Goal: Task Accomplishment & Management: Manage account settings

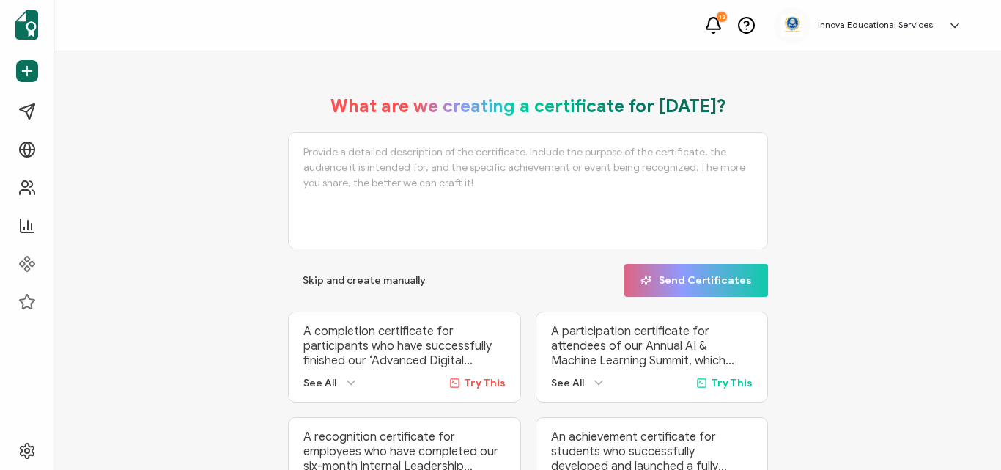
click at [863, 23] on h5 "Innova Educational Services" at bounding box center [875, 25] width 115 height 10
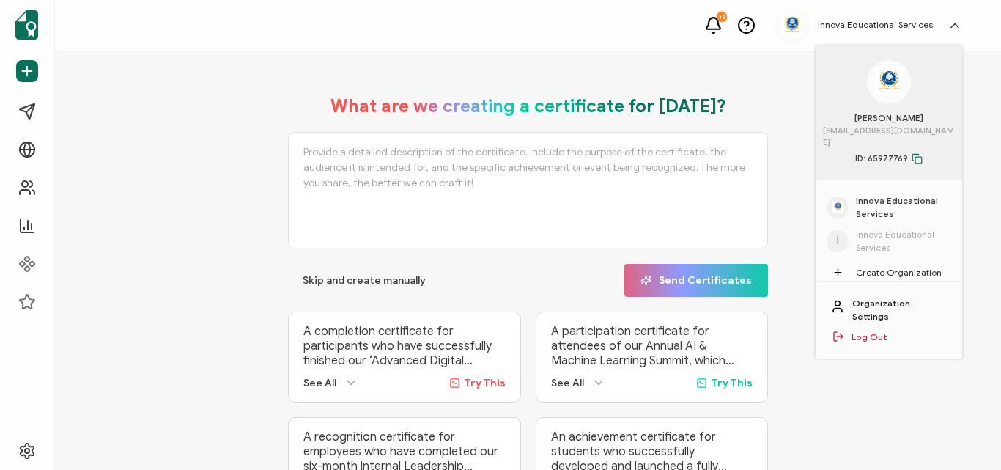
click at [901, 297] on link "Organization Settings" at bounding box center [900, 310] width 95 height 26
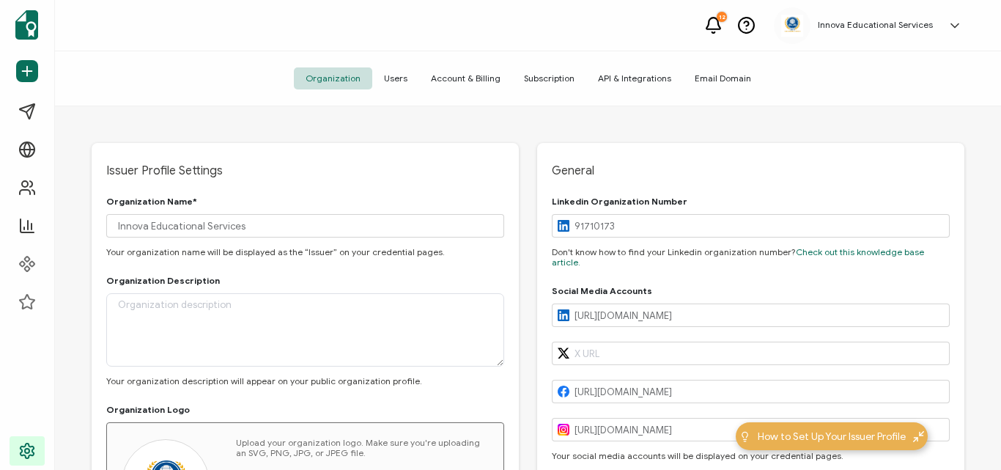
type input "[GEOGRAPHIC_DATA]"
type input "[US_STATE]"
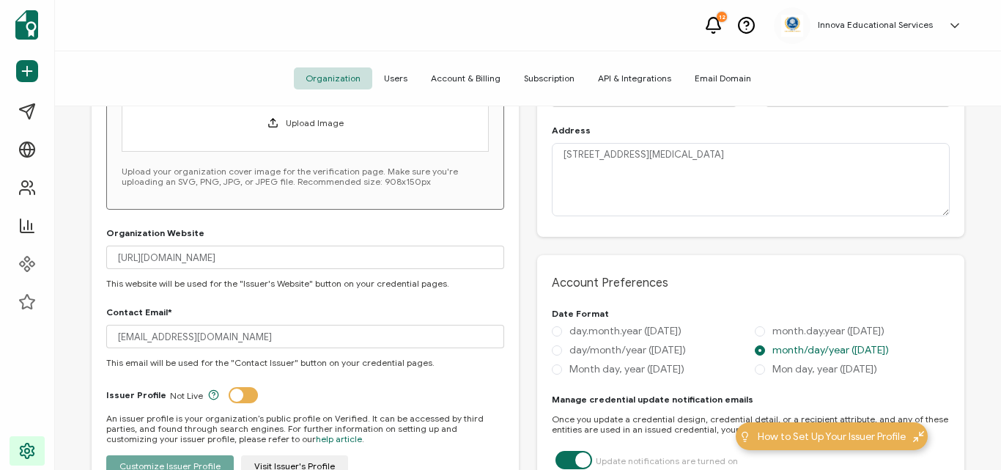
scroll to position [403, 0]
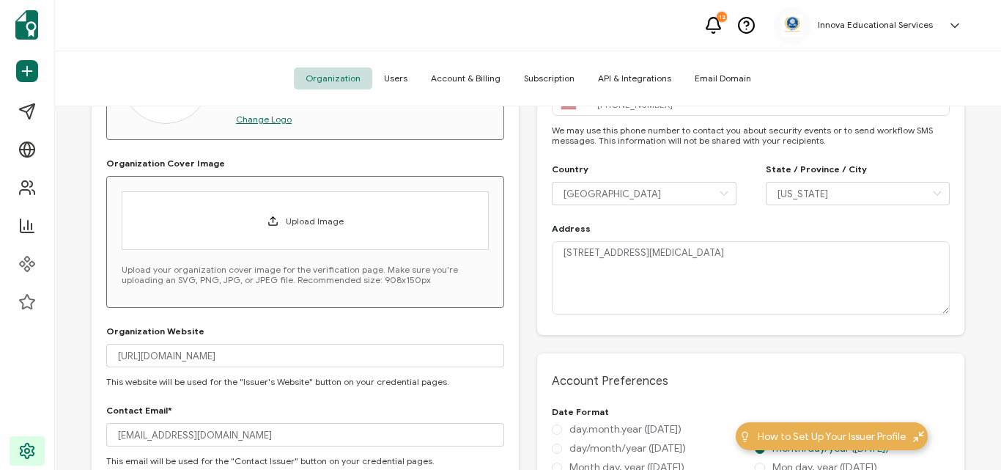
click at [406, 73] on span "Users" at bounding box center [395, 78] width 47 height 22
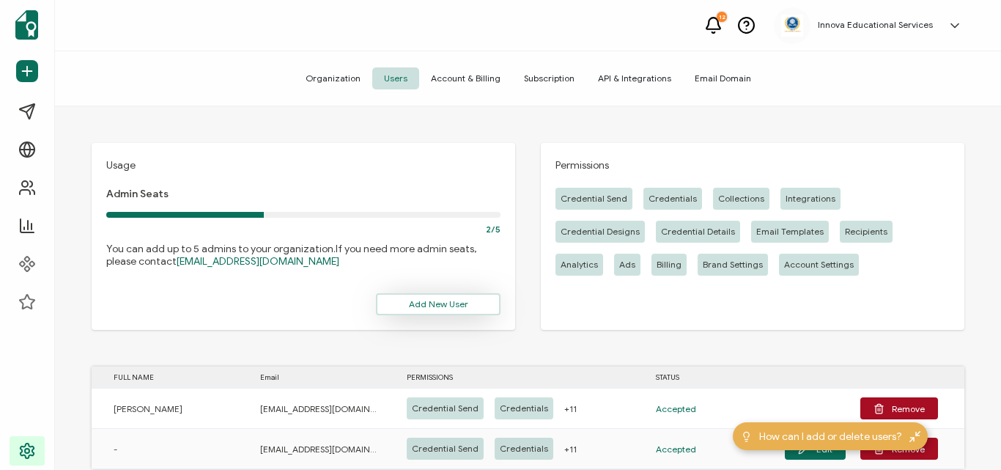
click at [443, 303] on span "Add New User" at bounding box center [438, 304] width 59 height 9
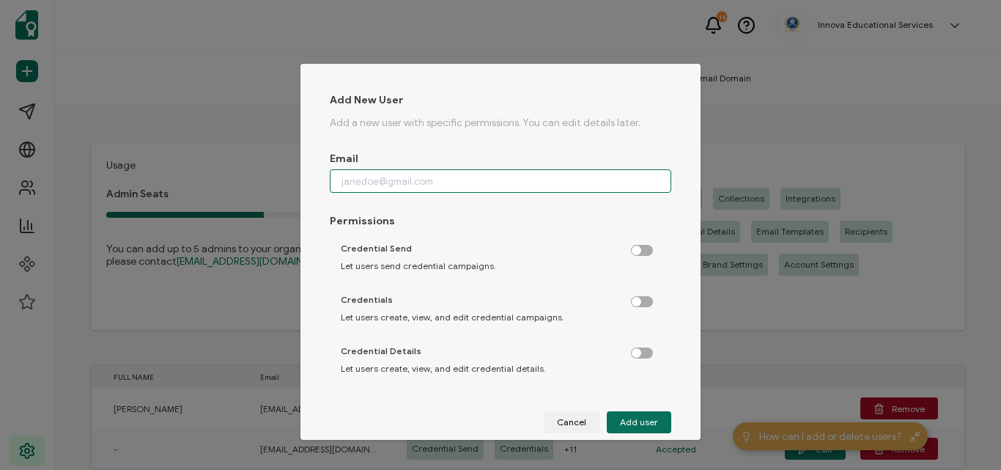
click at [435, 180] on input "dialog" at bounding box center [501, 180] width 342 height 23
type input "[EMAIL_ADDRESS][DOMAIN_NAME]"
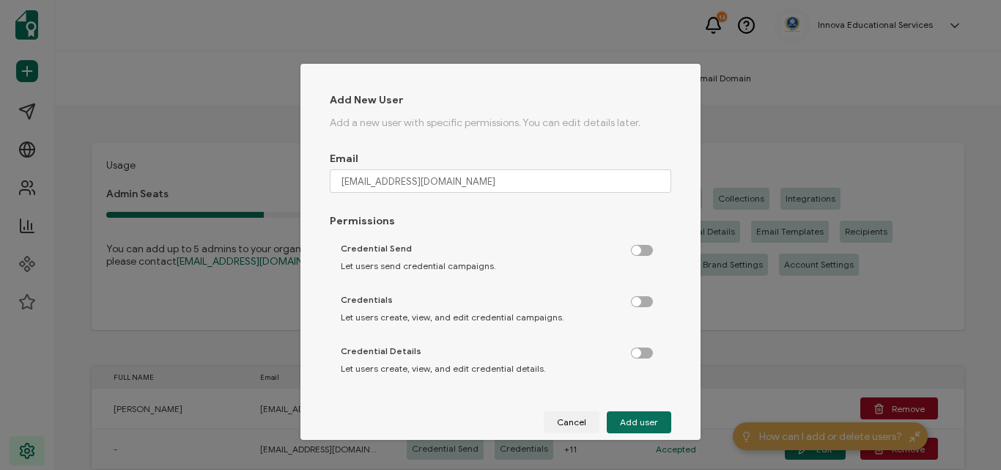
click at [638, 249] on label "dialog" at bounding box center [649, 247] width 37 height 4
click at [639, 253] on input "dialog" at bounding box center [644, 251] width 10 height 10
checkbox input "true"
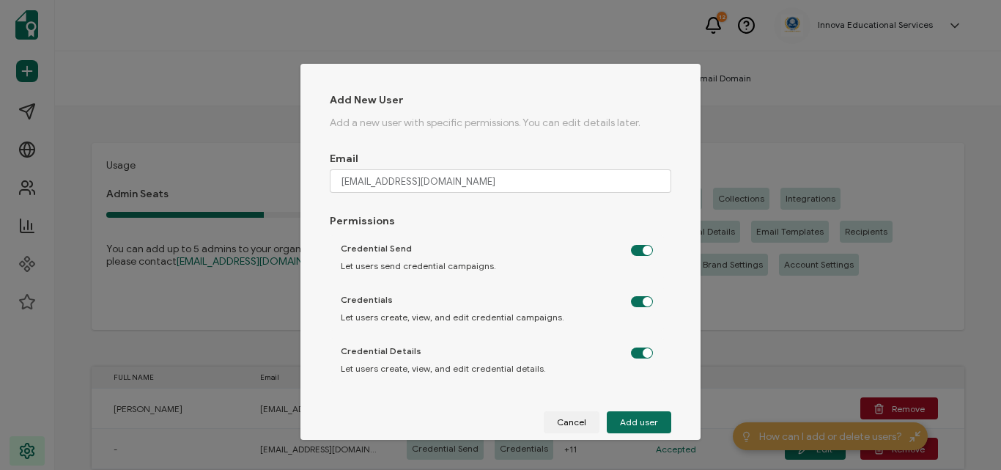
checkbox input "true"
click at [632, 422] on span "Add user" at bounding box center [639, 422] width 38 height 9
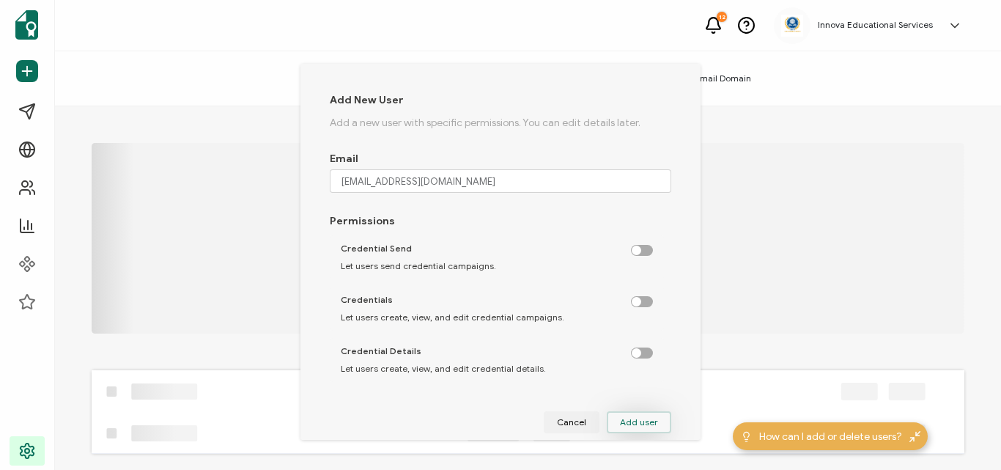
checkbox input "false"
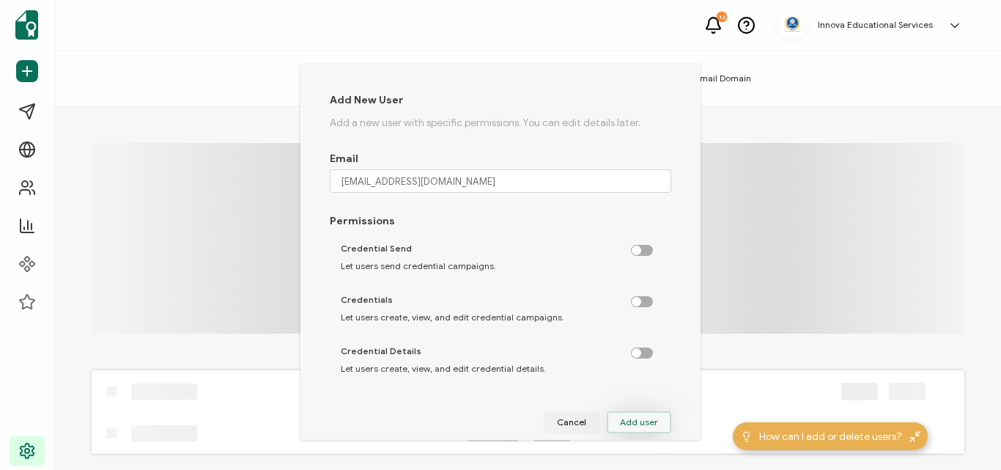
checkbox input "false"
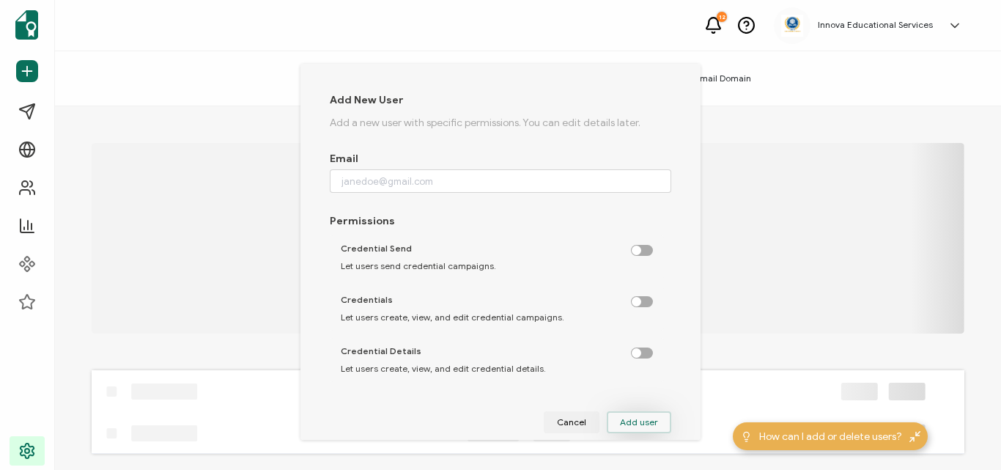
checkbox input "false"
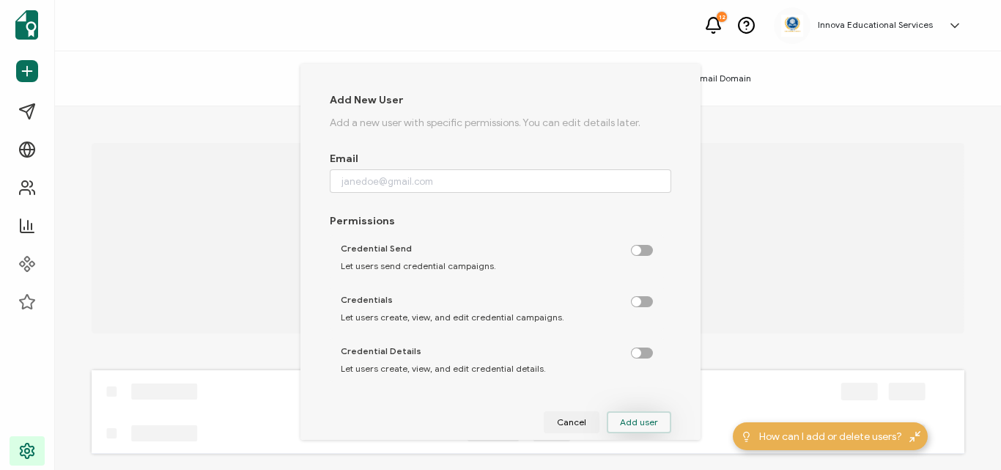
checkbox input "false"
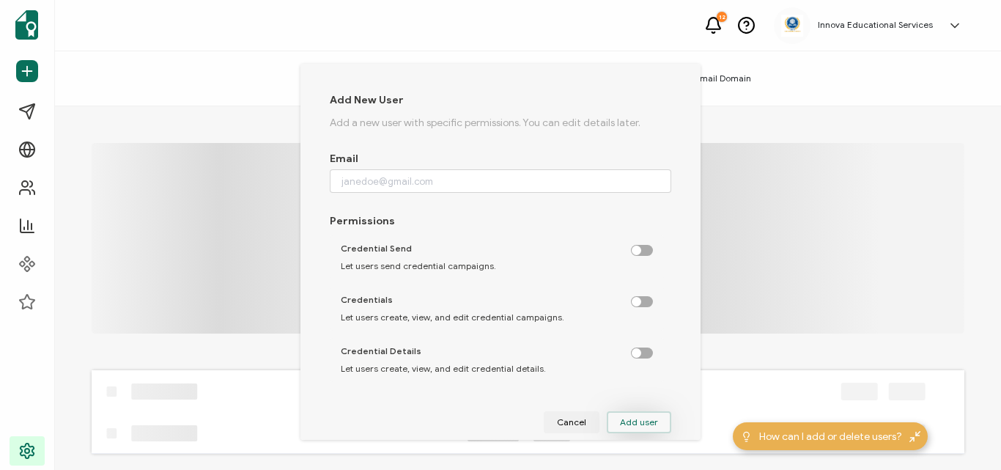
checkbox input "false"
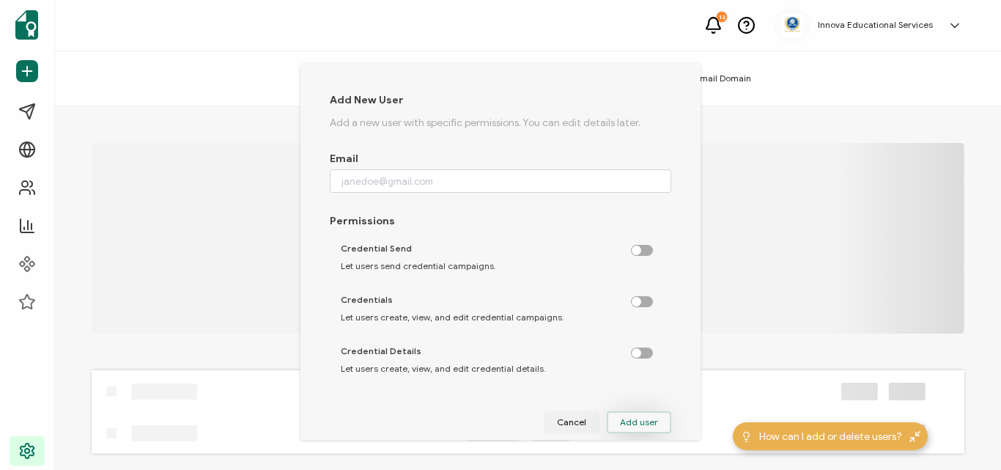
checkbox input "false"
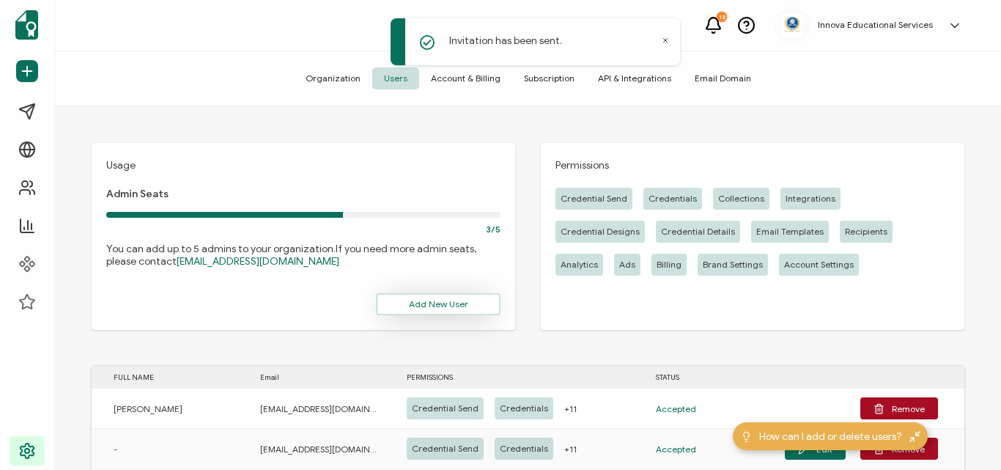
click at [449, 296] on button "Add New User" at bounding box center [438, 304] width 125 height 22
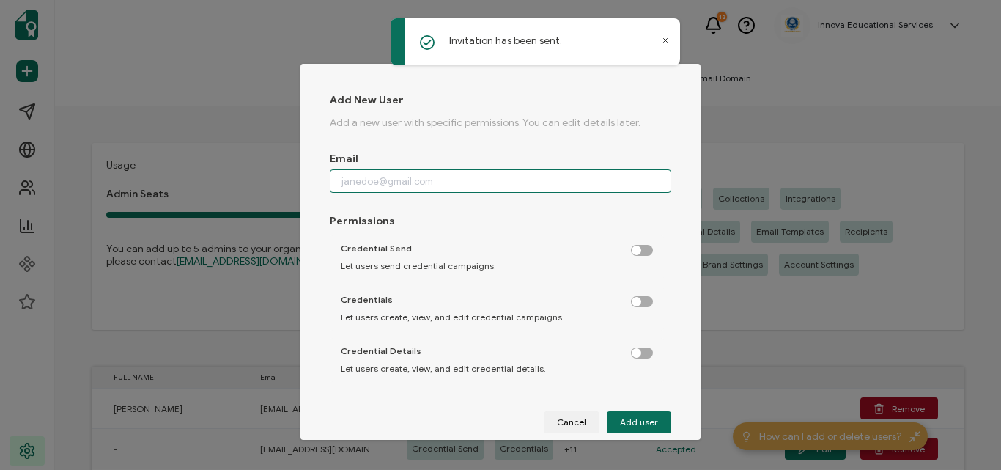
click at [449, 178] on input "dialog" at bounding box center [501, 180] width 342 height 23
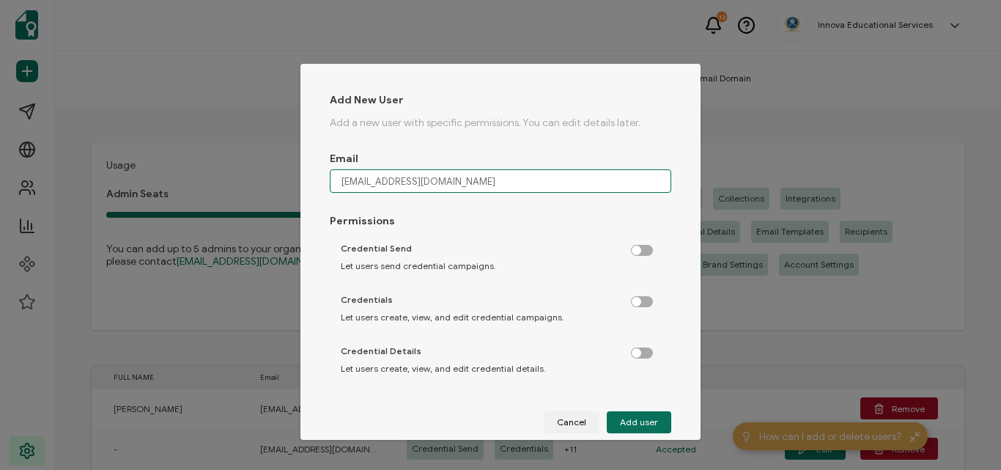
type input "[EMAIL_ADDRESS][DOMAIN_NAME]"
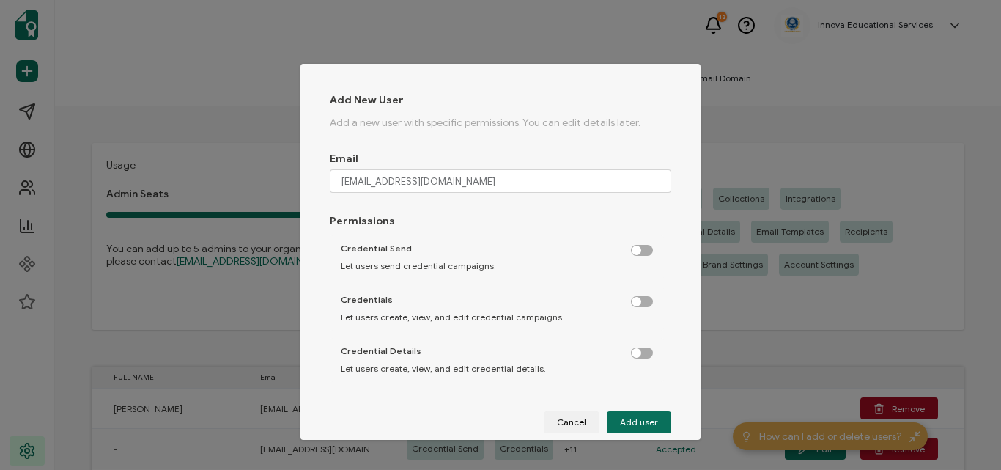
click at [643, 249] on div "Credential Send Let users send credential campaigns." at bounding box center [497, 257] width 334 height 44
click at [637, 249] on label "dialog" at bounding box center [649, 247] width 37 height 4
click at [639, 252] on input "dialog" at bounding box center [644, 251] width 10 height 10
checkbox input "true"
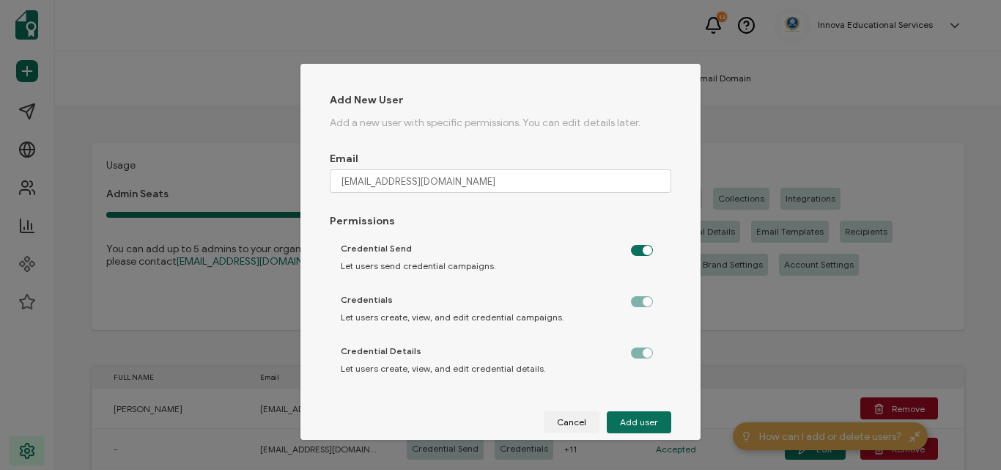
checkbox input "true"
click at [631, 249] on label "dialog" at bounding box center [649, 247] width 37 height 4
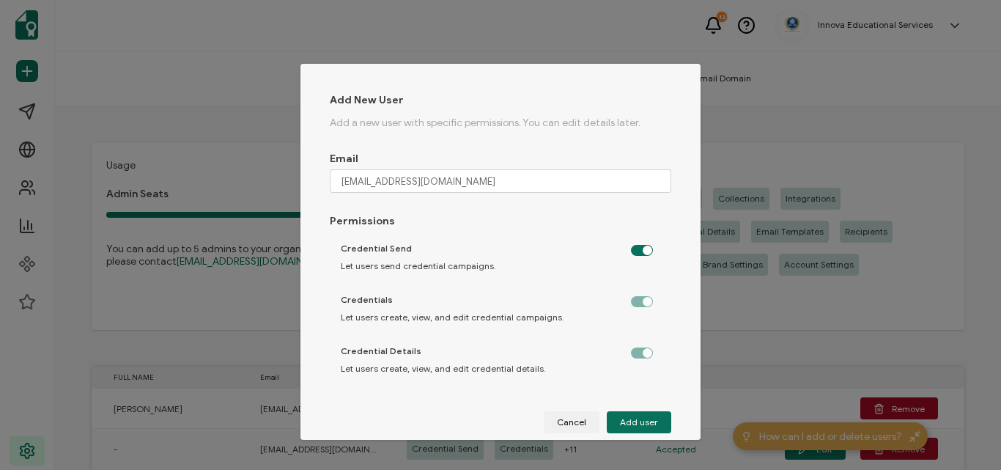
click at [639, 254] on input "dialog" at bounding box center [644, 251] width 10 height 10
checkbox input "false"
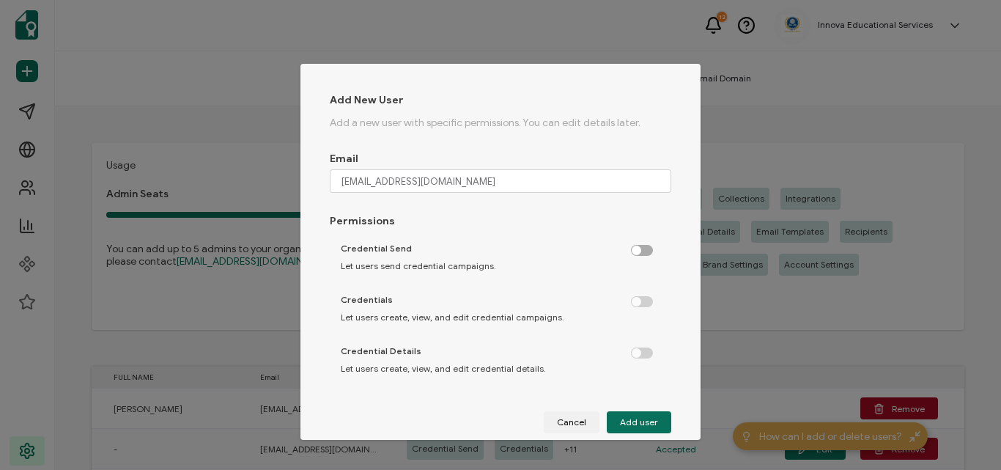
checkbox input "false"
click at [635, 249] on label "dialog" at bounding box center [649, 247] width 37 height 4
click at [639, 249] on input "dialog" at bounding box center [644, 251] width 10 height 10
checkbox input "true"
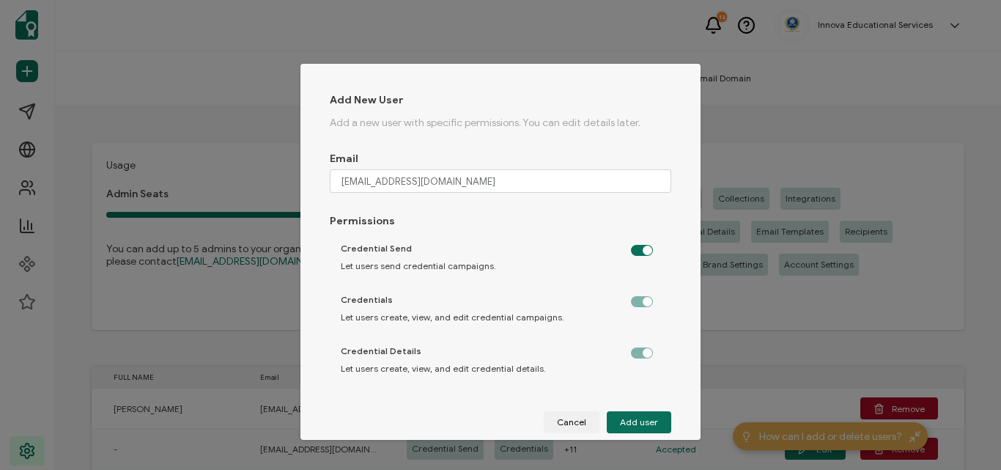
checkbox input "true"
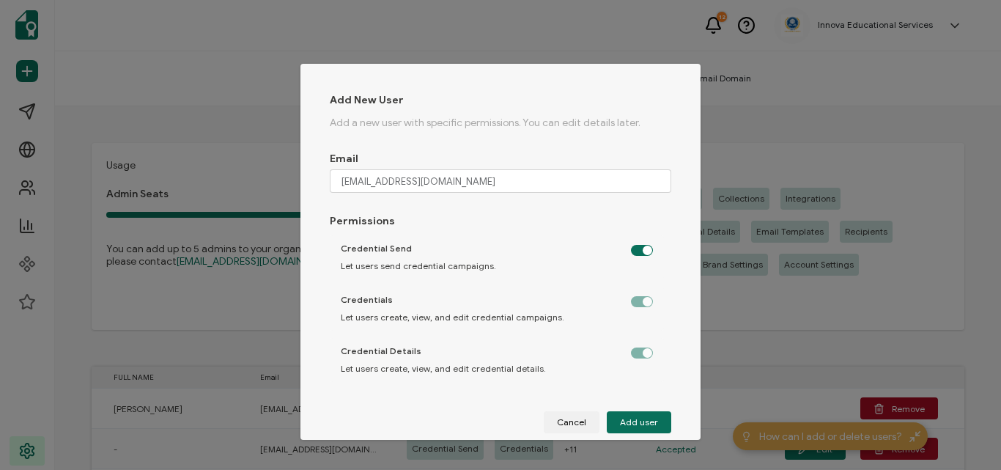
click at [631, 300] on label "dialog" at bounding box center [649, 298] width 37 height 4
drag, startPoint x: 638, startPoint y: 358, endPoint x: 682, endPoint y: 266, distance: 101.6
click at [643, 348] on label "dialog" at bounding box center [649, 349] width 37 height 4
click at [631, 249] on label "dialog" at bounding box center [649, 247] width 37 height 4
click at [639, 251] on input "dialog" at bounding box center [644, 251] width 10 height 10
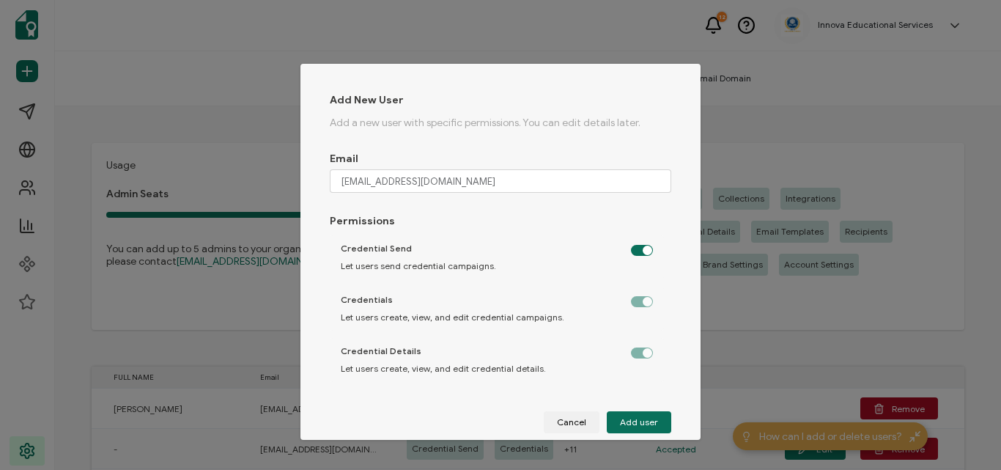
checkbox input "false"
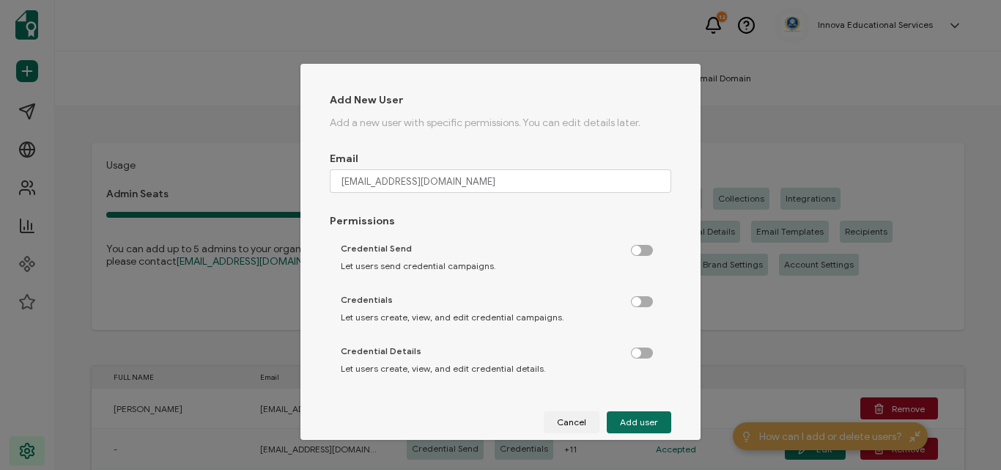
checkbox input "false"
click at [635, 300] on label "dialog" at bounding box center [649, 298] width 37 height 4
click at [639, 305] on input "dialog" at bounding box center [644, 303] width 10 height 10
click at [637, 298] on label "dialog" at bounding box center [649, 298] width 37 height 4
click at [639, 298] on input "dialog" at bounding box center [644, 303] width 10 height 10
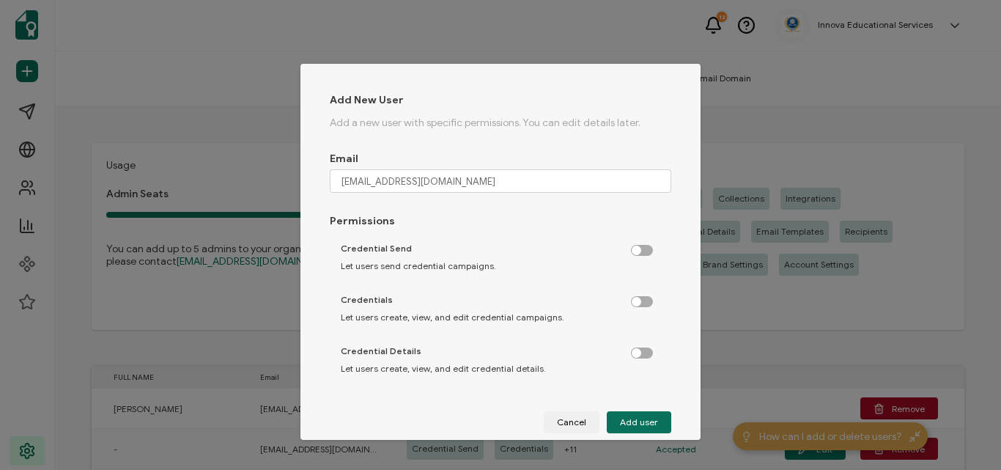
click at [638, 300] on label "dialog" at bounding box center [649, 298] width 37 height 4
click at [639, 303] on input "dialog" at bounding box center [644, 303] width 10 height 10
checkbox input "true"
click at [635, 249] on label "dialog" at bounding box center [649, 247] width 37 height 4
click at [639, 249] on input "dialog" at bounding box center [644, 251] width 10 height 10
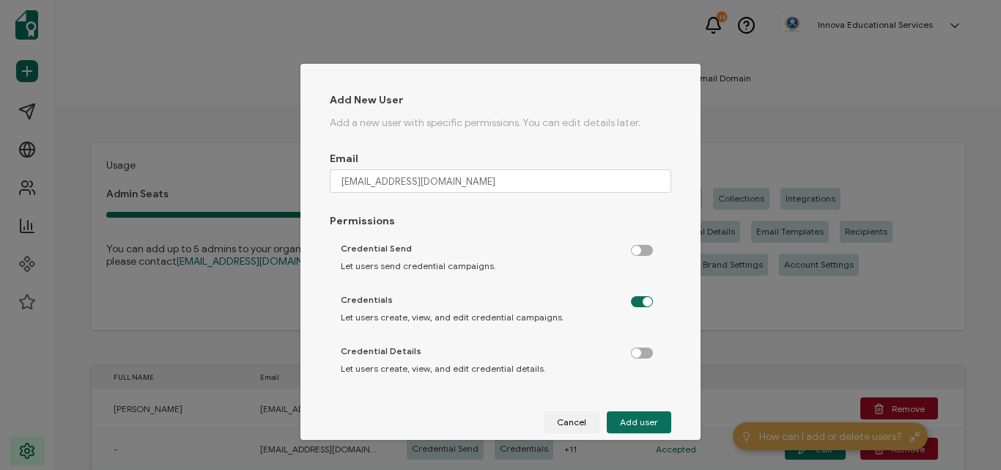
checkbox input "true"
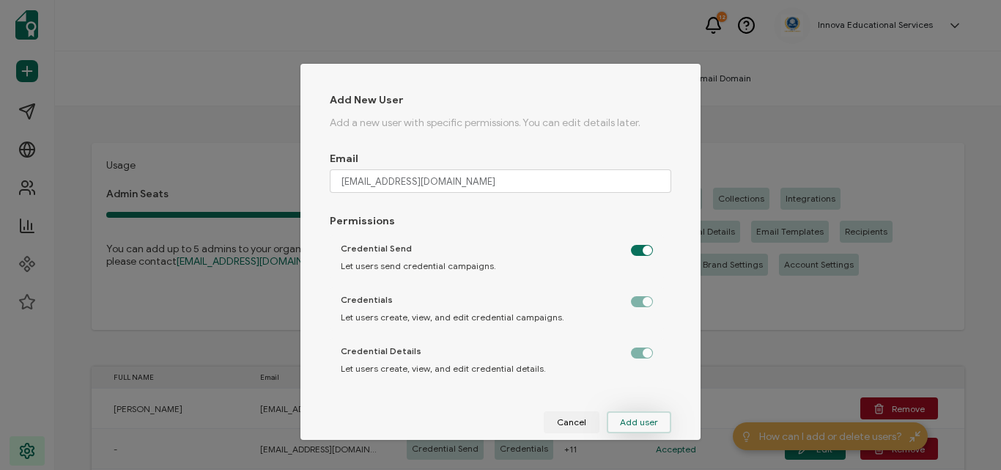
click at [633, 418] on span "Add user" at bounding box center [639, 422] width 38 height 9
checkbox input "false"
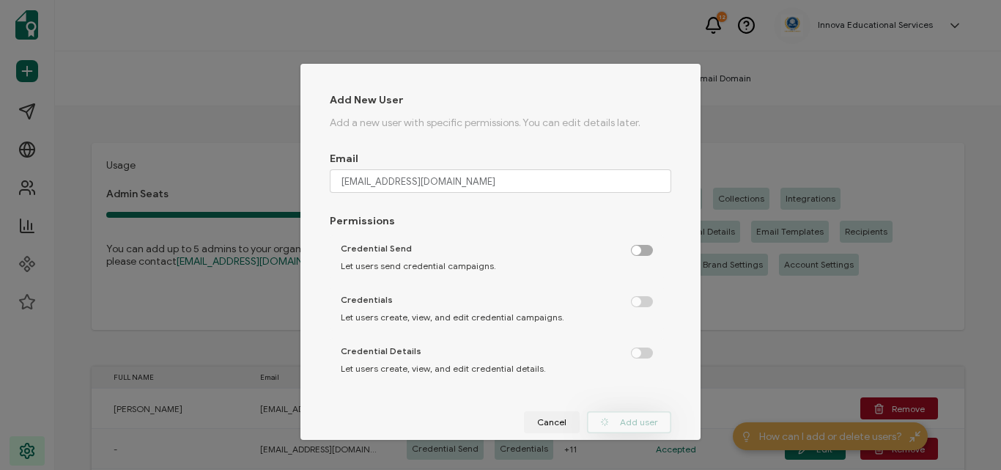
checkbox input "false"
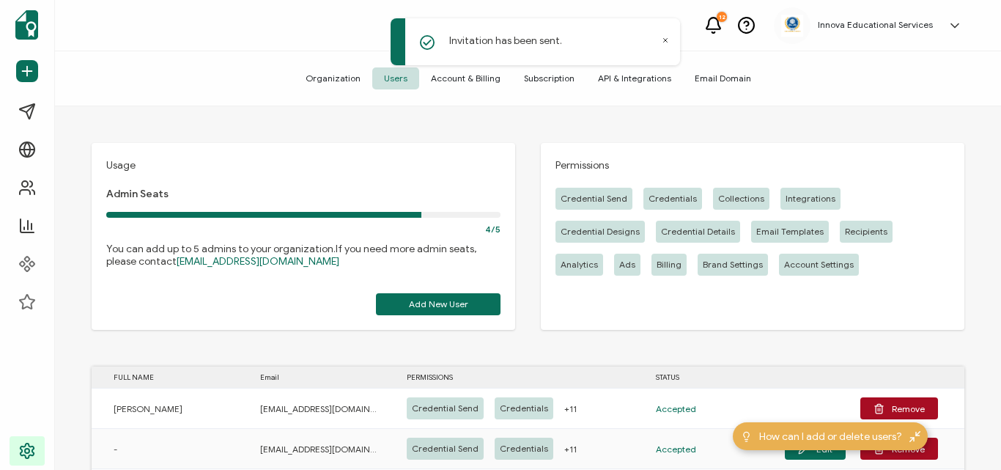
click at [834, 108] on div "Usage Admin Seats 4/5 You can add up to 5 admins to your organization. If you n…" at bounding box center [528, 289] width 946 height 367
click at [965, 187] on div "Usage Admin Seats 4/5 You can add up to 5 admins to your organization. If you n…" at bounding box center [528, 289] width 946 height 367
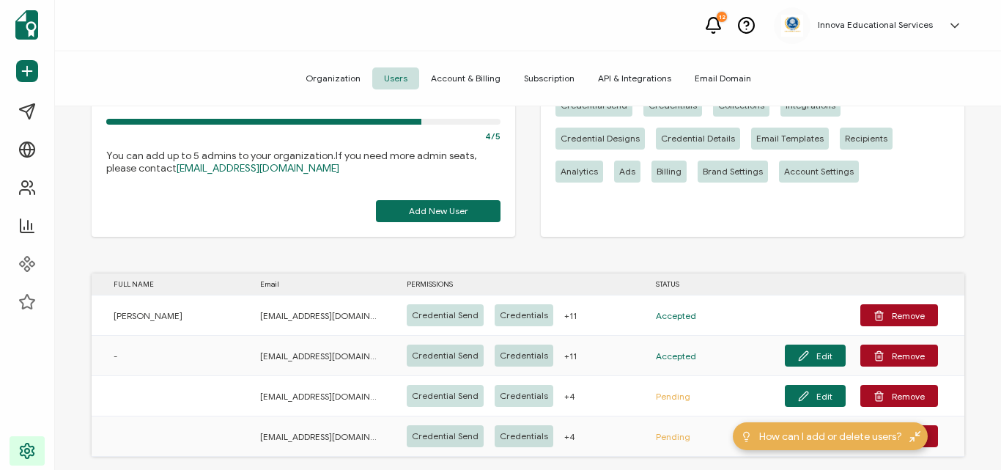
scroll to position [113, 0]
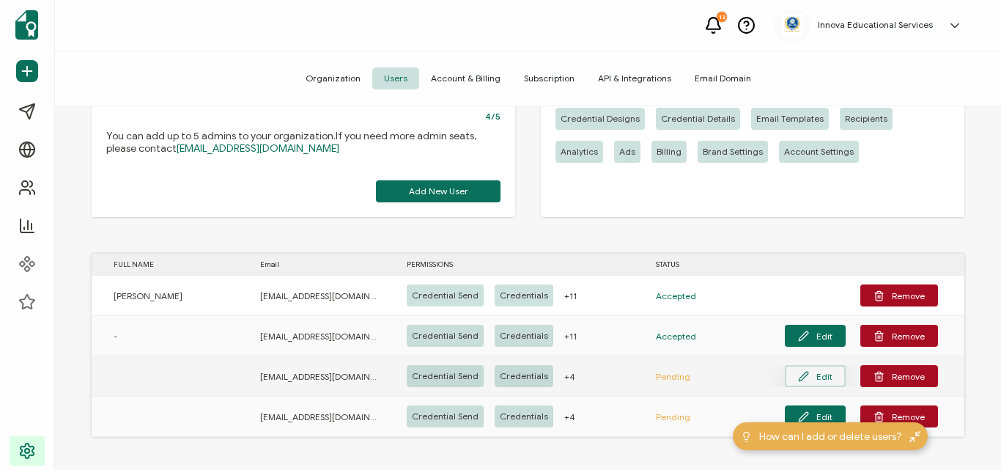
click at [812, 376] on button "Edit" at bounding box center [815, 376] width 61 height 22
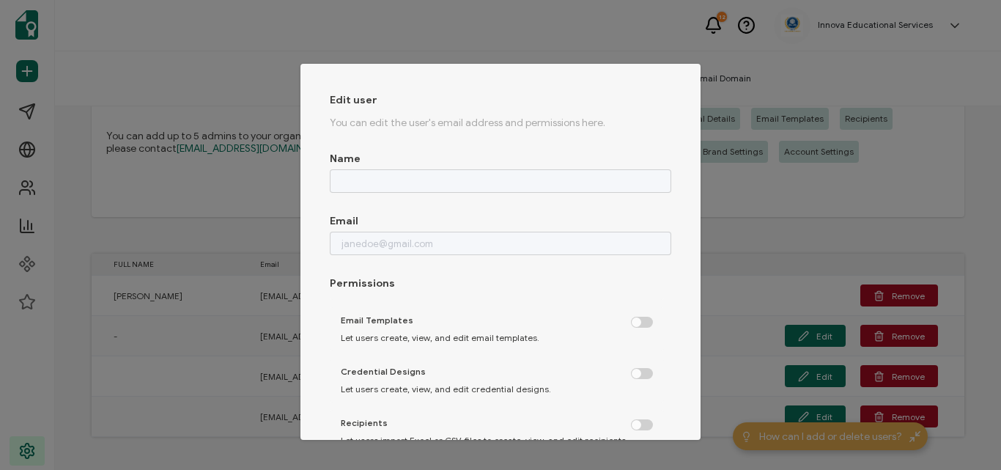
scroll to position [0, 0]
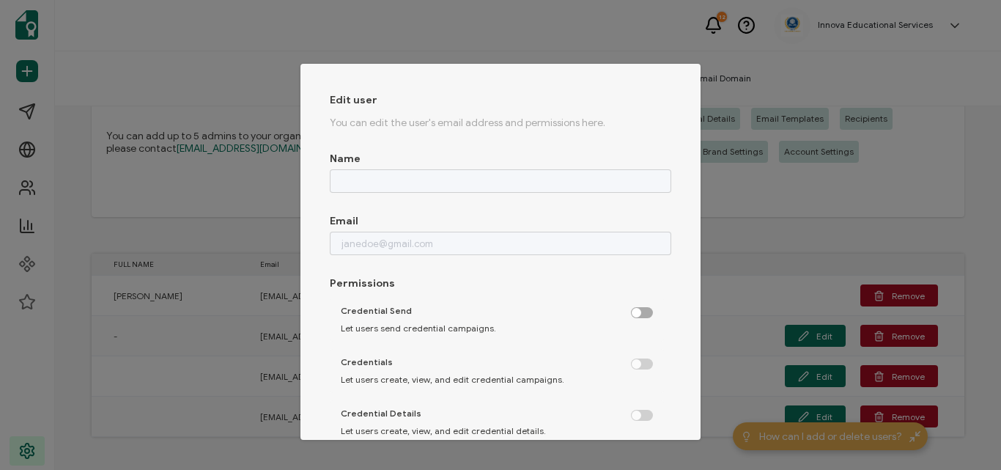
click at [631, 311] on label "dialog" at bounding box center [649, 309] width 37 height 4
click at [639, 312] on input "dialog" at bounding box center [644, 314] width 10 height 10
checkbox input "false"
click at [665, 317] on div "Edit user You can edit the user's email address and permissions here. Name Emai…" at bounding box center [501, 294] width 400 height 461
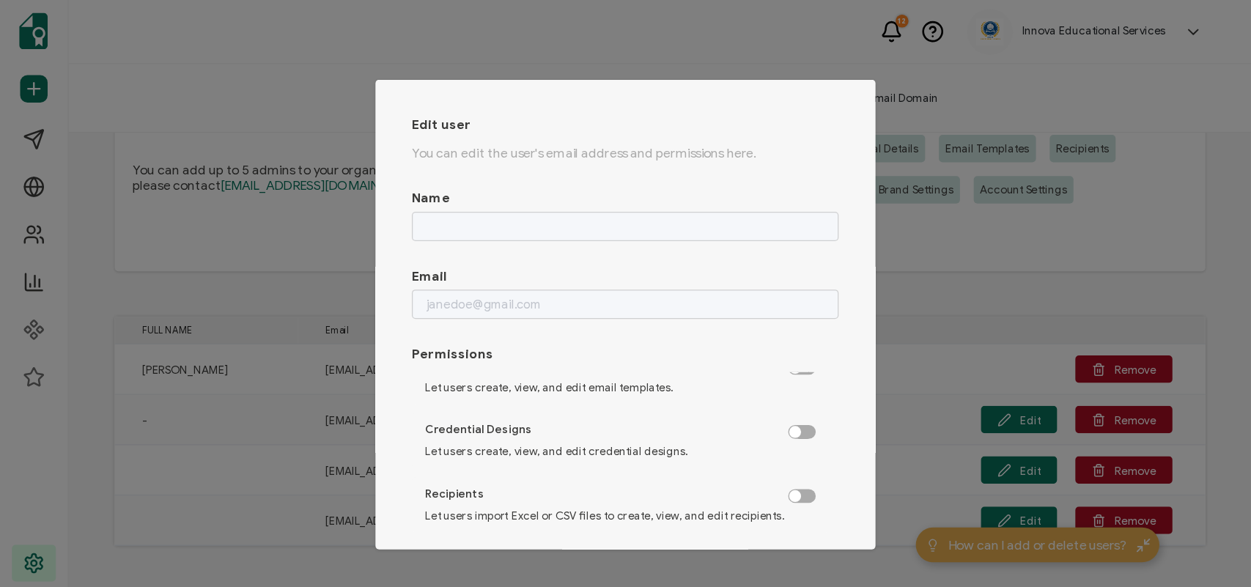
scroll to position [193, 0]
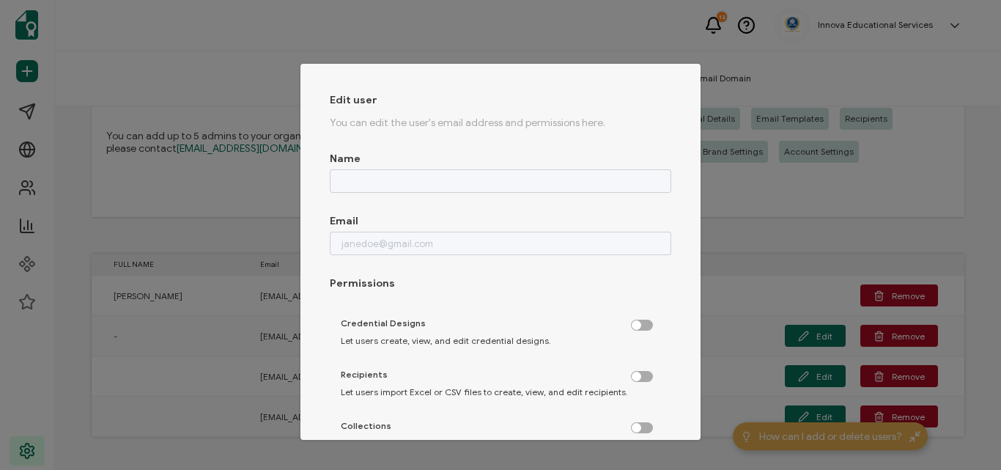
click at [634, 375] on label "dialog" at bounding box center [649, 373] width 37 height 4
click at [639, 379] on input "dialog" at bounding box center [644, 377] width 10 height 10
checkbox input "true"
click at [756, 191] on div "Edit user You can edit the user's email address and permissions here. Name Emai…" at bounding box center [500, 235] width 1001 height 470
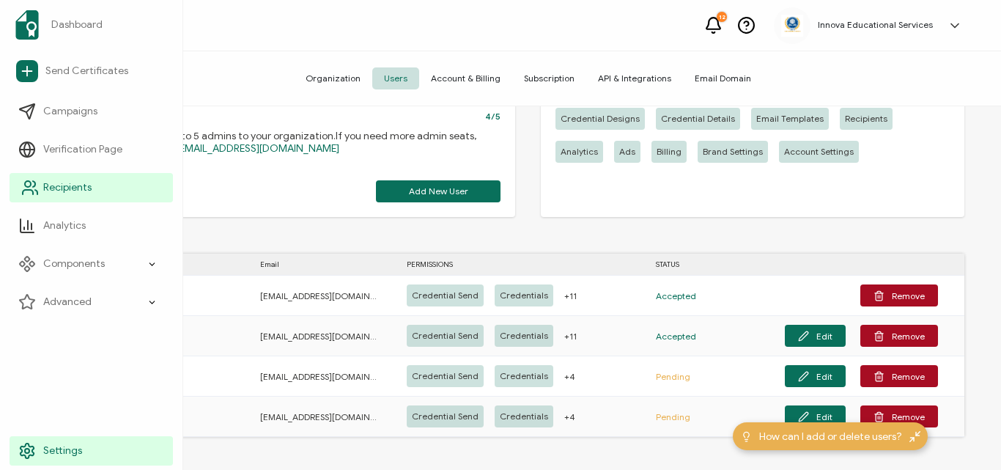
click at [44, 180] on link "Recipients" at bounding box center [91, 187] width 163 height 29
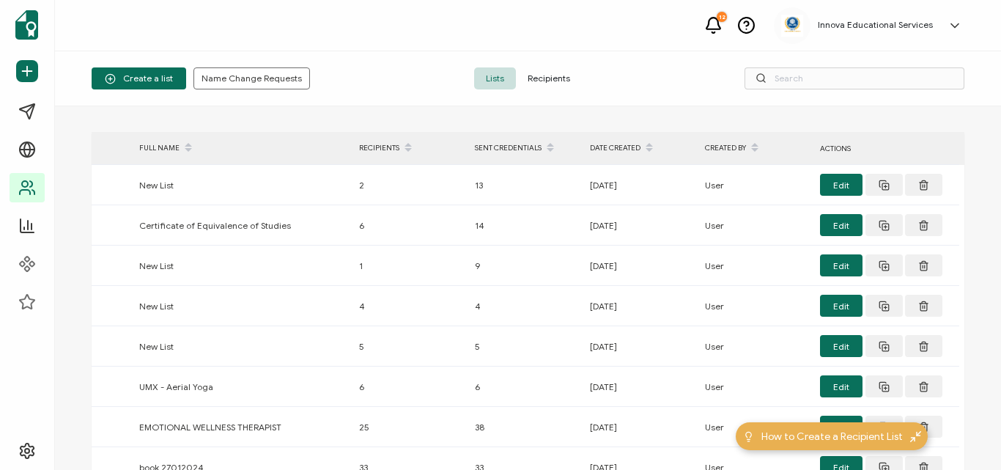
click at [555, 76] on span "Recipients" at bounding box center [549, 78] width 66 height 22
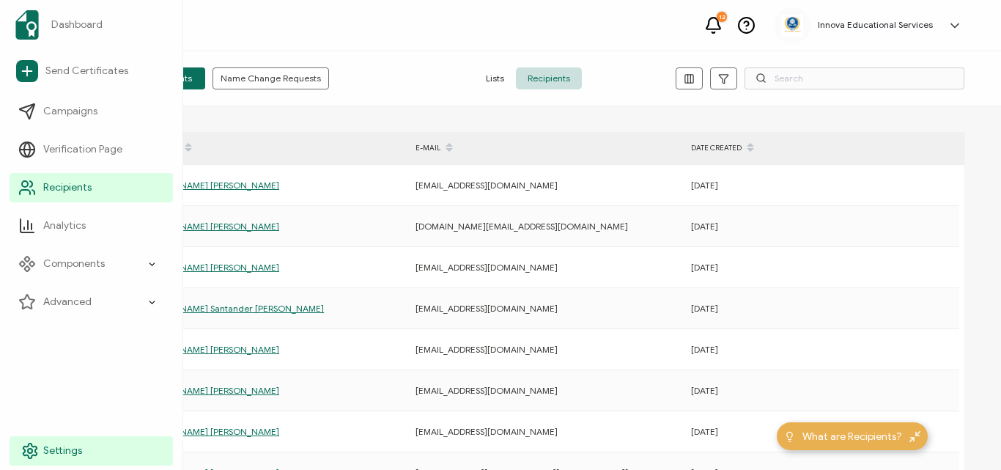
click at [53, 449] on span "Settings" at bounding box center [62, 451] width 39 height 15
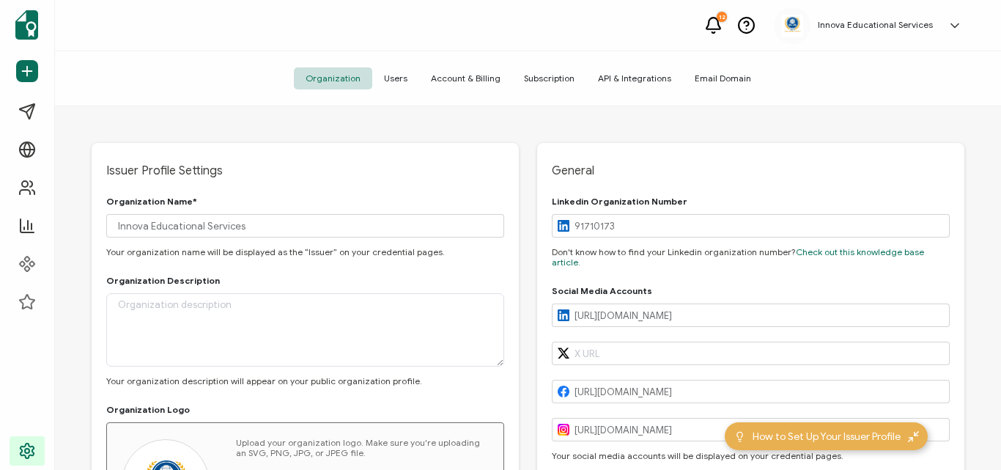
click at [402, 78] on span "Users" at bounding box center [395, 78] width 47 height 22
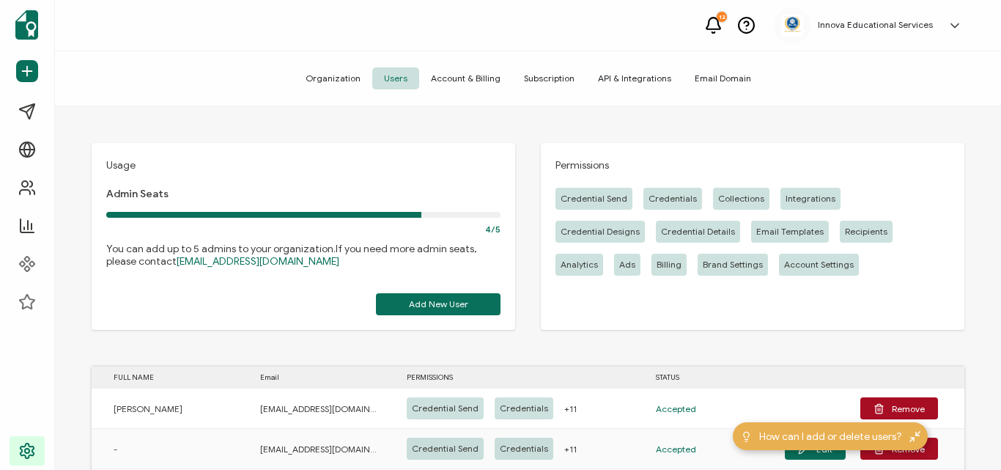
click at [977, 294] on div "Usage Admin Seats 4/5 You can add up to 5 admins to your organization. If you n…" at bounding box center [528, 289] width 946 height 367
click at [720, 347] on div "Usage Admin Seats 4/5 You can add up to 5 admins to your organization. If you n…" at bounding box center [528, 289] width 946 height 367
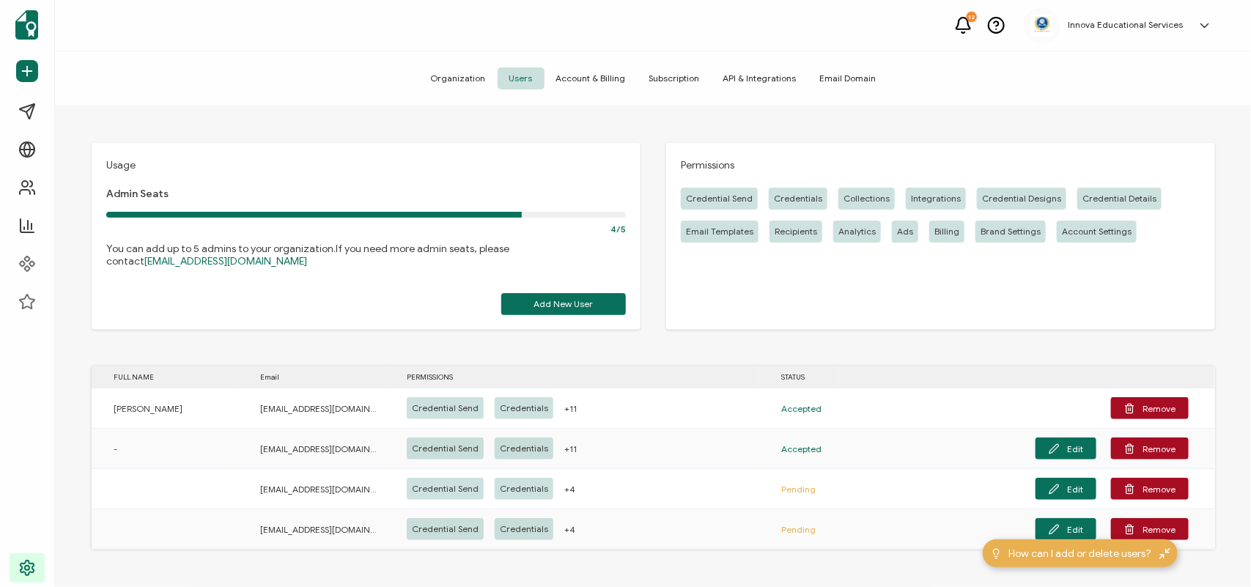
drag, startPoint x: 967, startPoint y: 1, endPoint x: 724, endPoint y: 345, distance: 421.4
click at [724, 345] on div "Usage Admin Seats 4/5 You can add up to 5 admins to your organization. If you n…" at bounding box center [653, 348] width 1197 height 485
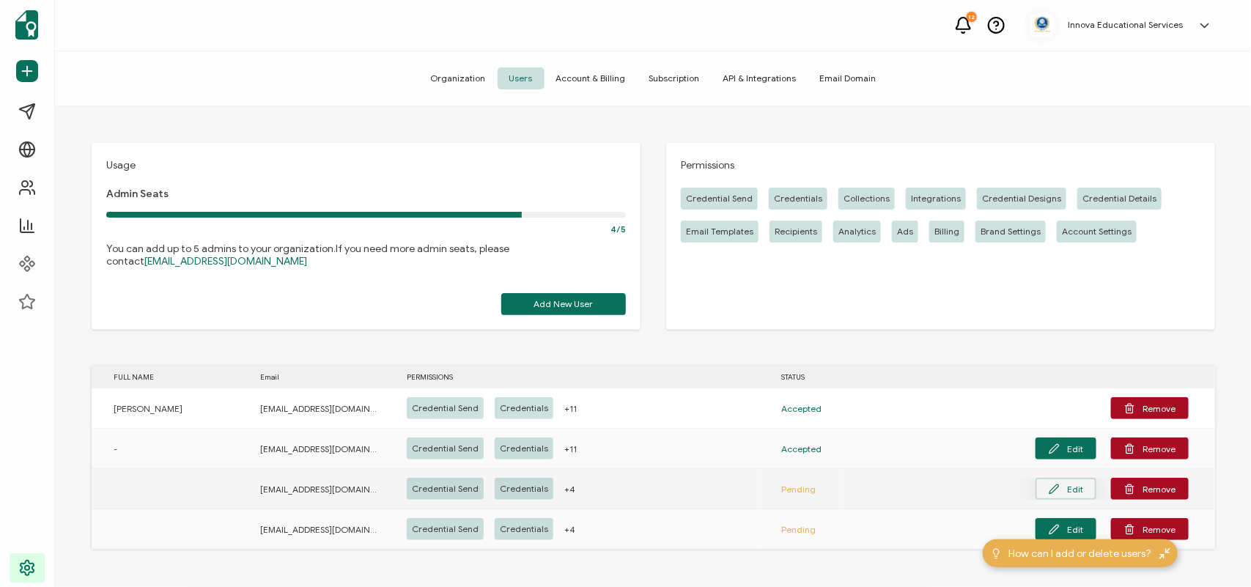
click at [1001, 469] on button "Edit" at bounding box center [1066, 489] width 61 height 22
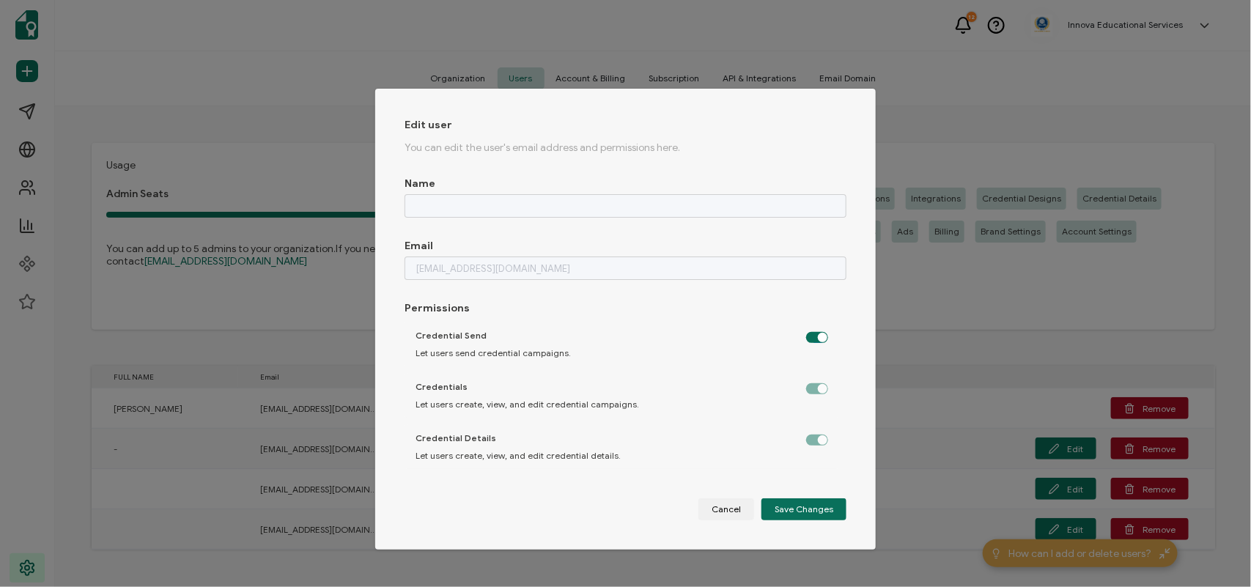
click at [806, 331] on div "dialog" at bounding box center [817, 336] width 22 height 11
click at [806, 334] on label "dialog" at bounding box center [824, 334] width 37 height 4
click at [814, 334] on input "dialog" at bounding box center [819, 339] width 10 height 10
checkbox input "false"
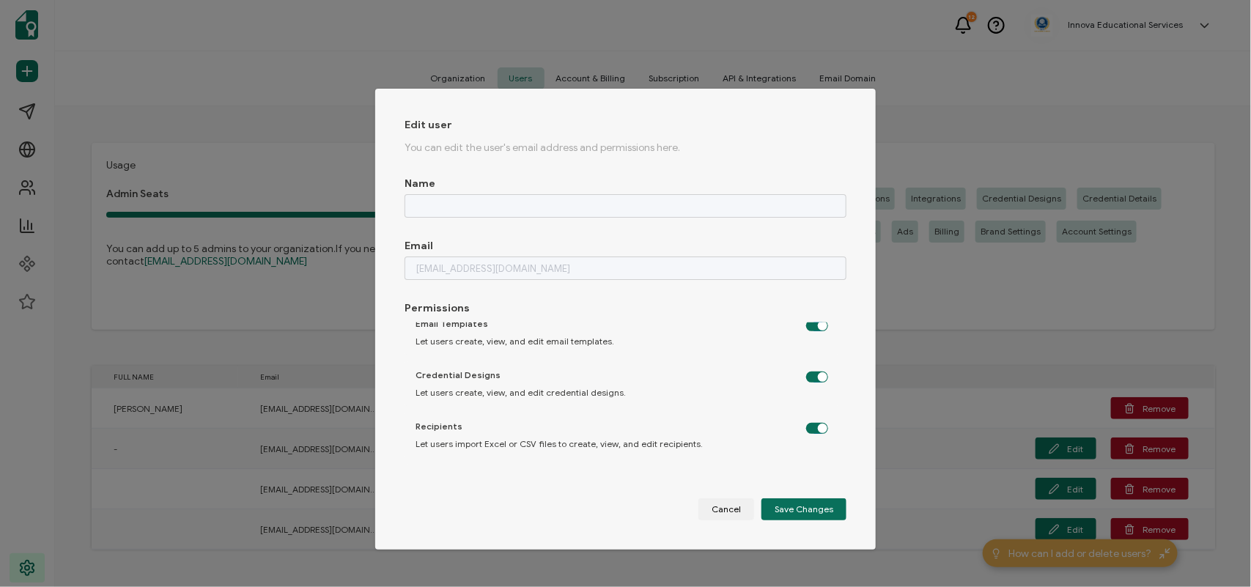
scroll to position [178, 0]
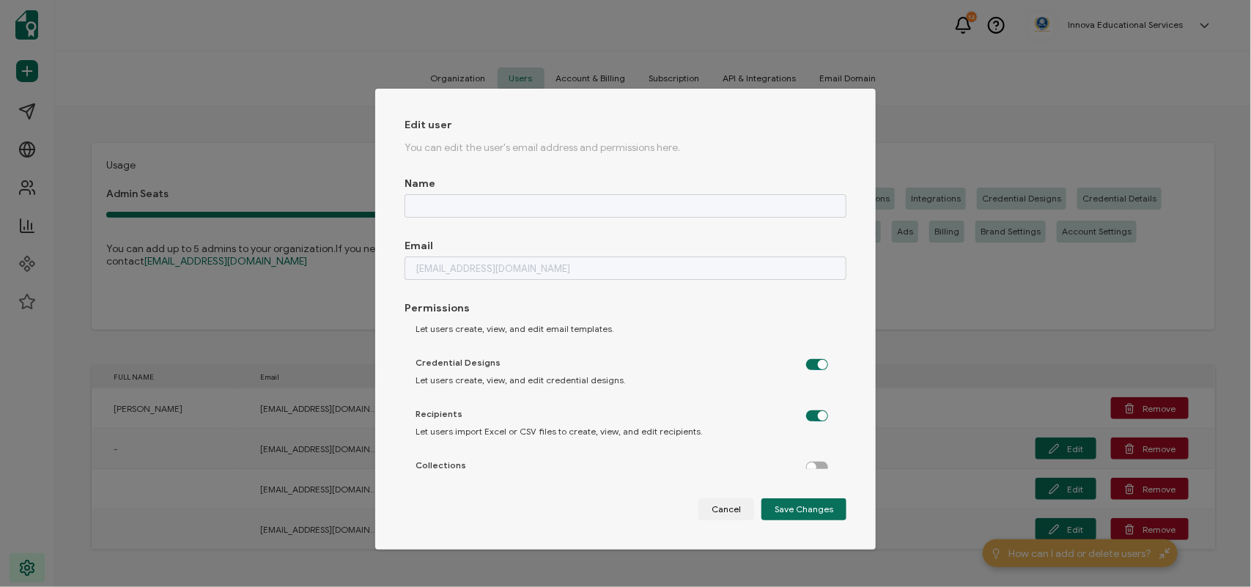
click at [814, 414] on label "dialog" at bounding box center [824, 413] width 37 height 4
click at [814, 416] on input "dialog" at bounding box center [819, 417] width 10 height 10
checkbox input "true"
click at [816, 469] on span "Save Changes" at bounding box center [804, 509] width 59 height 9
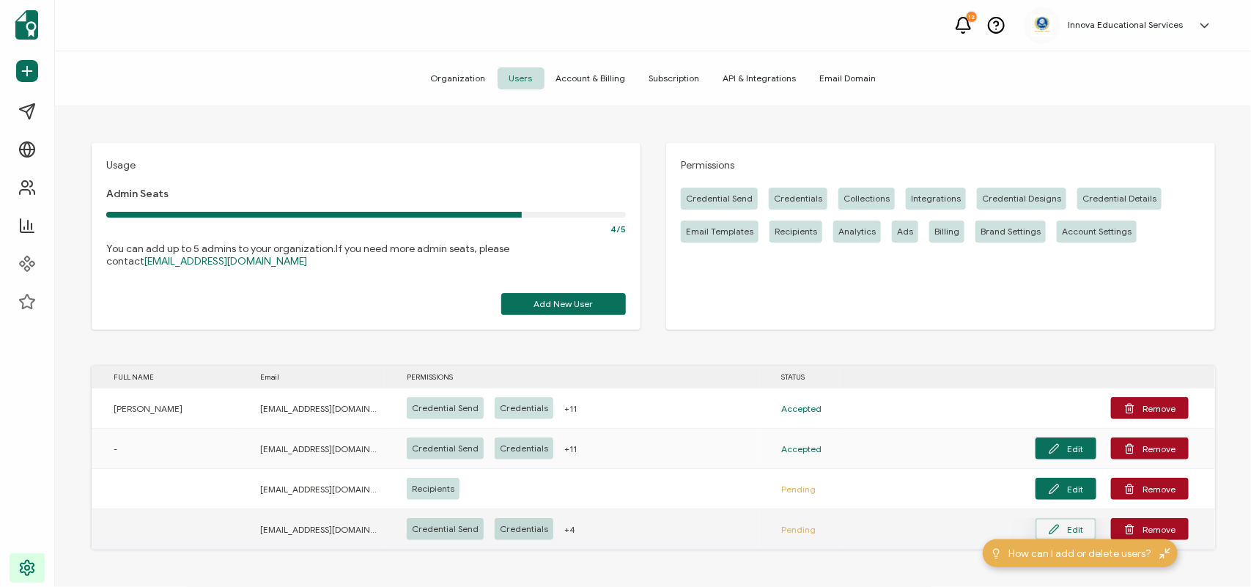
click at [1001, 469] on button "Edit" at bounding box center [1066, 529] width 61 height 22
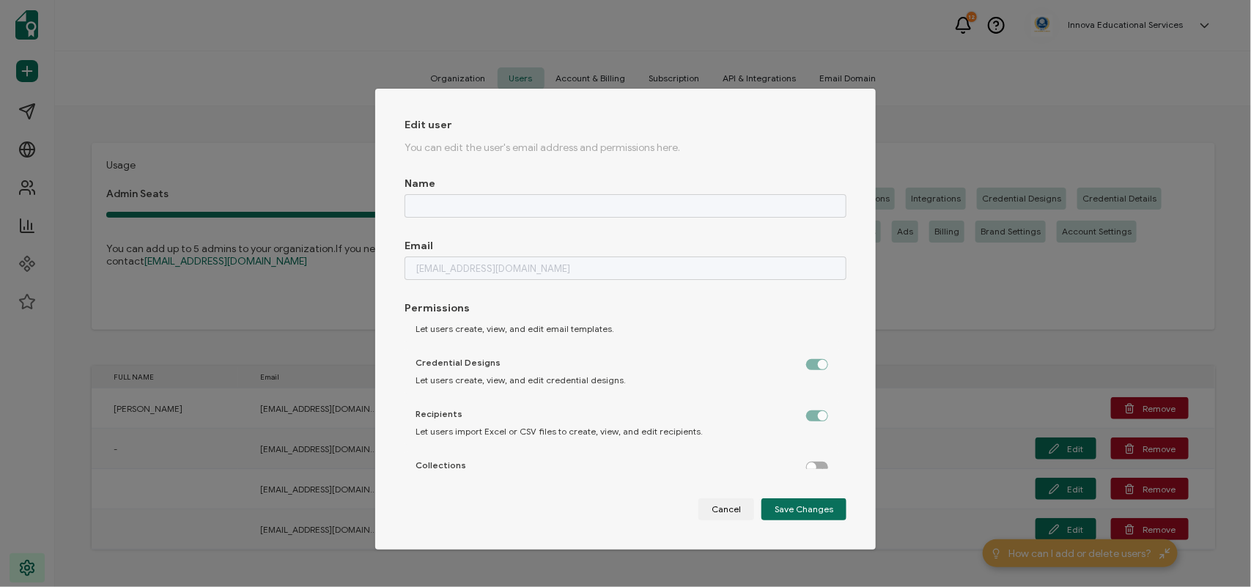
click at [806, 363] on label "dialog" at bounding box center [824, 361] width 37 height 4
drag, startPoint x: 838, startPoint y: 385, endPoint x: 843, endPoint y: 345, distance: 39.9
click at [843, 345] on div "Credential Send Let users send credential campaigns. Credentials Let users crea…" at bounding box center [626, 396] width 442 height 147
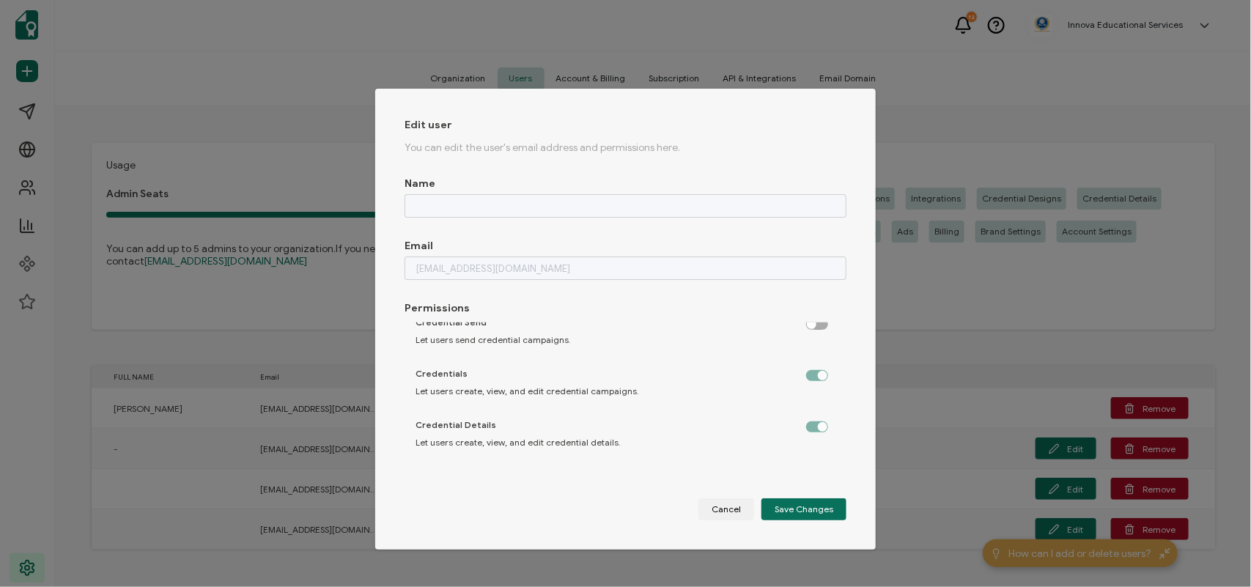
scroll to position [0, 0]
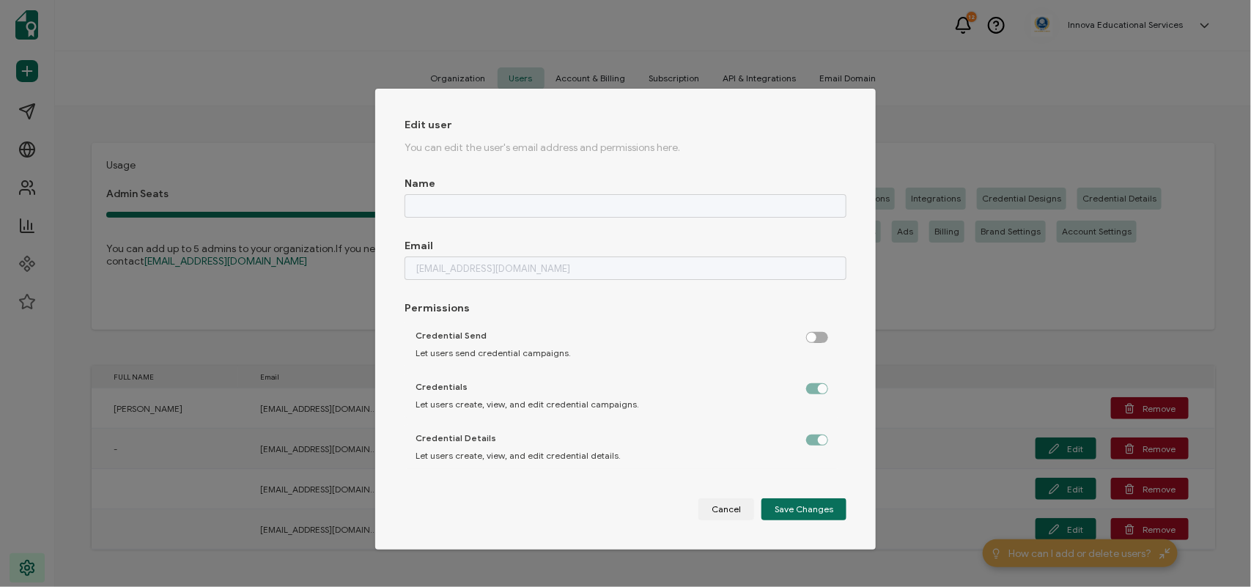
click at [806, 336] on label "dialog" at bounding box center [824, 334] width 37 height 4
click at [814, 338] on input "dialog" at bounding box center [819, 339] width 10 height 10
checkbox input "false"
drag, startPoint x: 843, startPoint y: 349, endPoint x: 843, endPoint y: 365, distance: 16.1
click at [843, 365] on div "Credential Send Let users send credential campaigns. Credentials Let users crea…" at bounding box center [626, 396] width 442 height 147
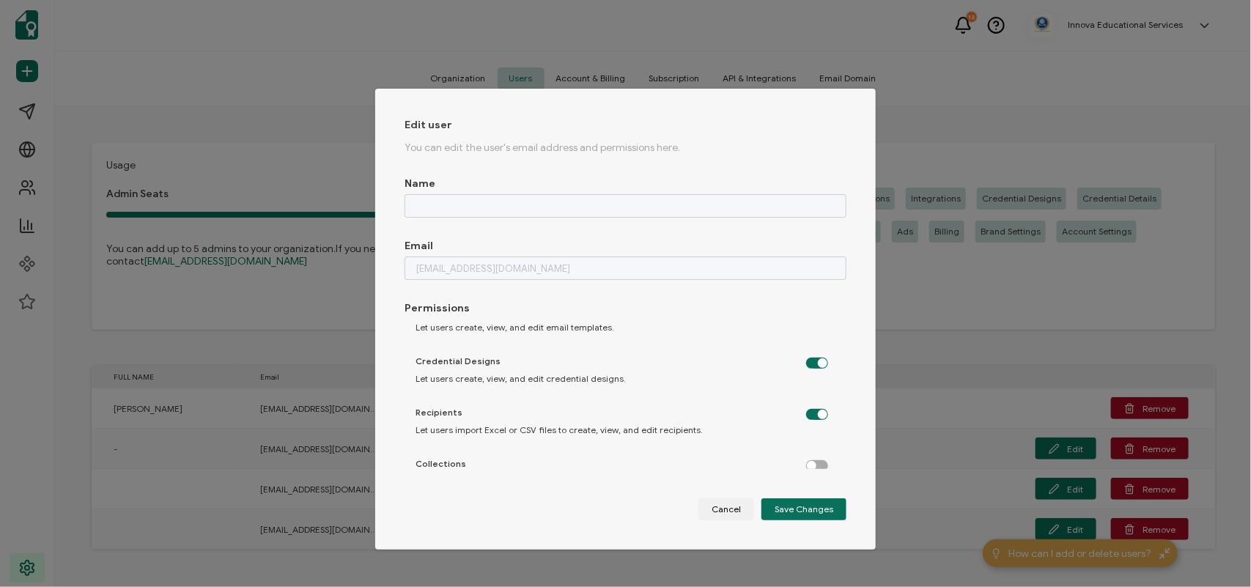
scroll to position [183, 0]
click at [814, 407] on label "dialog" at bounding box center [824, 407] width 37 height 4
click at [814, 407] on input "dialog" at bounding box center [819, 412] width 10 height 10
checkbox input "true"
click at [792, 469] on span "Save Changes" at bounding box center [804, 509] width 59 height 9
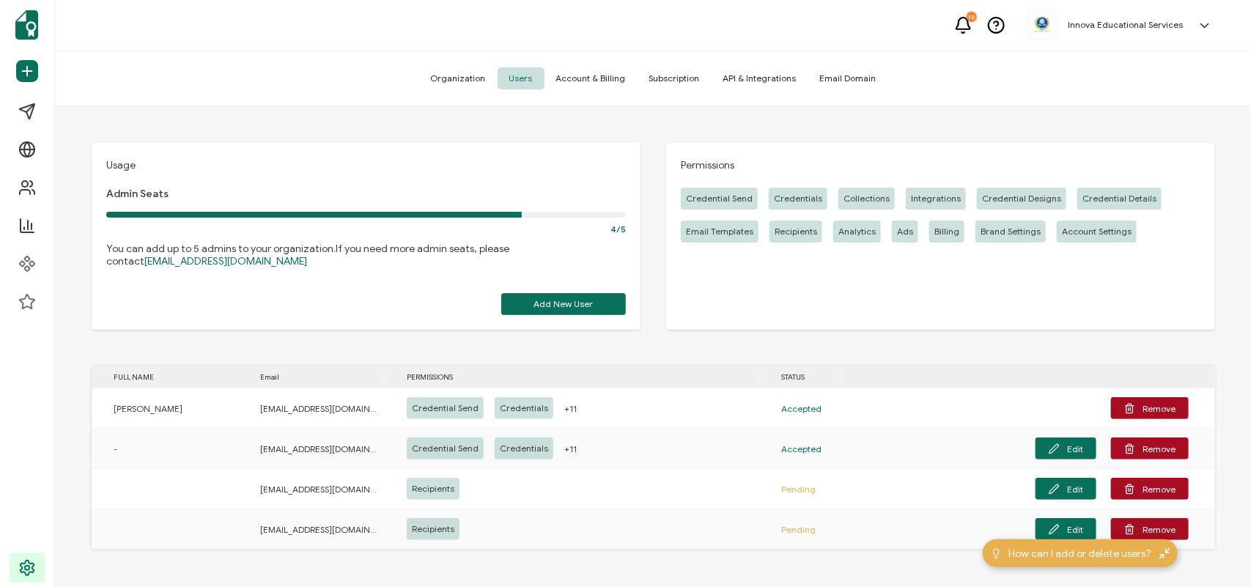
click at [657, 81] on span "Subscription" at bounding box center [675, 78] width 74 height 22
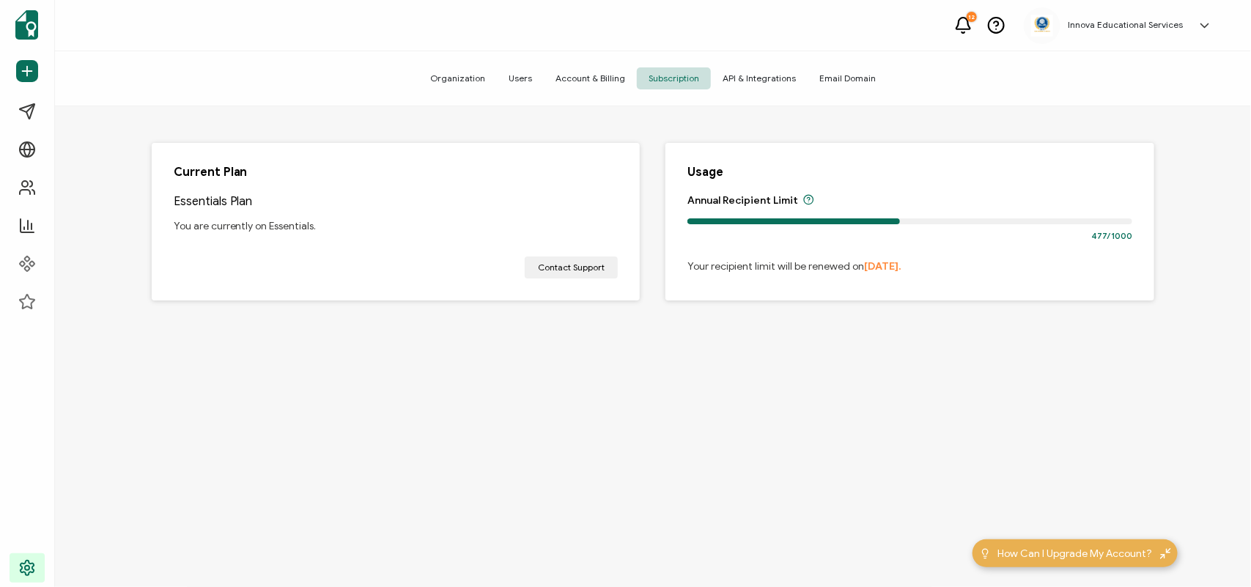
click at [737, 73] on span "API & Integrations" at bounding box center [759, 78] width 97 height 22
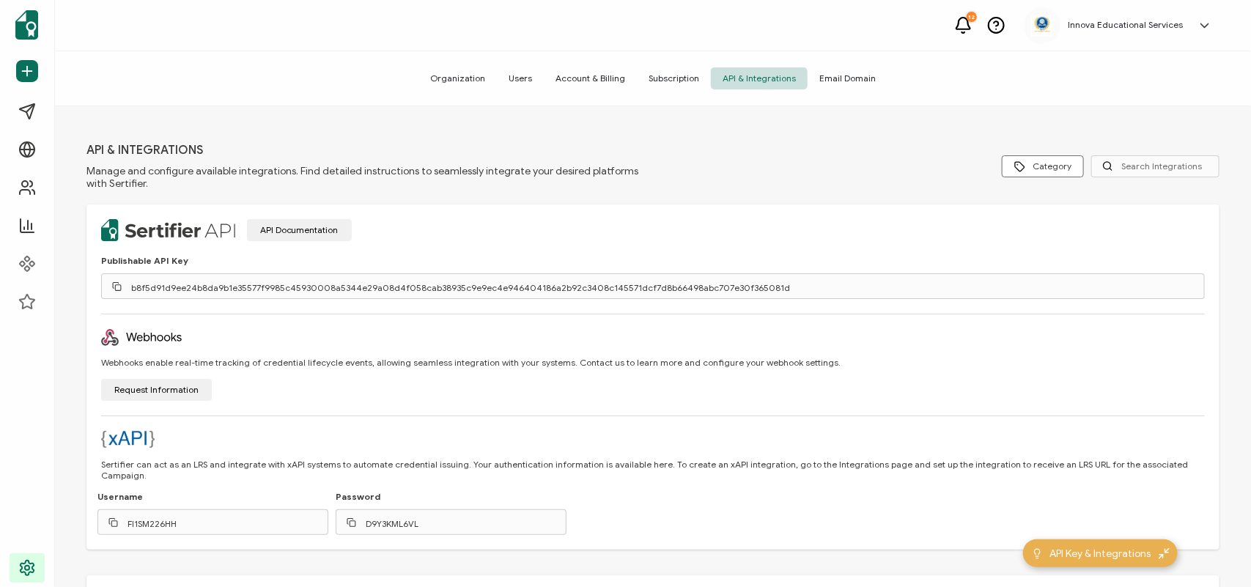
click at [831, 79] on span "Email Domain" at bounding box center [848, 78] width 80 height 22
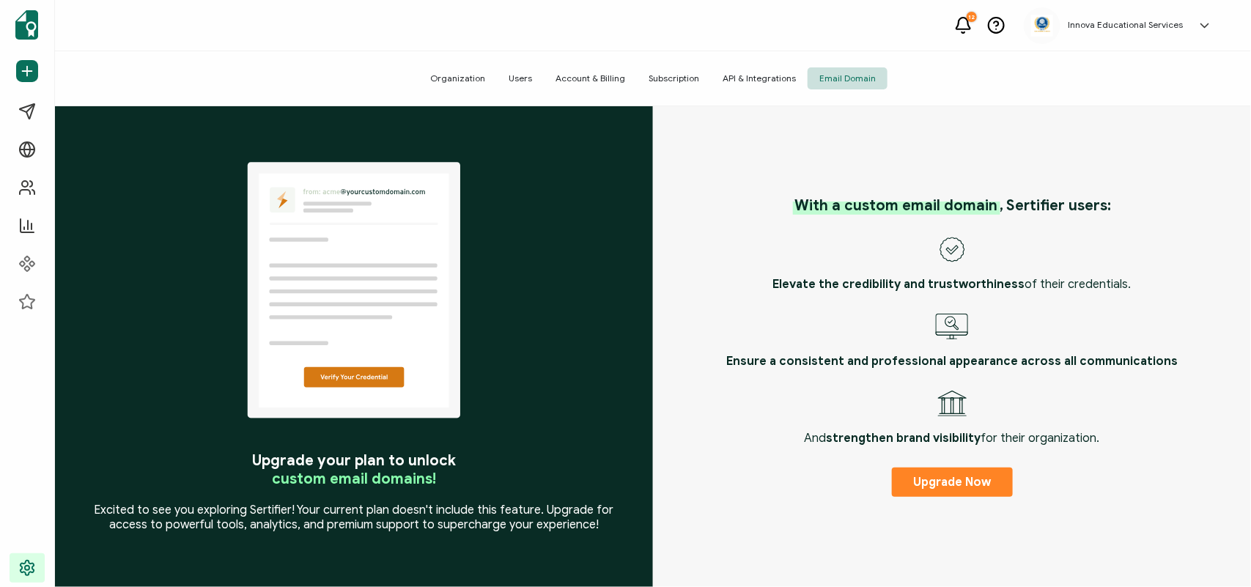
click at [471, 71] on span "Organization" at bounding box center [458, 78] width 78 height 22
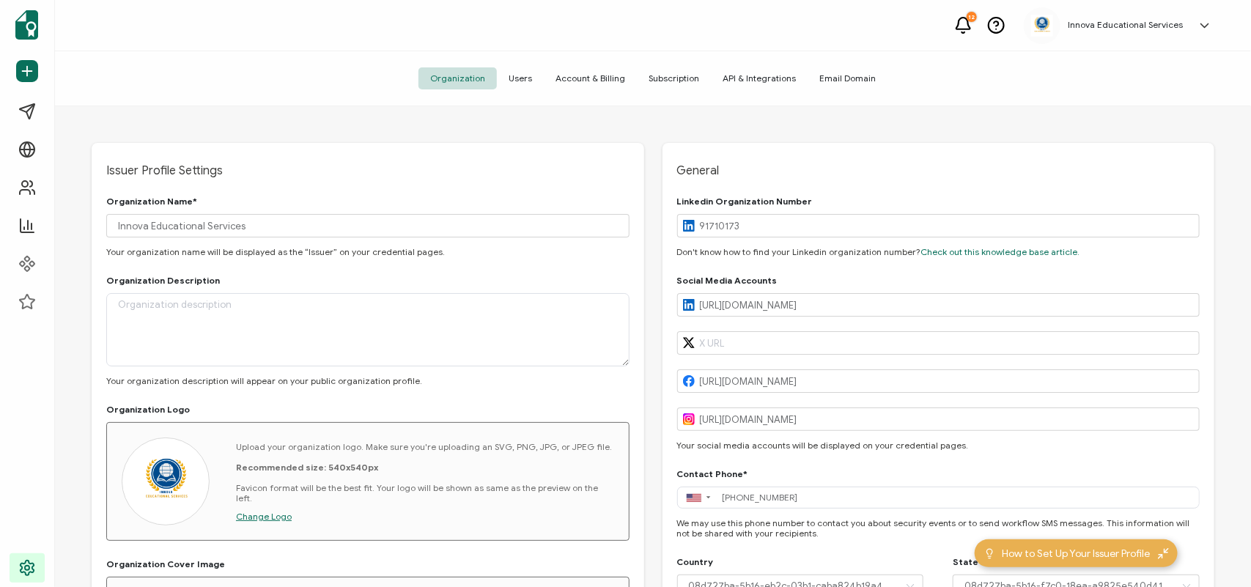
drag, startPoint x: 1246, startPoint y: 229, endPoint x: 1251, endPoint y: 280, distance: 51.5
click at [1001, 280] on div "Issuer Profile Settings Organization Name* Innova Educational Services Your org…" at bounding box center [653, 348] width 1196 height 485
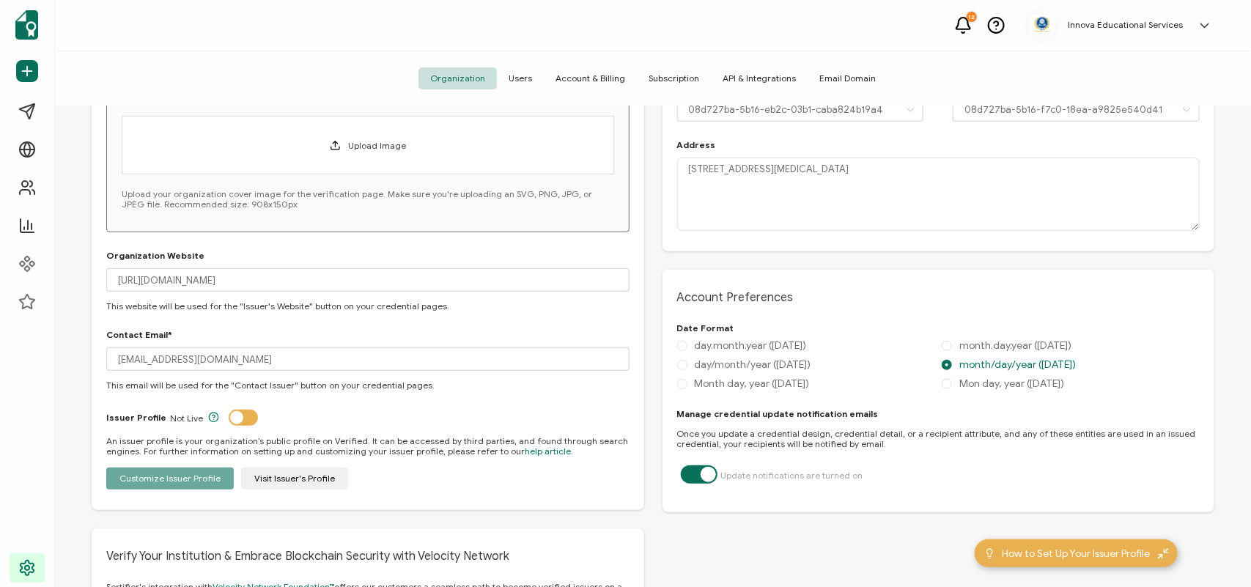
scroll to position [513, 0]
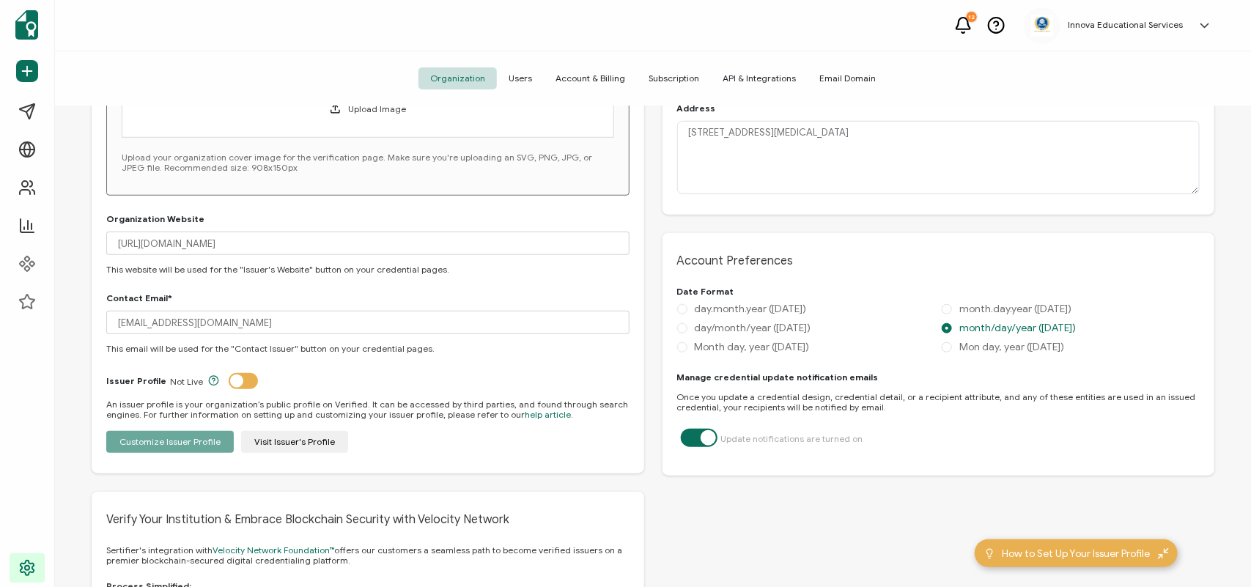
click at [284, 440] on div "Customize Issuer Profile Visit Issuer's Profile" at bounding box center [367, 442] width 523 height 22
click at [240, 383] on label at bounding box center [247, 383] width 37 height 4
click at [240, 383] on input "checkbox" at bounding box center [242, 381] width 10 height 10
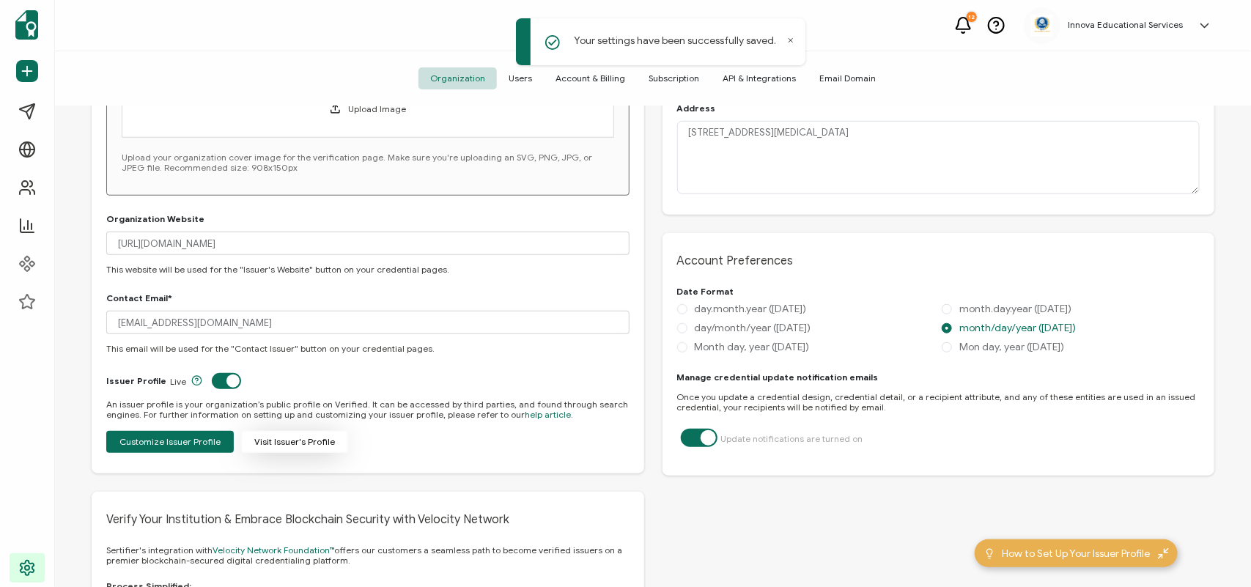
click at [287, 447] on button "Visit Issuer's Profile" at bounding box center [294, 442] width 107 height 22
click at [218, 381] on label at bounding box center [230, 383] width 37 height 4
click at [220, 376] on input "checkbox" at bounding box center [225, 381] width 10 height 10
checkbox input "false"
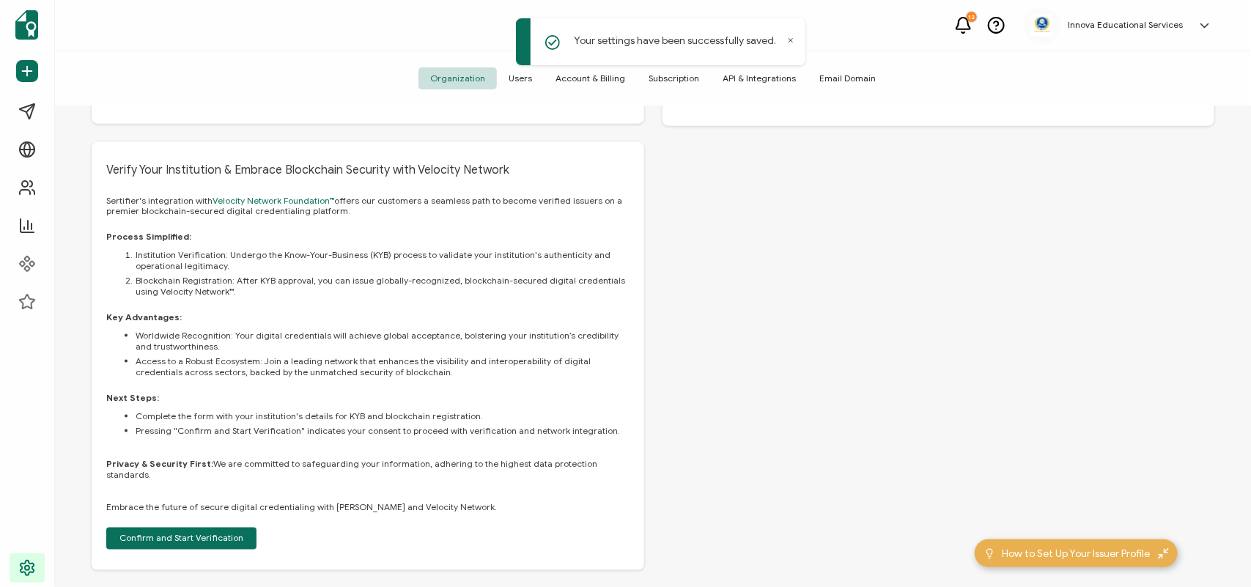
scroll to position [867, 0]
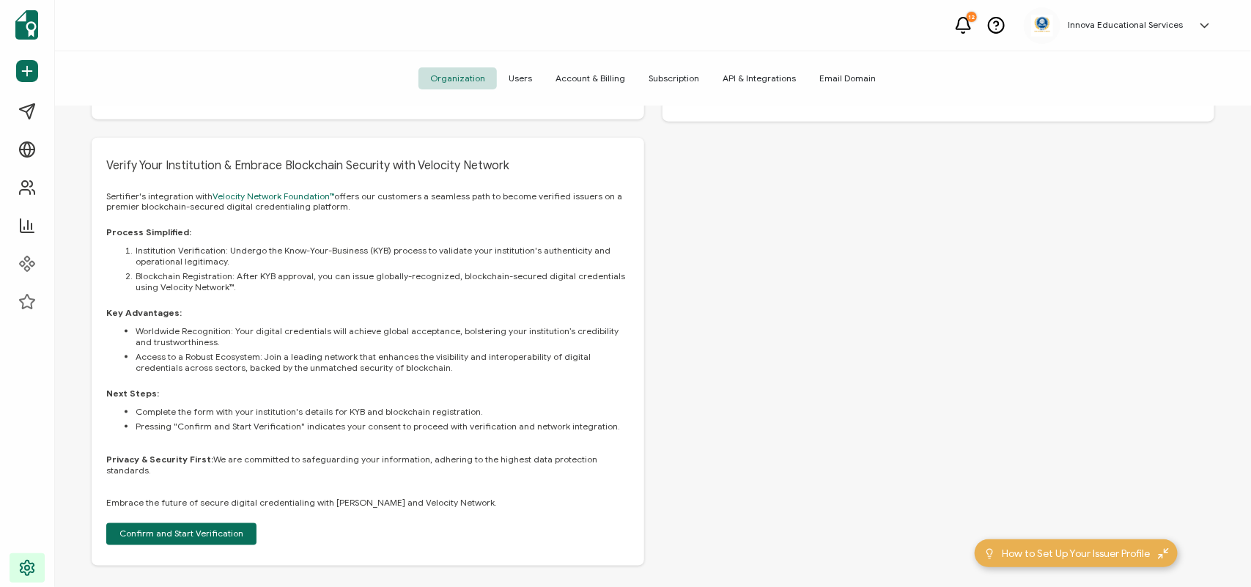
click at [229, 530] on span "Confirm and Start Verification" at bounding box center [181, 534] width 124 height 9
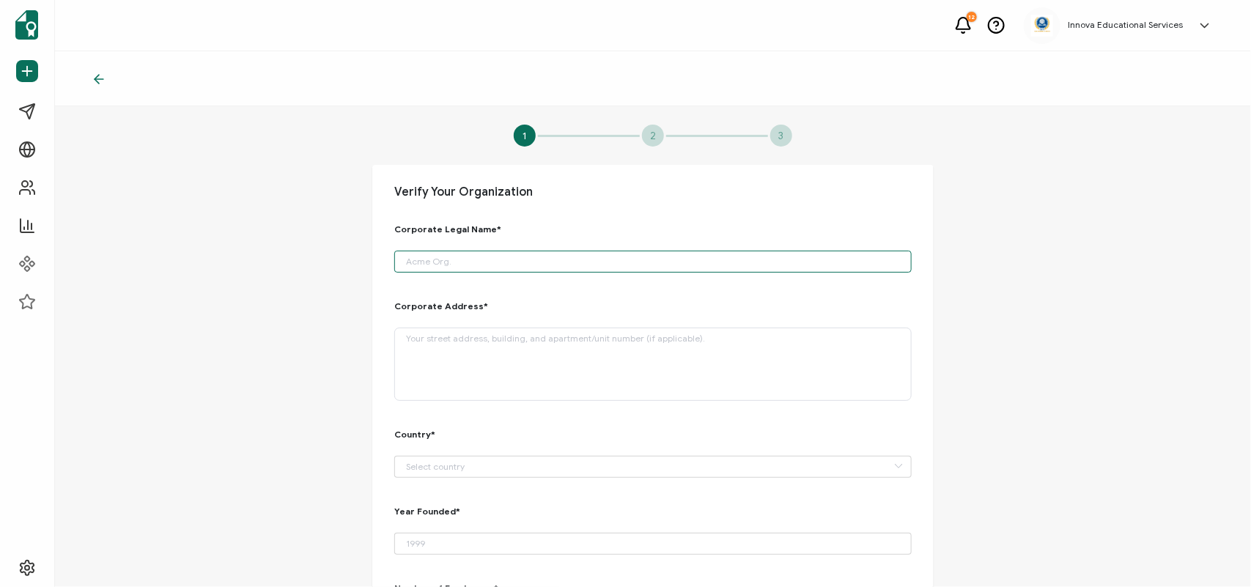
click at [444, 253] on input "input" at bounding box center [653, 262] width 518 height 22
type input "Sigma Nova Investments LLC"
click at [422, 350] on textarea at bounding box center [653, 364] width 518 height 73
type textarea "2500 NW 107th Ave Suite 304 DORAL FL 33172-5925 US"
click at [586, 469] on input "text" at bounding box center [653, 467] width 518 height 22
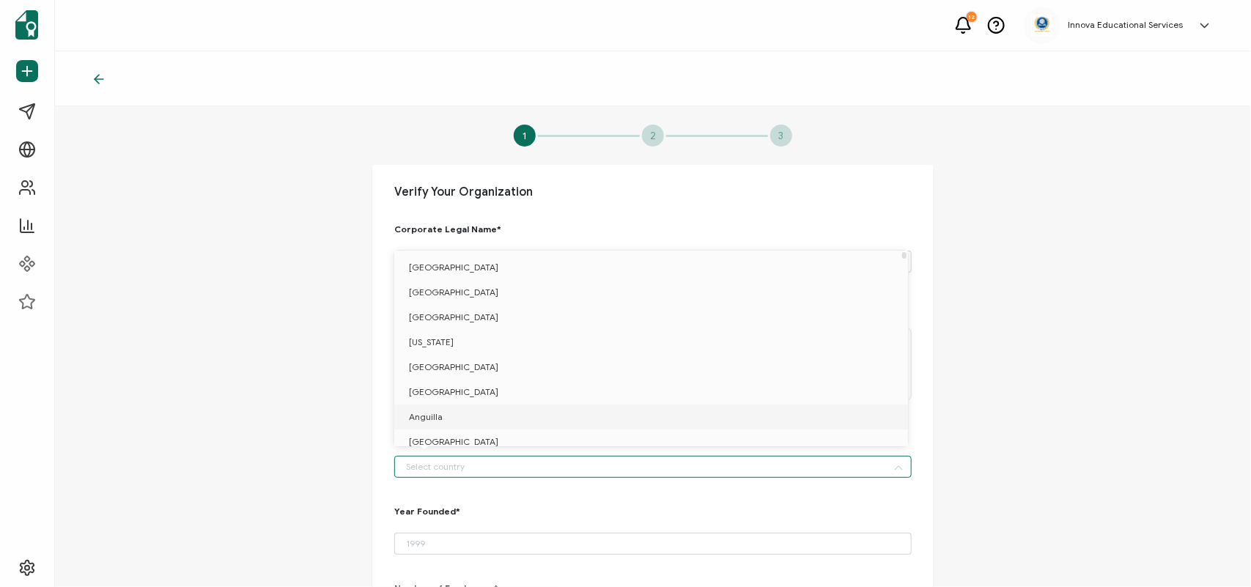
type input "u"
type input "e"
click at [441, 394] on li "[GEOGRAPHIC_DATA]" at bounding box center [653, 402] width 519 height 25
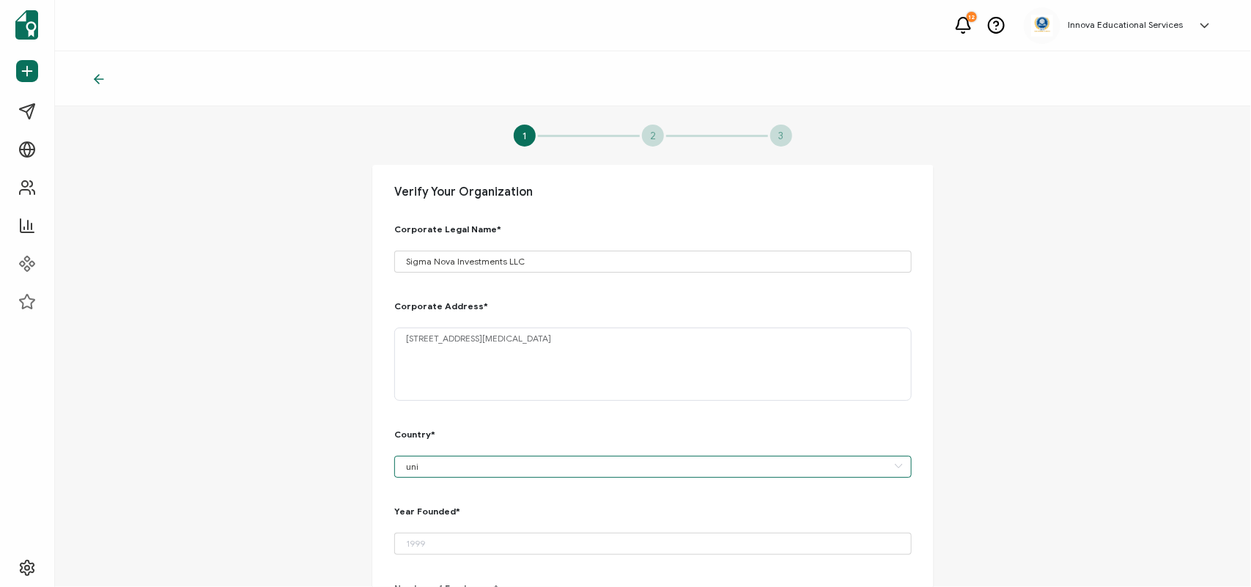
type input "[GEOGRAPHIC_DATA]"
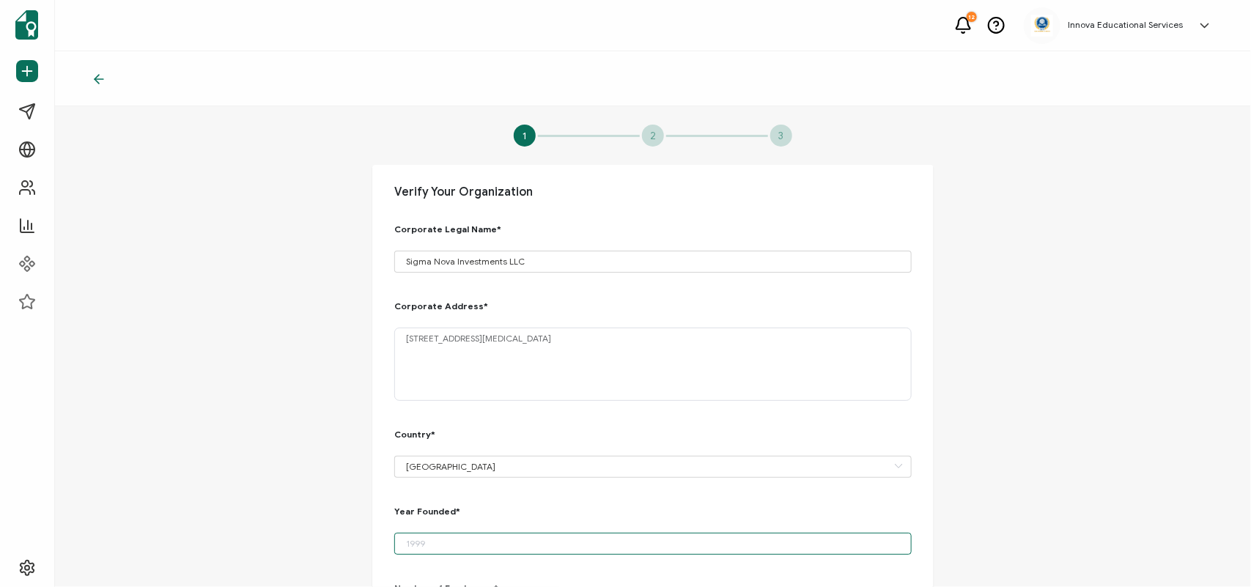
click at [449, 547] on input "number" at bounding box center [653, 544] width 518 height 22
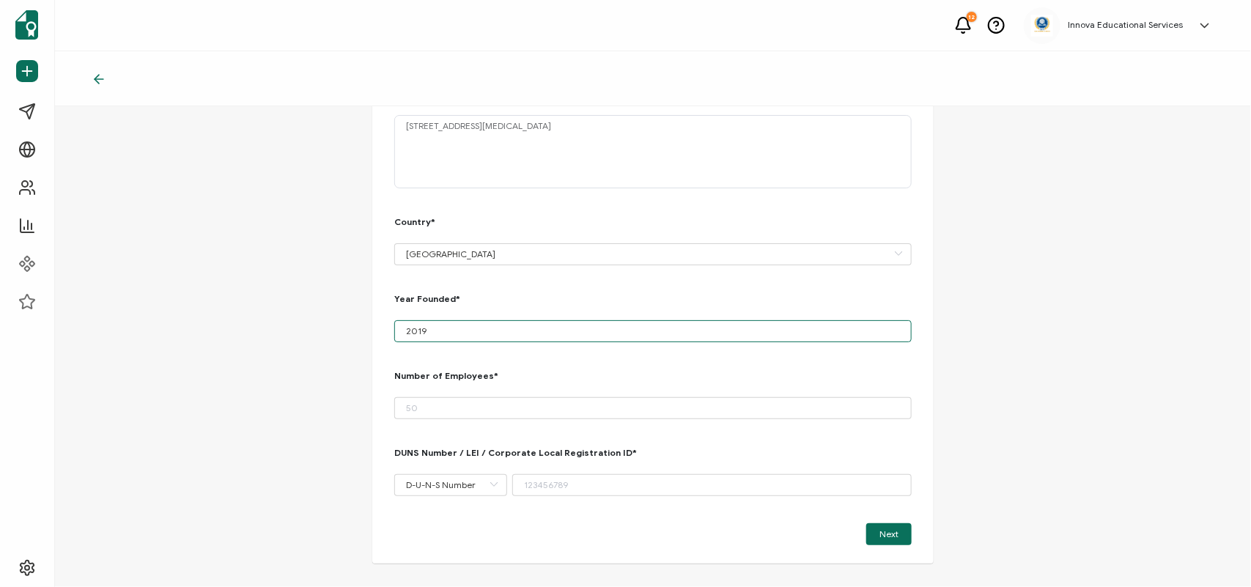
scroll to position [216, 0]
type input "2019"
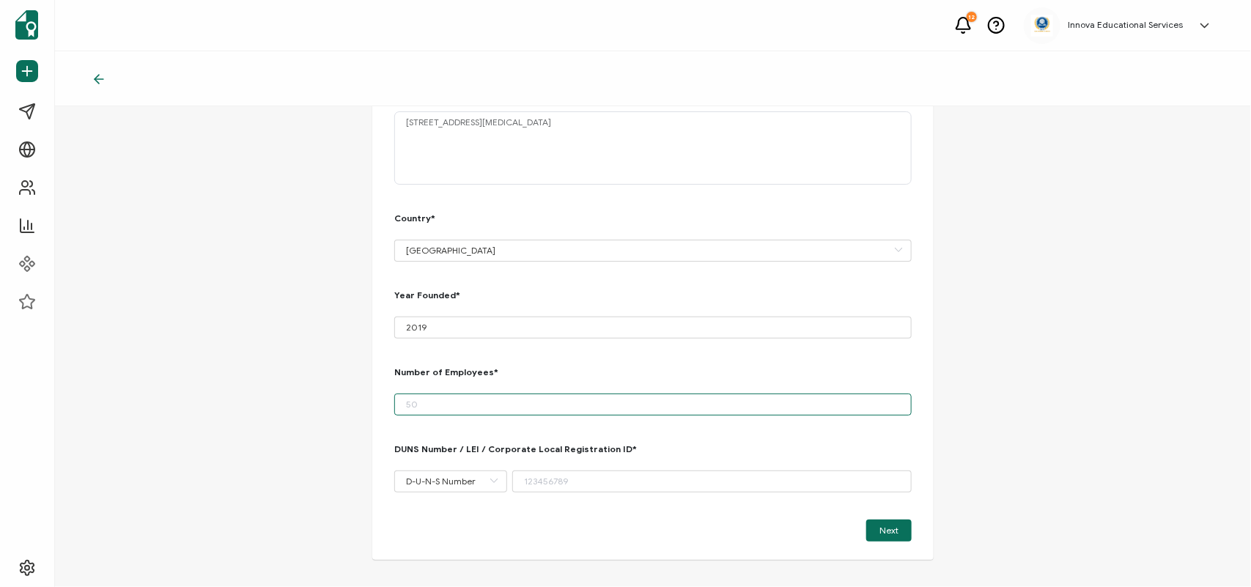
click at [442, 409] on input "number" at bounding box center [653, 405] width 518 height 22
type input "12"
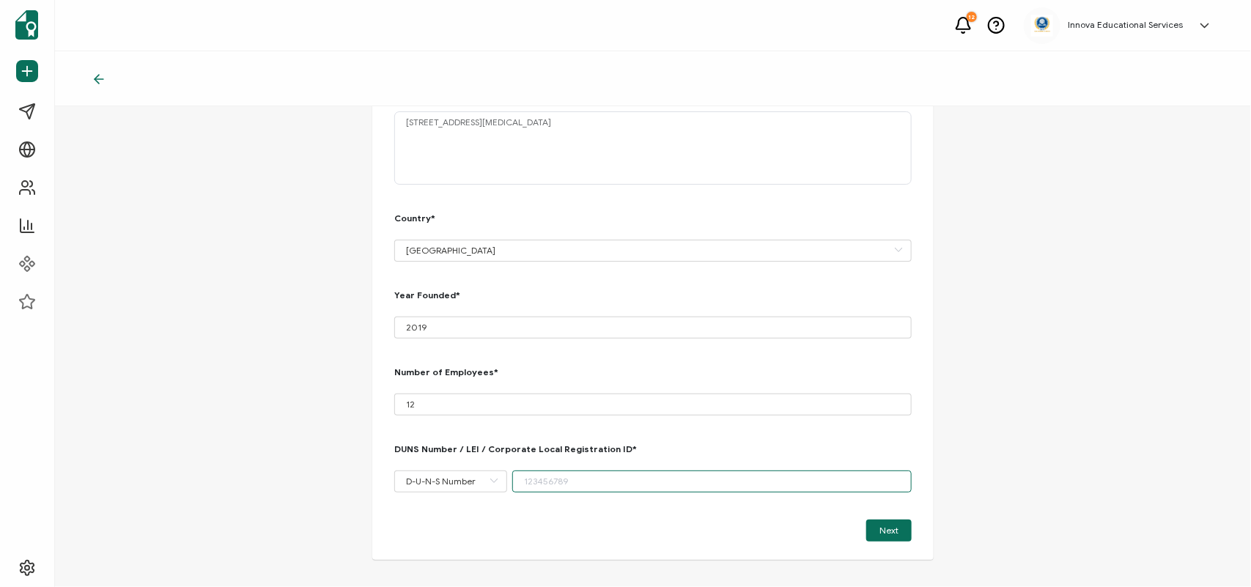
click at [547, 482] on input "text" at bounding box center [712, 482] width 400 height 22
paste input "11-880-6216"
type input "11-880-6216"
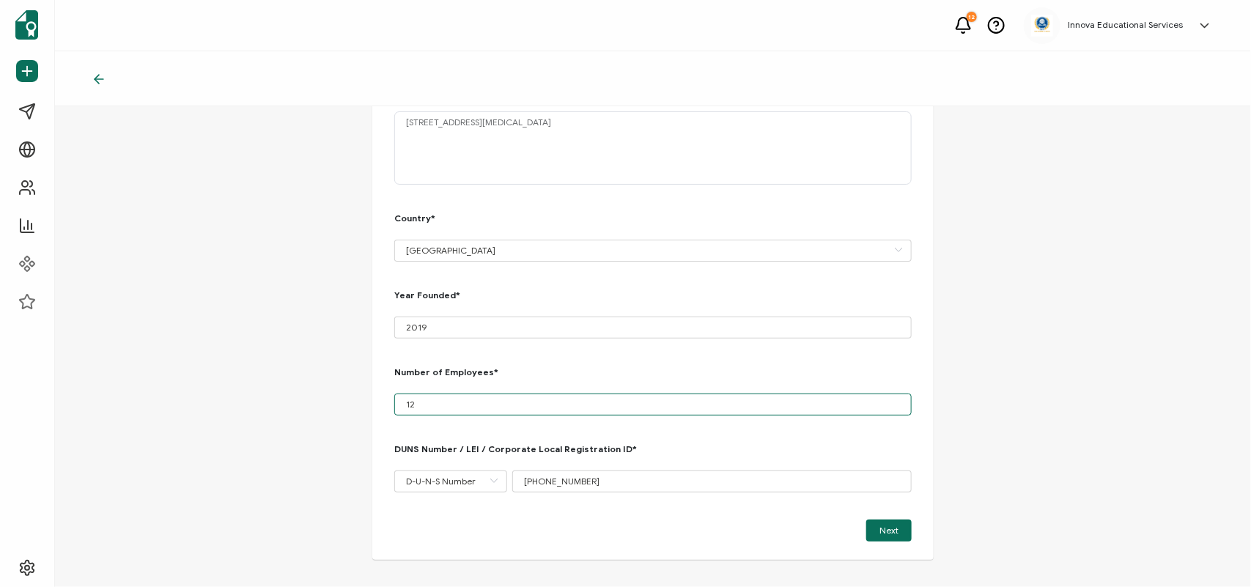
click at [427, 405] on input "12" at bounding box center [653, 405] width 518 height 22
type input "1"
type input "08"
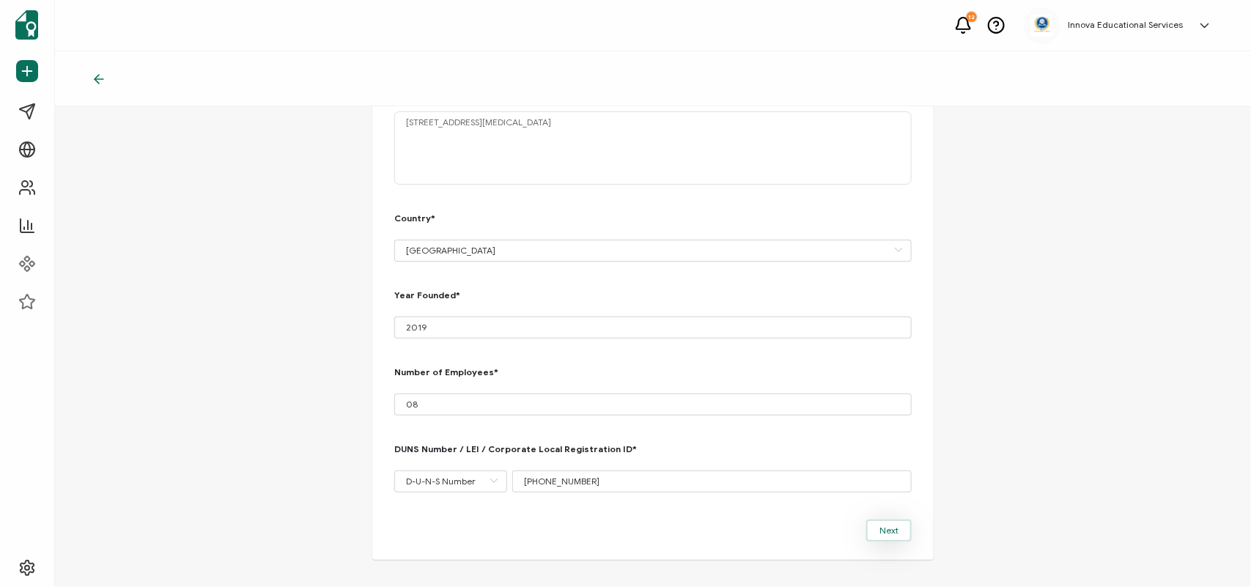
click at [867, 522] on button "Next" at bounding box center [889, 531] width 45 height 22
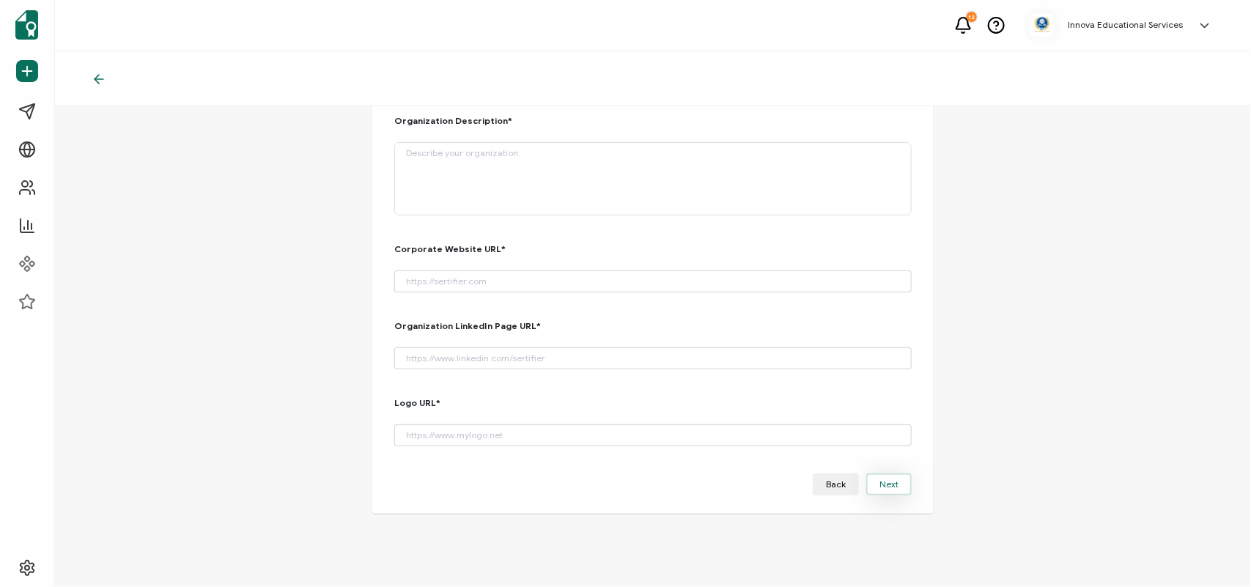
scroll to position [108, 0]
drag, startPoint x: 1246, startPoint y: 276, endPoint x: 1241, endPoint y: 199, distance: 77.1
click at [1241, 199] on div "1 2 3 Verify Your Organization Organization Description* Corporate Website URL*…" at bounding box center [653, 346] width 1196 height 481
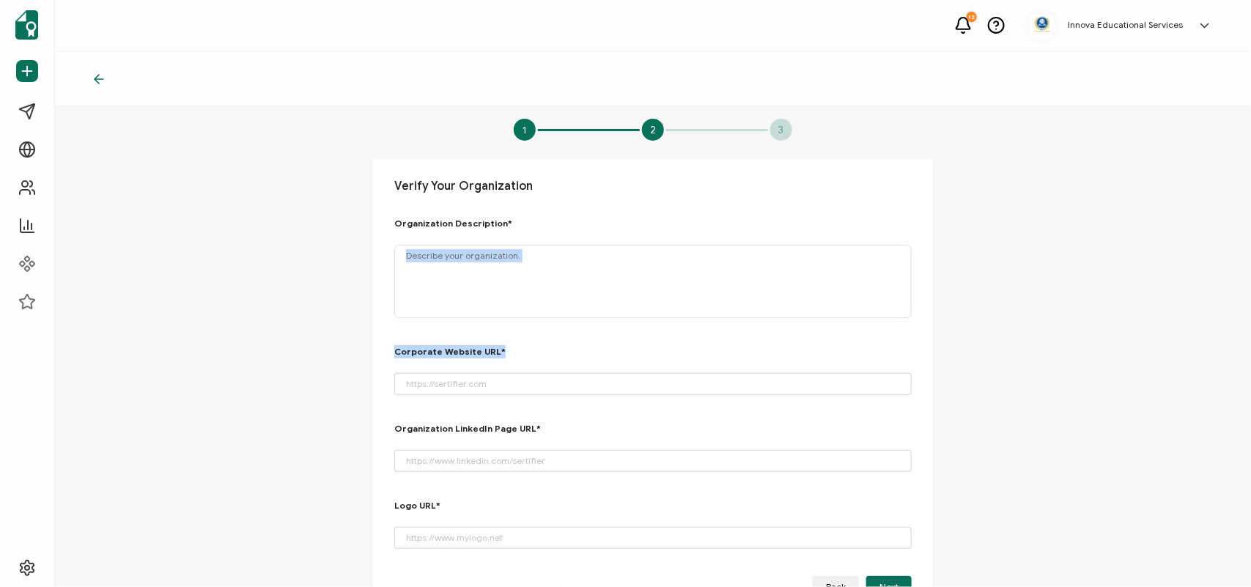
scroll to position [0, 0]
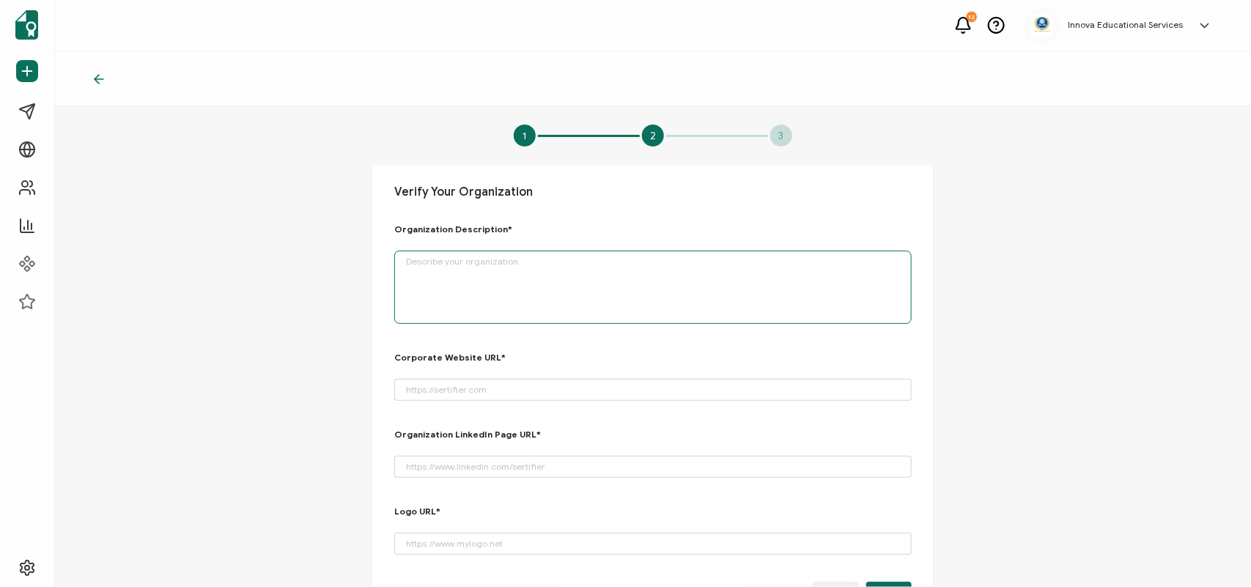
click at [647, 281] on textarea at bounding box center [653, 287] width 518 height 73
paste textarea "Sigma Nova Investments LLC dba Innova Educational Services - educational consul…"
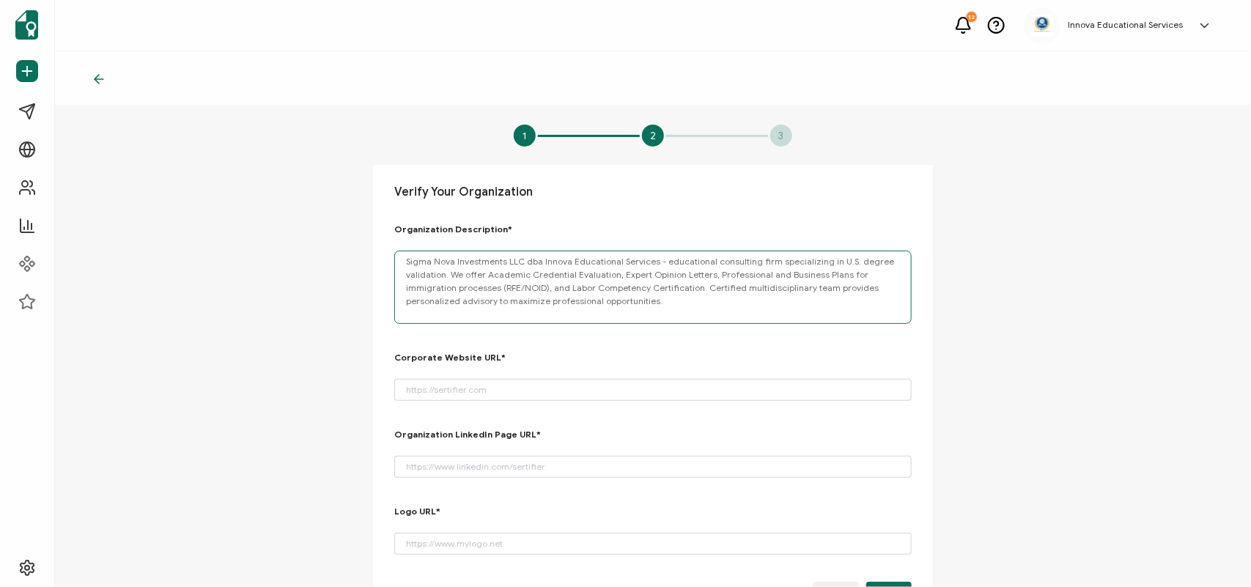
type textarea "Sigma Nova Investments LLC dba Innova Educational Services - educational consul…"
click at [419, 389] on input "url" at bounding box center [653, 390] width 518 height 22
paste input "[URL][DOMAIN_NAME]"
type input "[URL][DOMAIN_NAME]"
click at [451, 466] on input "url" at bounding box center [653, 467] width 518 height 22
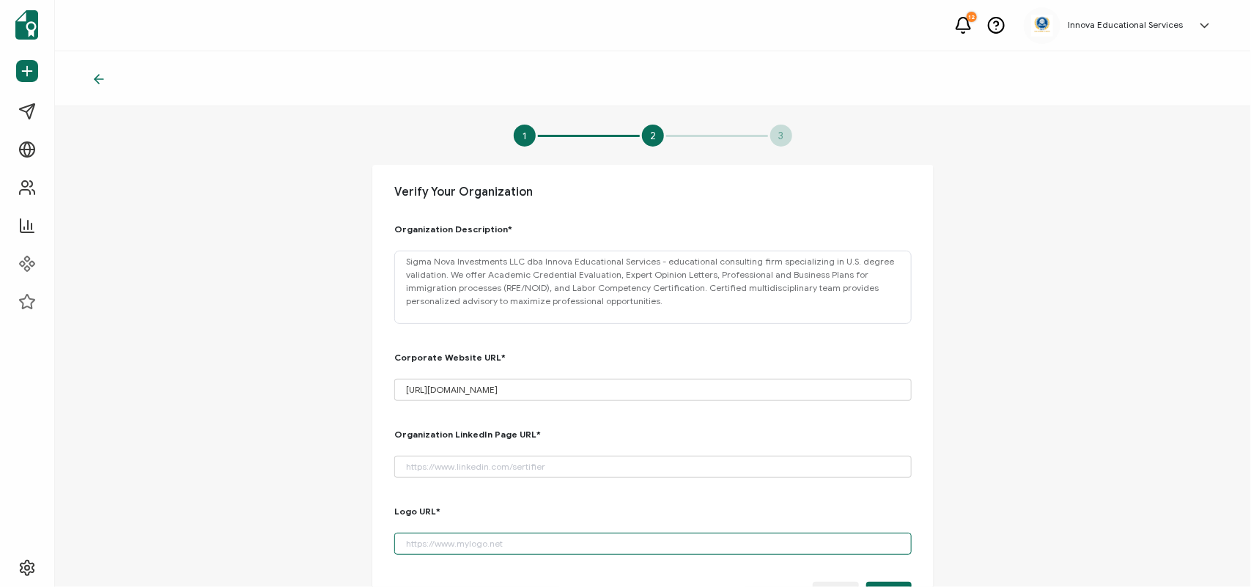
click at [530, 548] on input "url" at bounding box center [653, 544] width 518 height 22
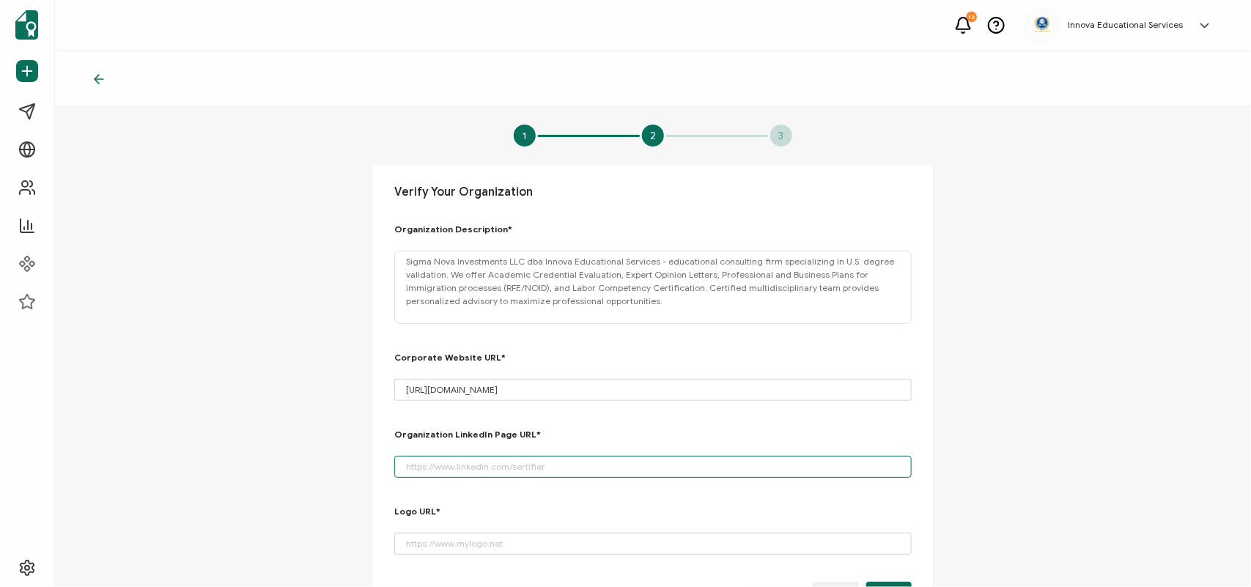
click at [548, 471] on input "url" at bounding box center [653, 467] width 518 height 22
paste input "[URL][DOMAIN_NAME]"
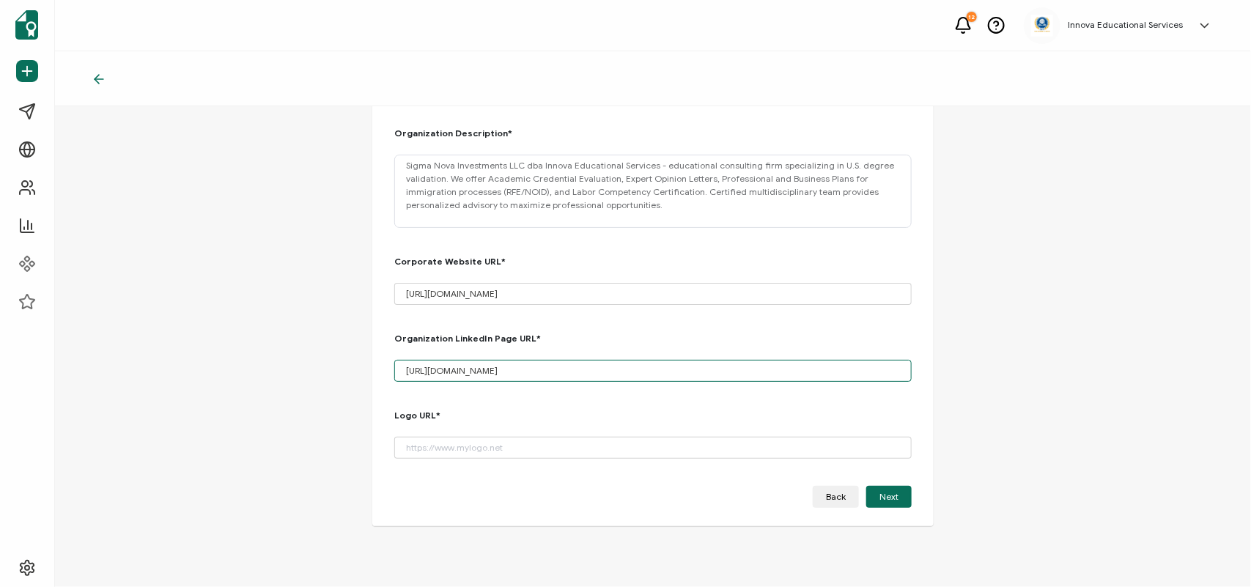
scroll to position [108, 0]
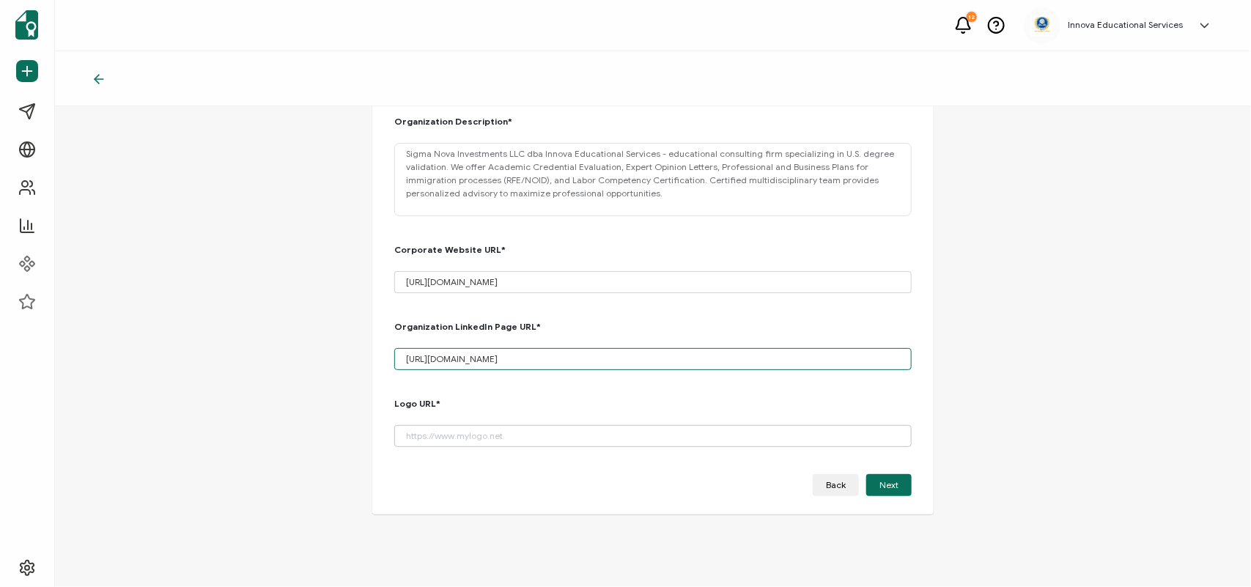
type input "[URL][DOMAIN_NAME]"
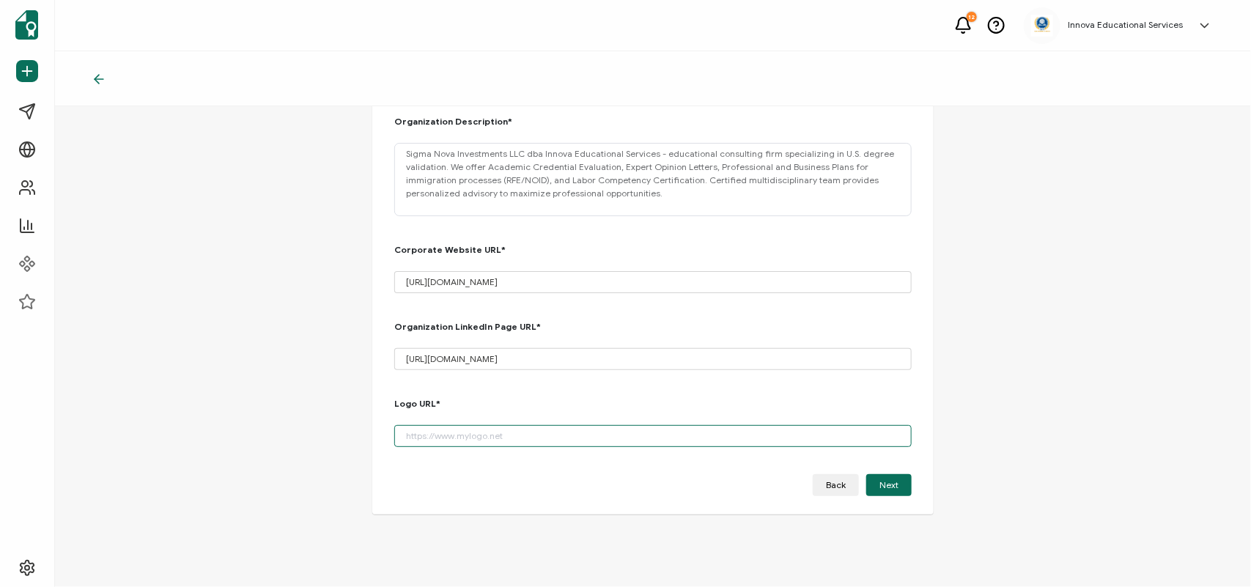
click at [565, 441] on input "url" at bounding box center [653, 436] width 518 height 22
paste input "https://innovaevaluations.org/wp-content/uploads/2021/10/LOGO-BLANCO.png"
type input "https://innovaevaluations.org/wp-content/uploads/2021/10/LOGO-BLANCO.png"
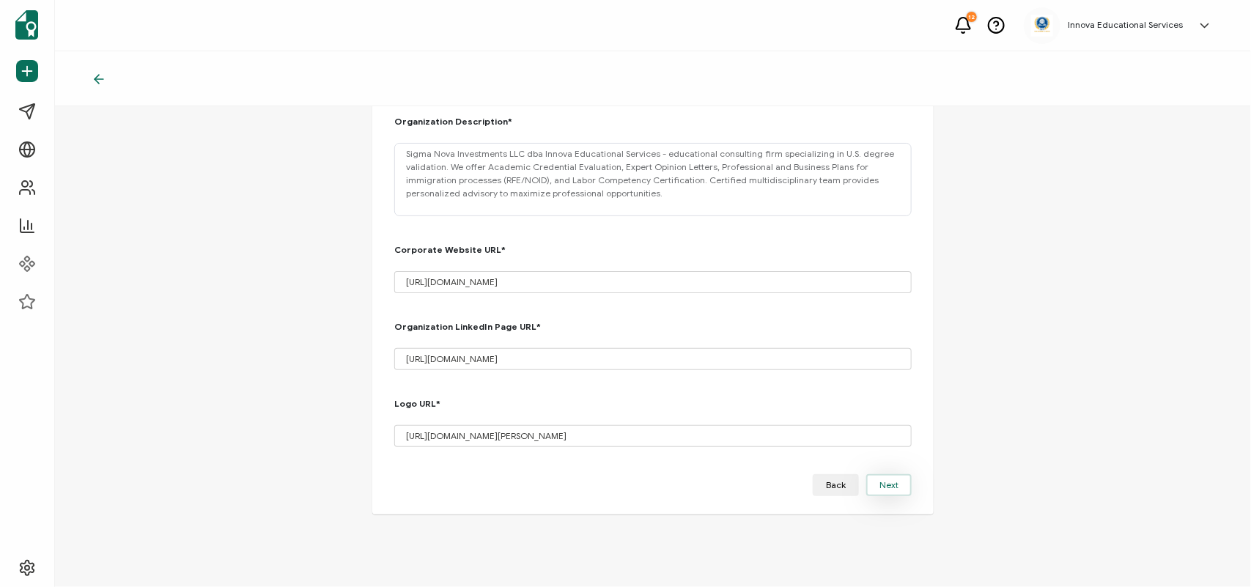
click at [887, 484] on span "Next" at bounding box center [889, 485] width 19 height 9
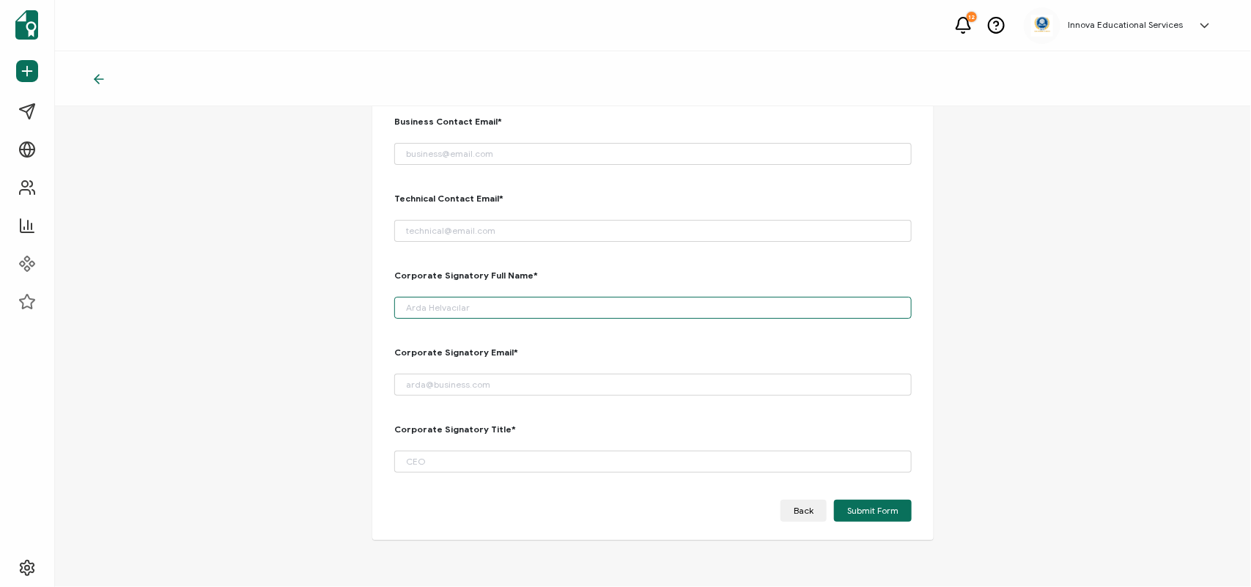
click at [452, 308] on input "input" at bounding box center [653, 308] width 518 height 22
type input "[PERSON_NAME]"
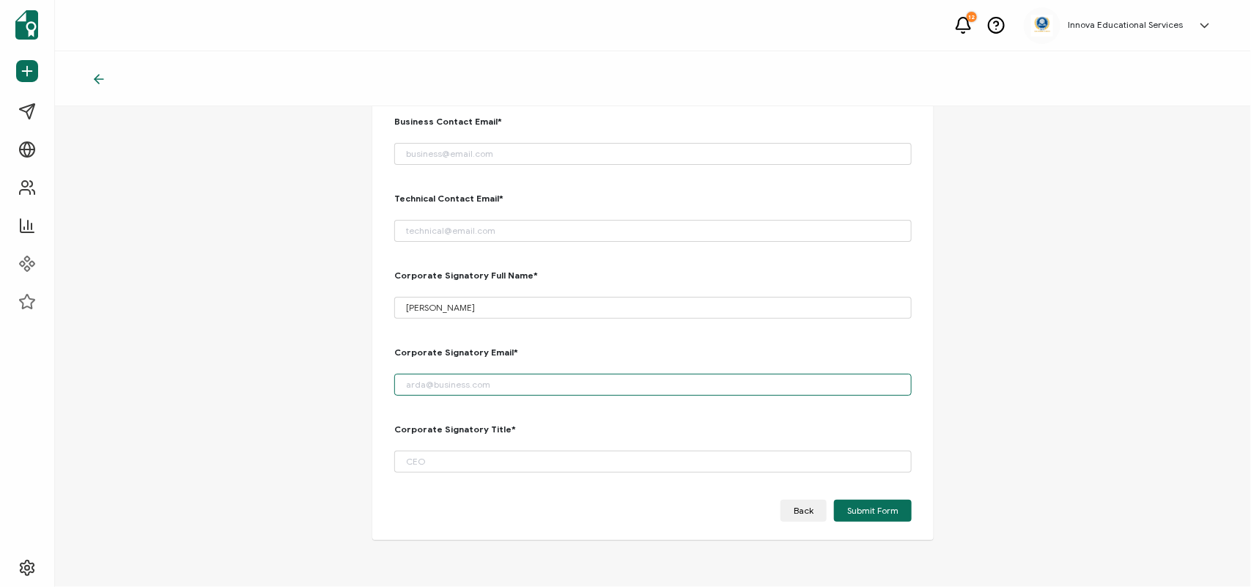
click at [519, 380] on input "email" at bounding box center [653, 385] width 518 height 22
type input "ceo@innovaevaluations.org"
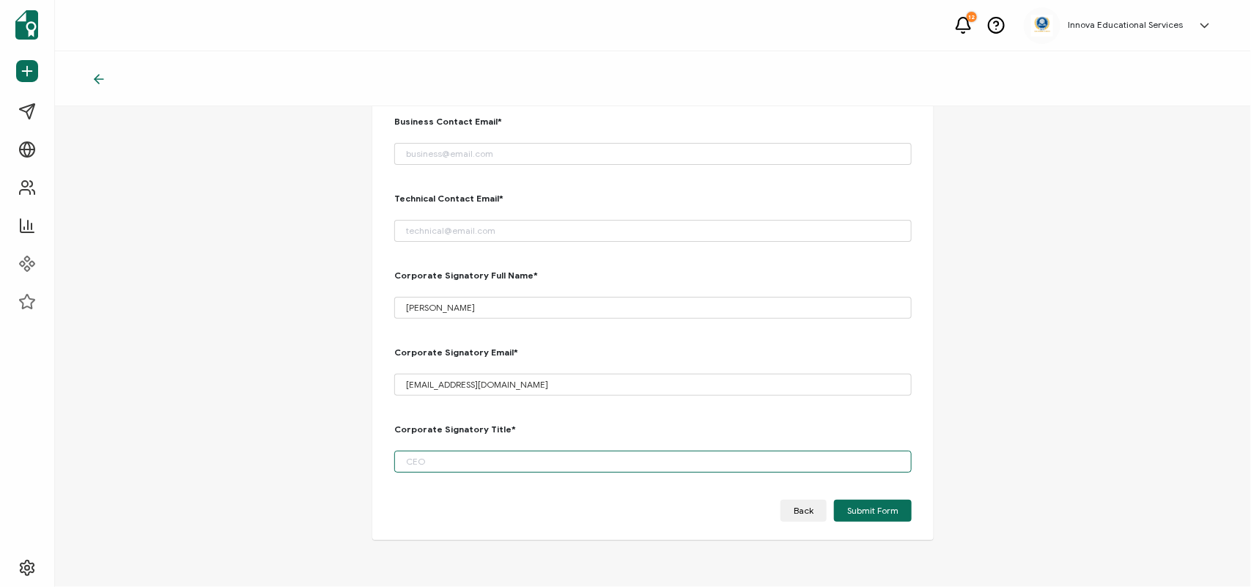
click at [449, 455] on input "input" at bounding box center [653, 462] width 518 height 22
type input "E"
type input "CEO"
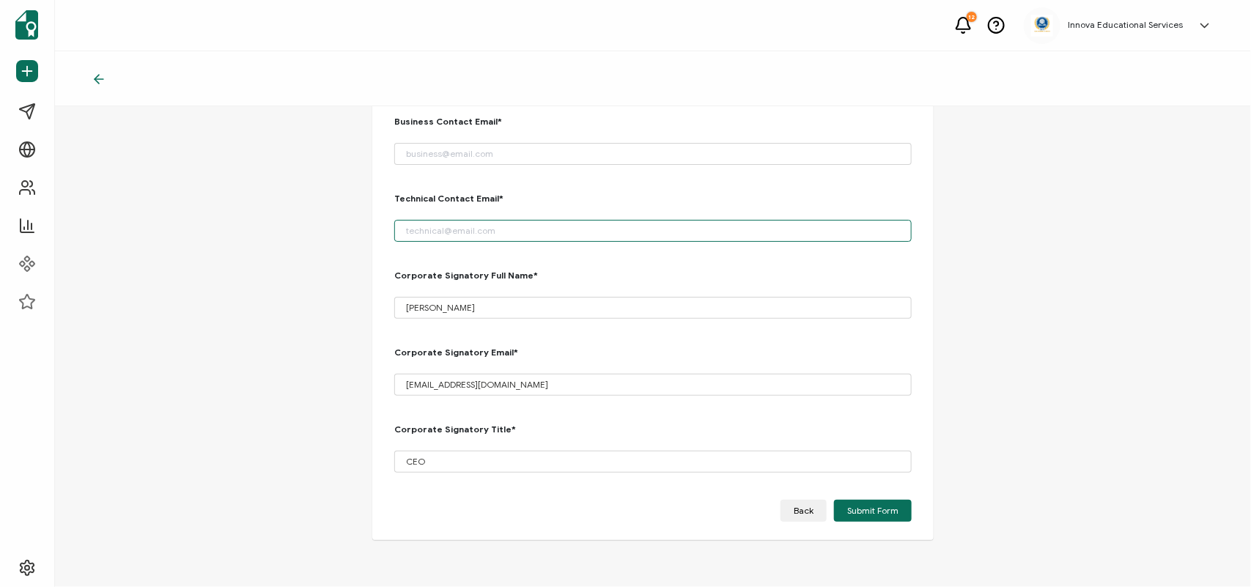
click at [552, 235] on input "email" at bounding box center [653, 231] width 518 height 22
paste input "itsupport@innovaevaluations."
type input "itsupport@innovaevaluations.org"
click at [501, 155] on input "email" at bounding box center [653, 154] width 518 height 22
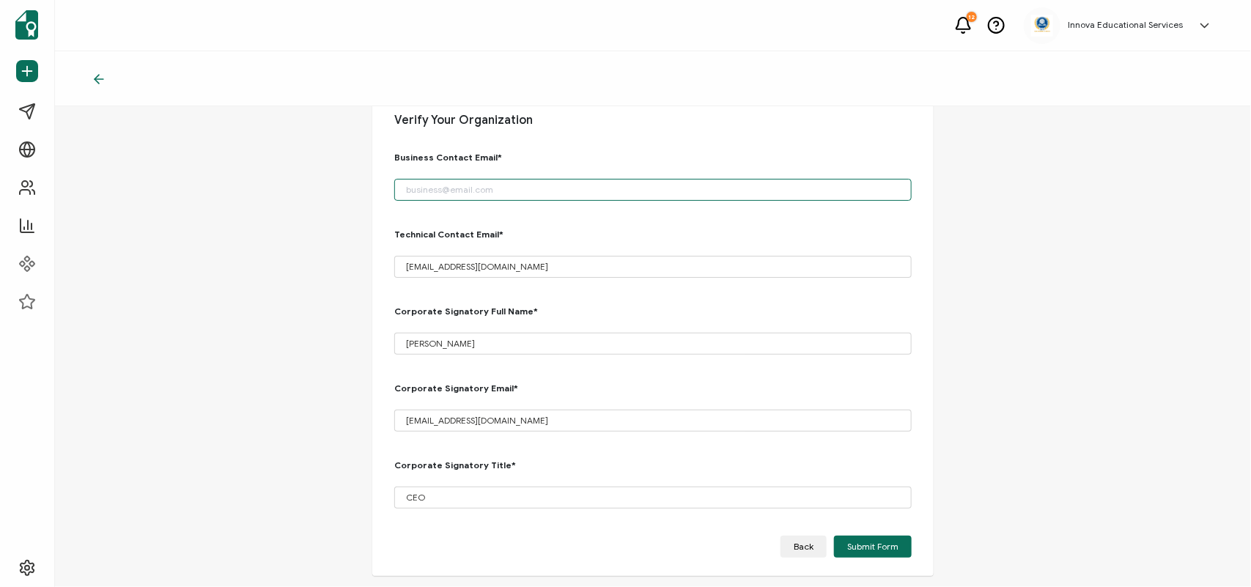
scroll to position [0, 0]
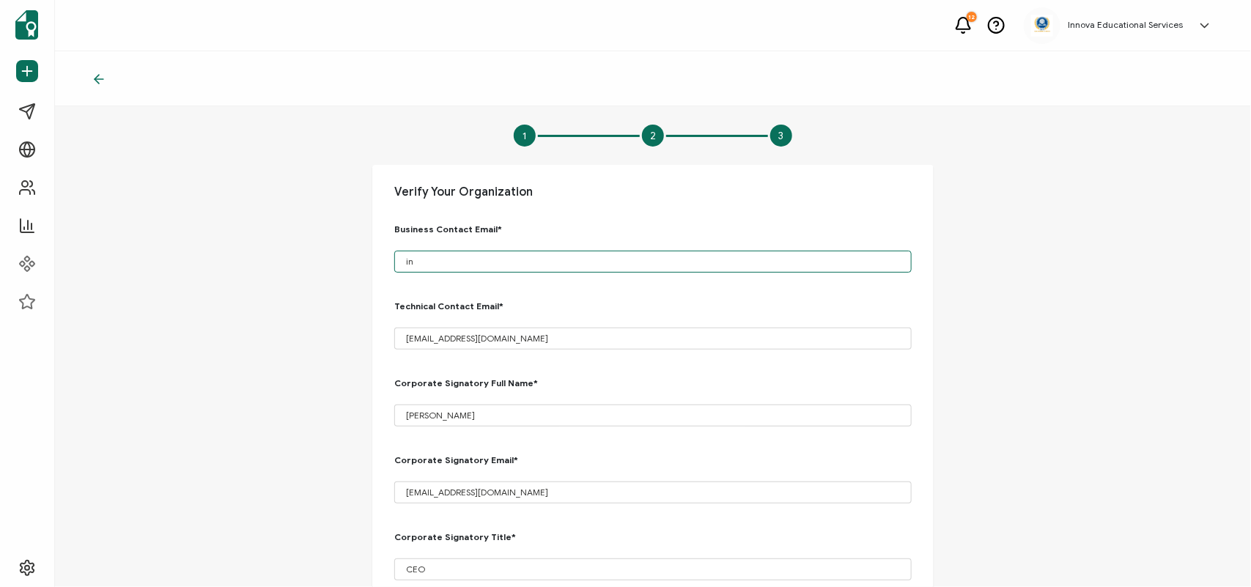
type input "i"
paste input "itsupport@innovaevaluations."
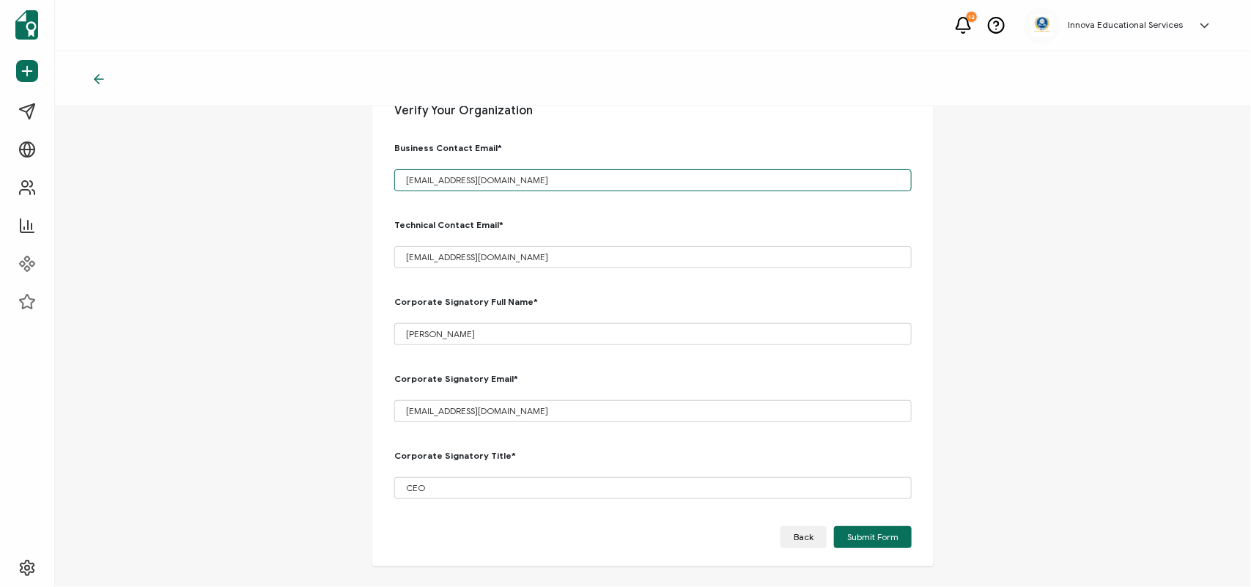
scroll to position [133, 0]
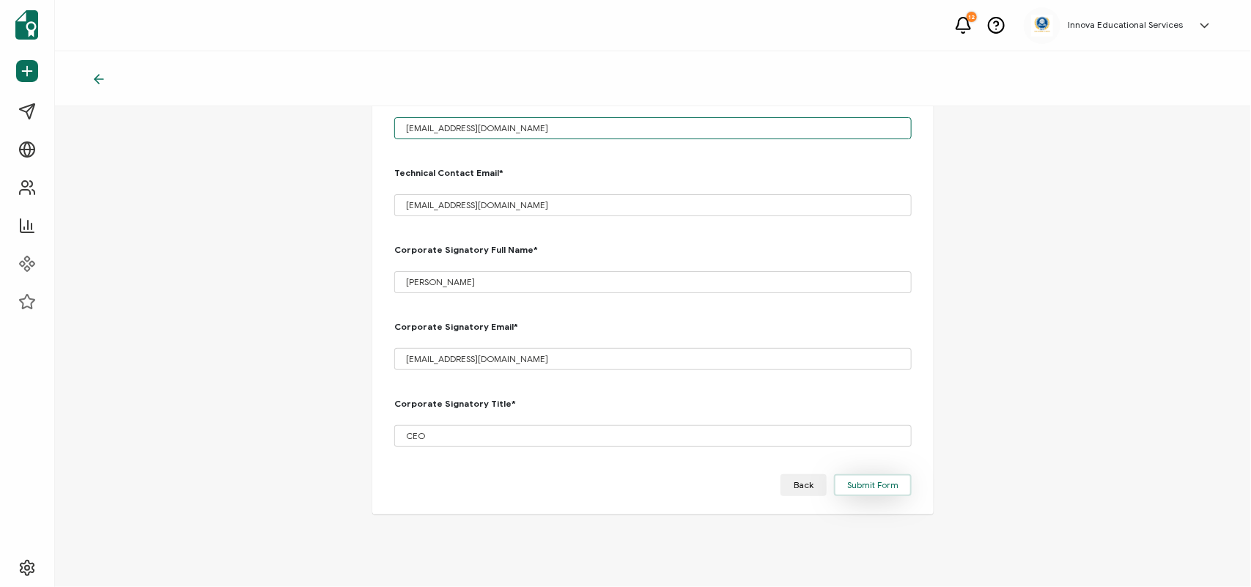
type input "[EMAIL_ADDRESS][DOMAIN_NAME]"
click at [863, 482] on span "Submit Form" at bounding box center [872, 485] width 51 height 9
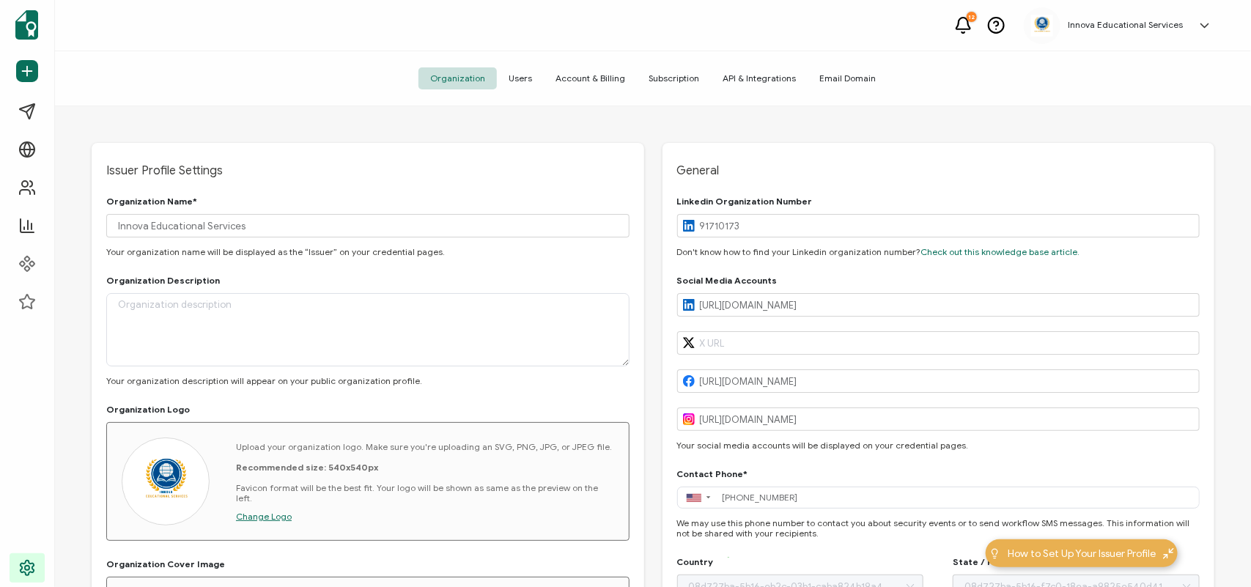
type input "[US_STATE]"
type input "[GEOGRAPHIC_DATA]"
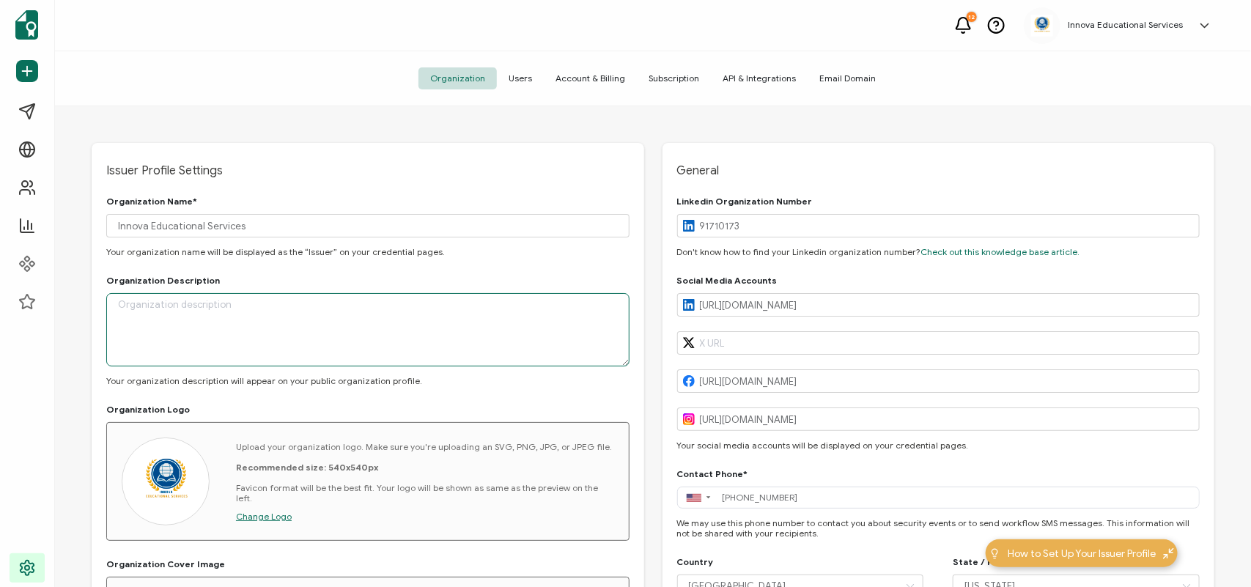
click at [297, 312] on textarea at bounding box center [367, 329] width 523 height 73
paste textarea "Sigma Nova Investments LLC dba Innova Educational Services - educational consul…"
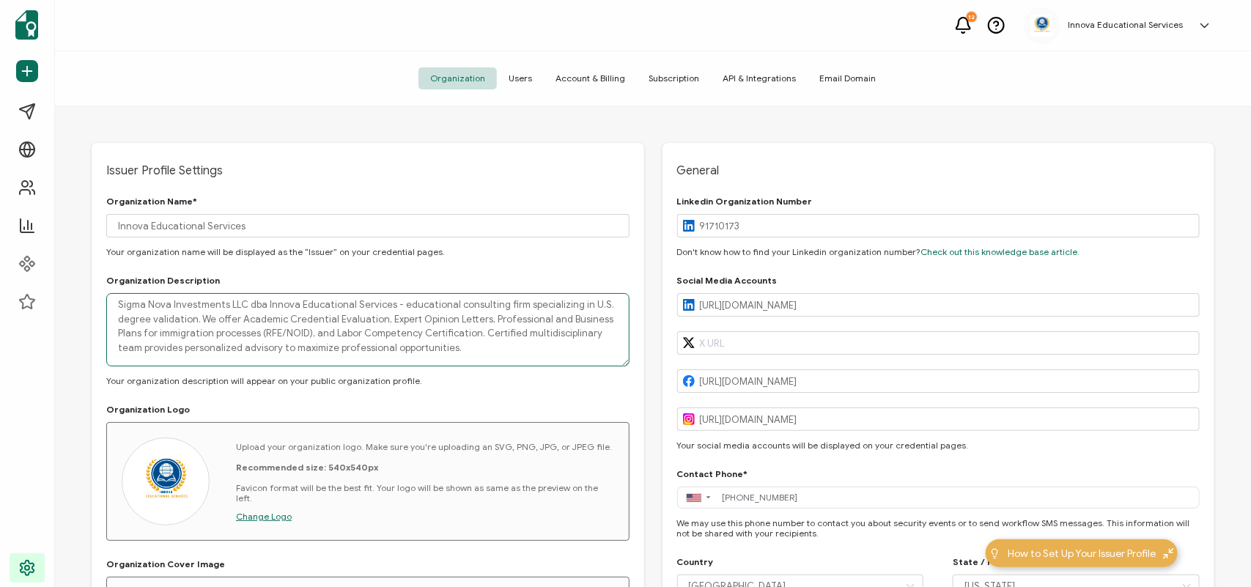
type textarea "Sigma Nova Investments LLC dba Innova Educational Services - educational consul…"
click at [532, 76] on span "Users" at bounding box center [520, 78] width 47 height 22
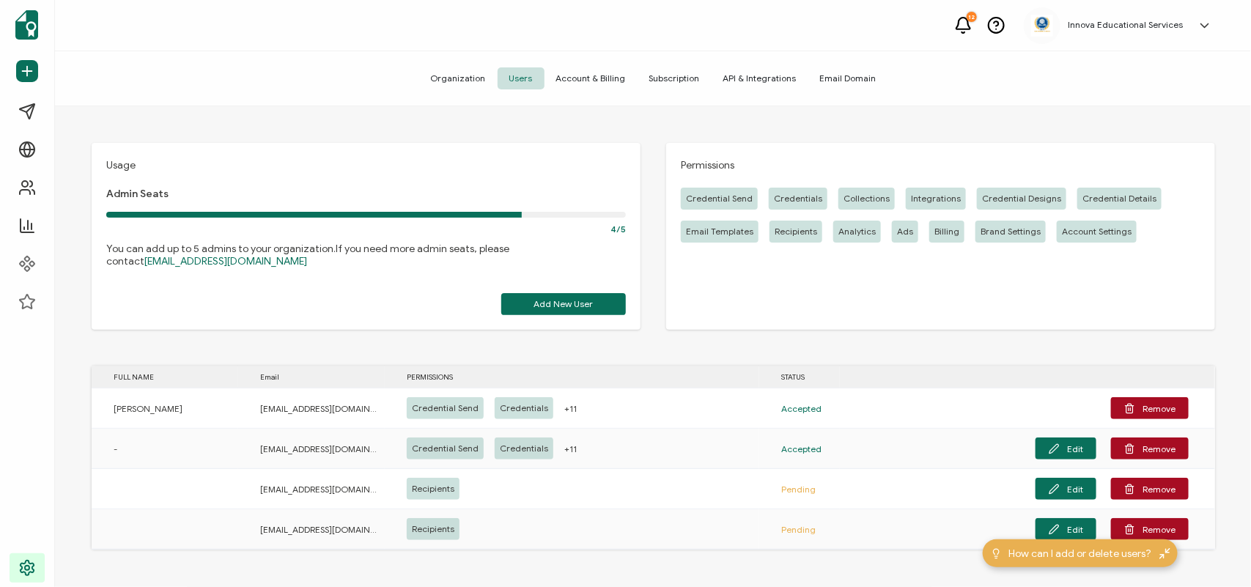
click at [559, 79] on span "Account & Billing" at bounding box center [591, 78] width 93 height 22
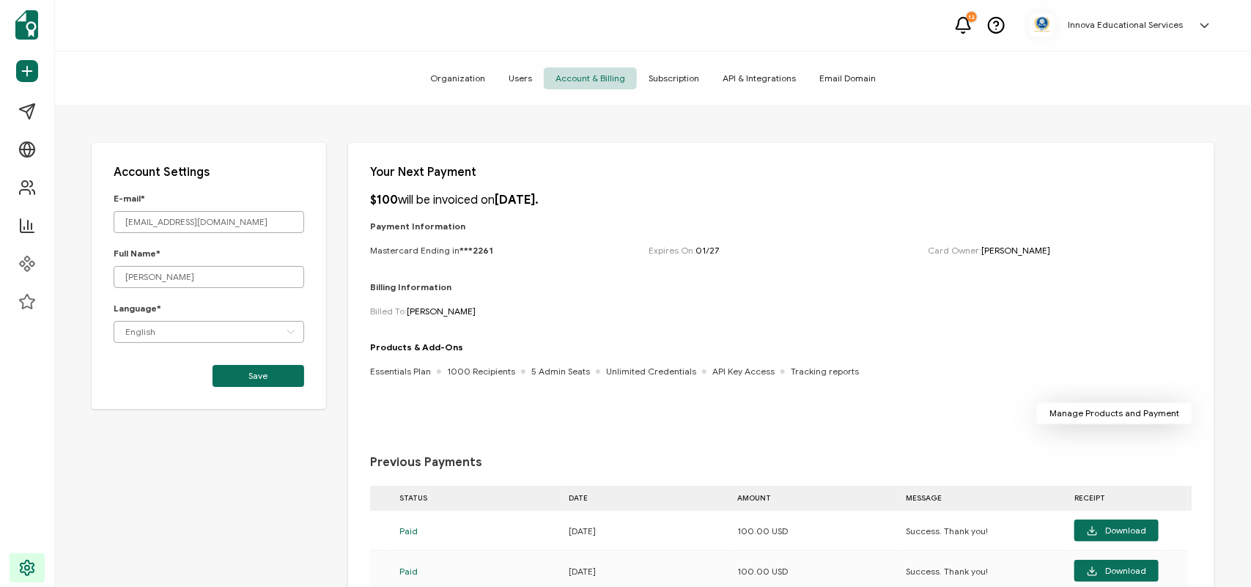
click at [1098, 415] on span "Manage Products and Payment" at bounding box center [1115, 413] width 130 height 9
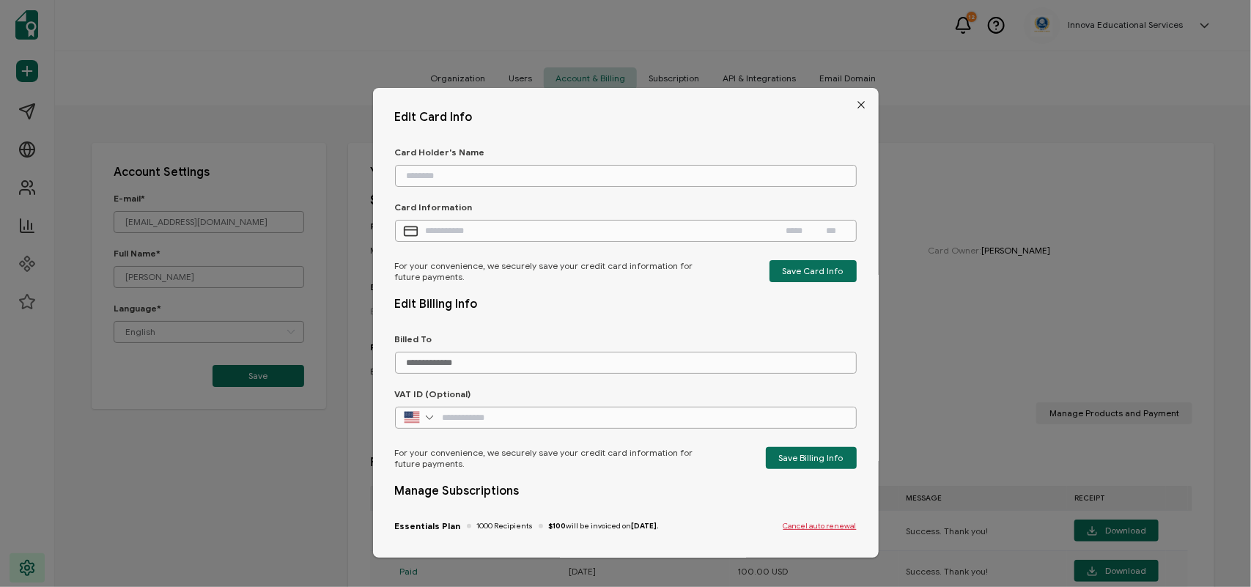
click at [502, 236] on input "dialog" at bounding box center [599, 231] width 347 height 22
type input "**********"
type input "*****"
click at [829, 232] on input "dialog" at bounding box center [838, 231] width 22 height 22
type input "****"
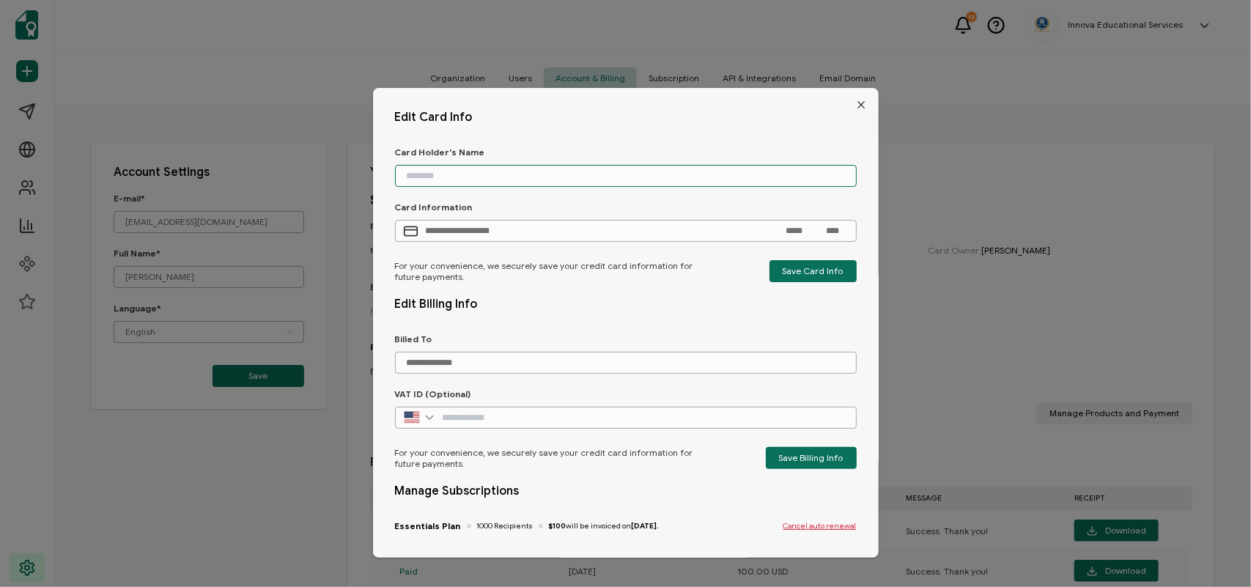
click at [523, 169] on input "dialog" at bounding box center [626, 176] width 462 height 22
type input "**********"
click at [826, 267] on span "Save Card Info" at bounding box center [813, 271] width 61 height 9
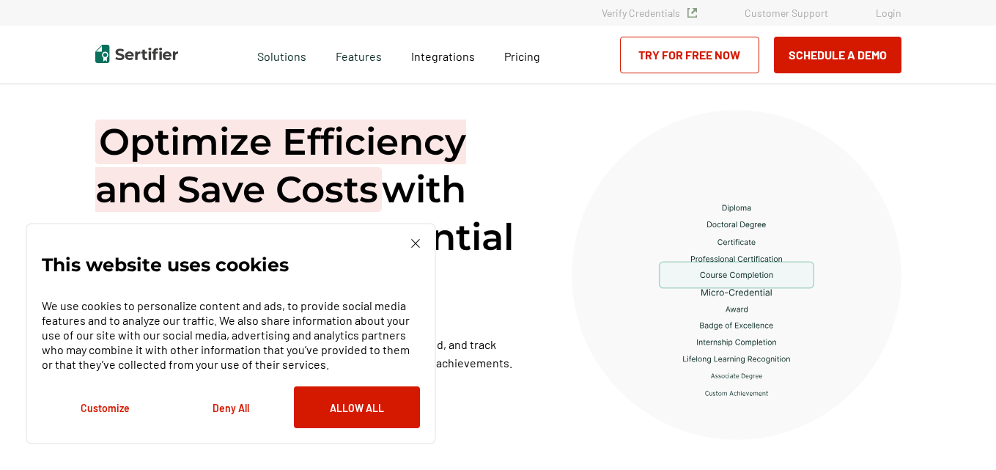
click at [877, 15] on link "Login" at bounding box center [889, 13] width 26 height 12
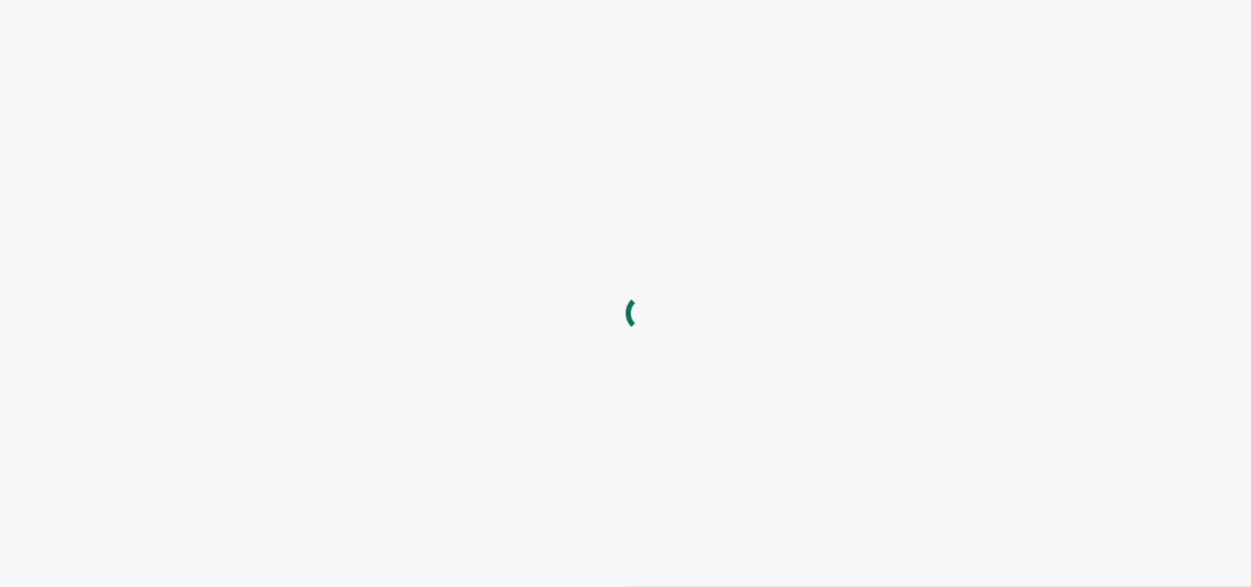
click at [666, 218] on div "You are in good company ." at bounding box center [939, 293] width 626 height 587
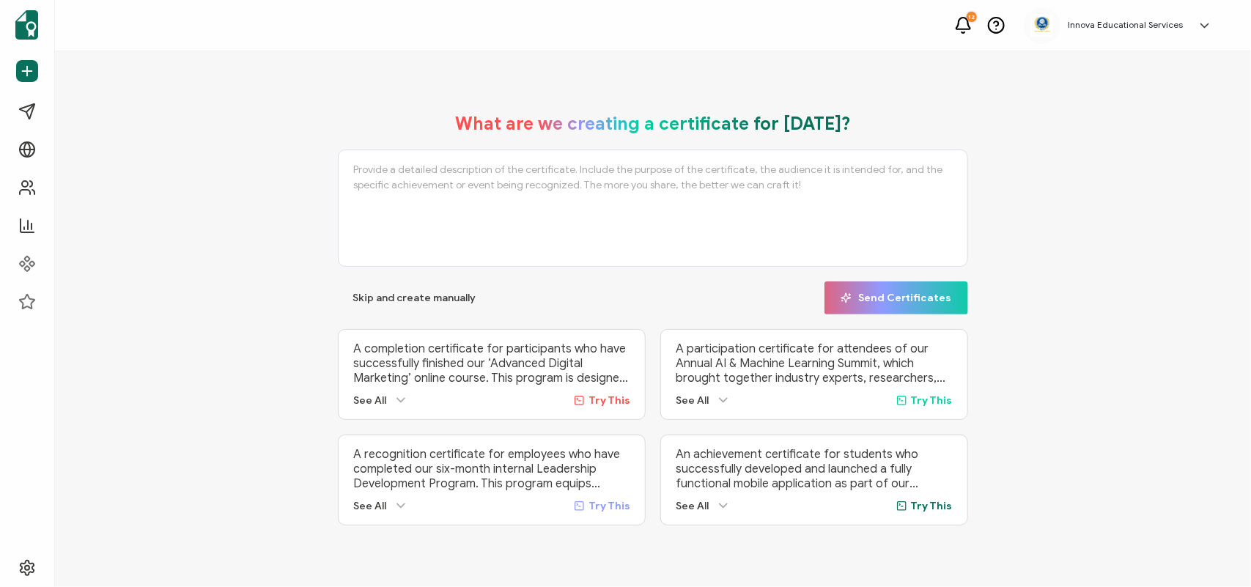
click at [1085, 22] on h5 "Innova Educational Services" at bounding box center [1125, 25] width 115 height 10
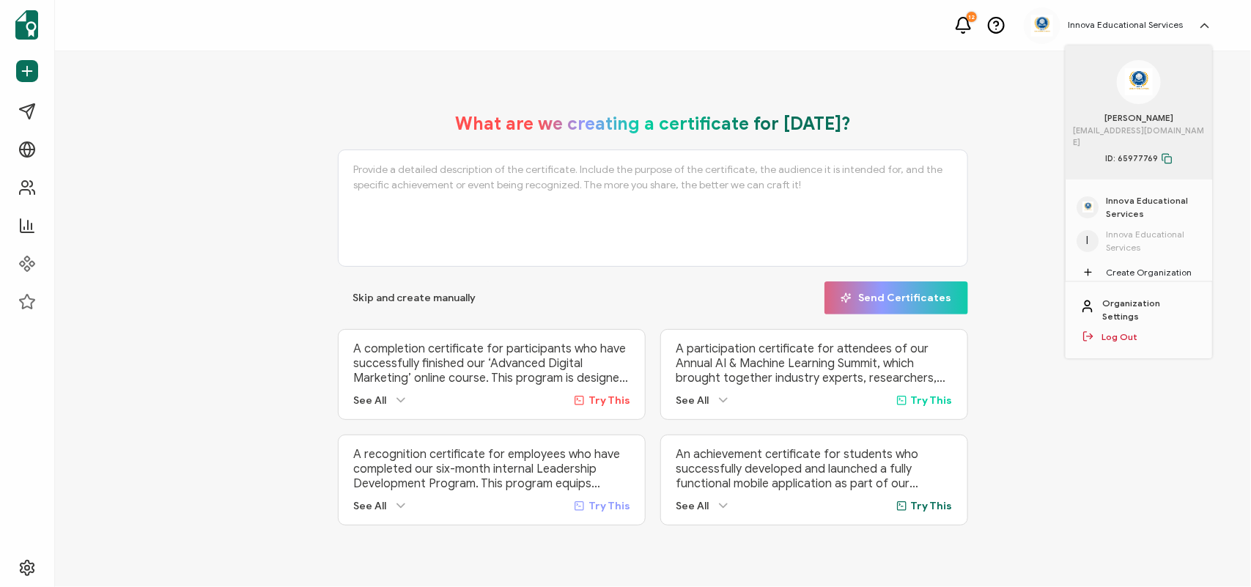
click at [1125, 195] on span "Innova Educational Services" at bounding box center [1153, 207] width 95 height 26
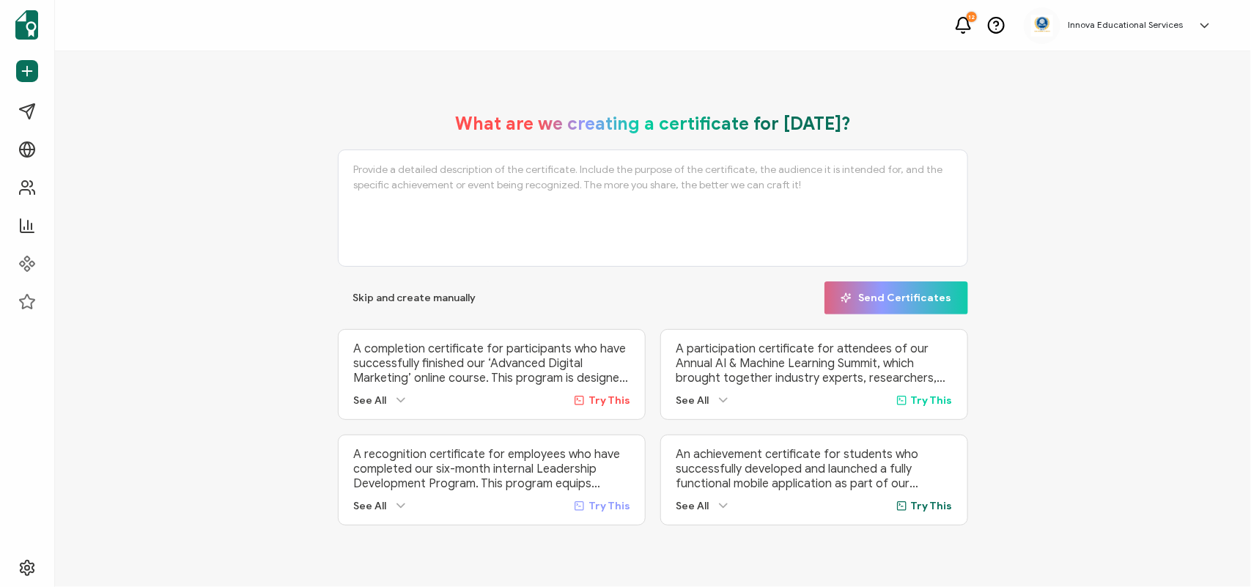
click at [1171, 27] on h5 "Innova Educational Services" at bounding box center [1125, 25] width 115 height 10
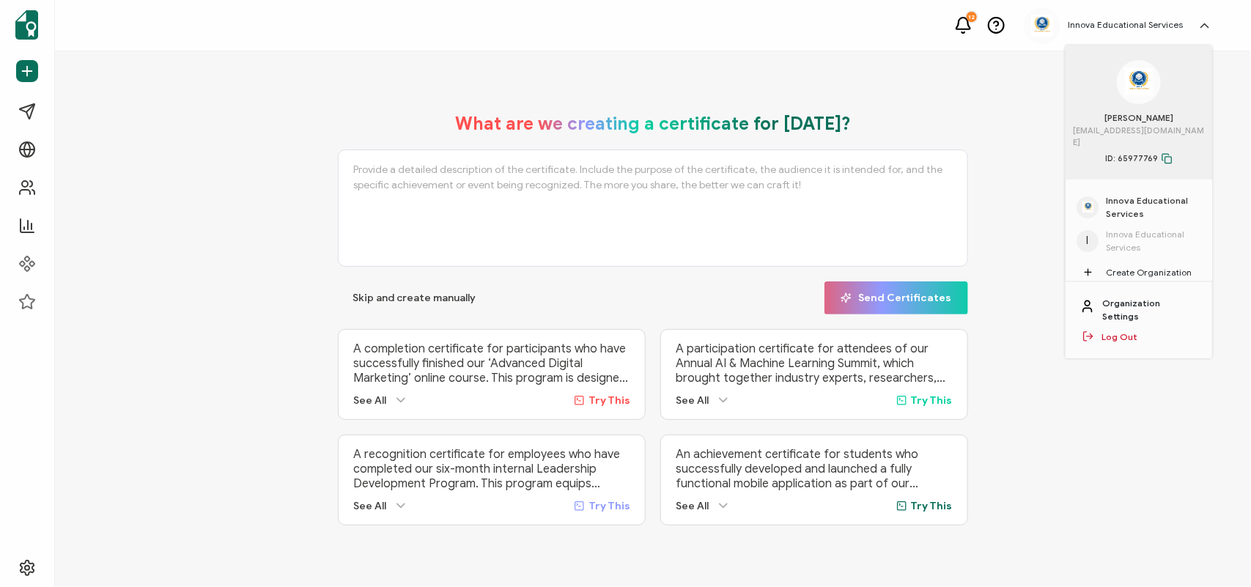
click at [1174, 297] on link "Organization Settings" at bounding box center [1150, 310] width 95 height 26
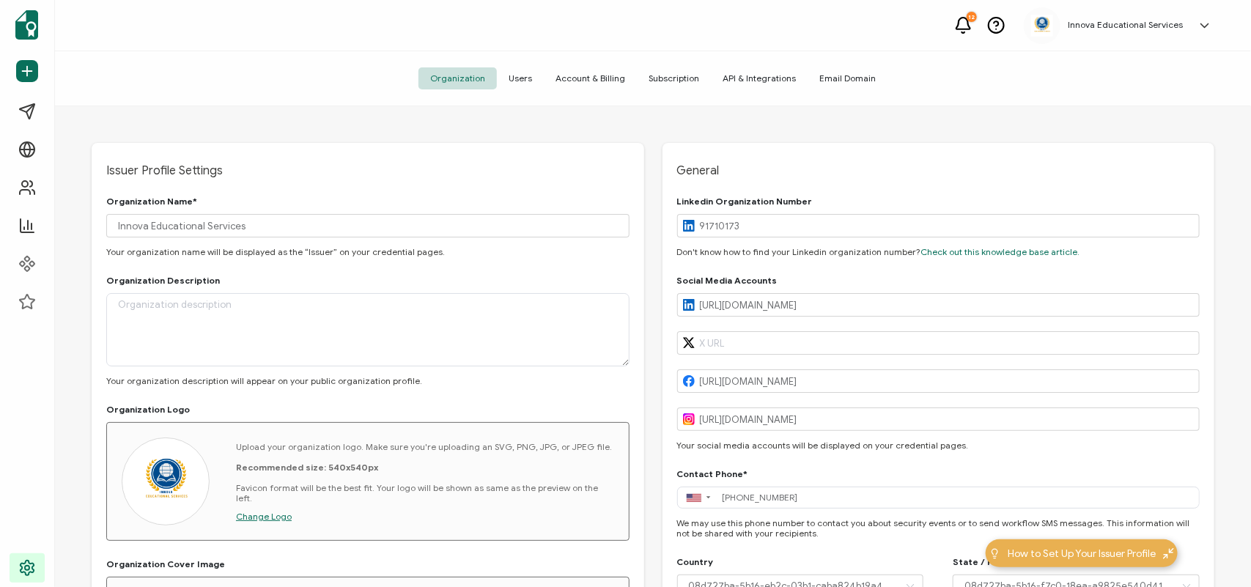
type input "[GEOGRAPHIC_DATA]"
type input "[US_STATE]"
click at [518, 78] on span "Users" at bounding box center [520, 78] width 47 height 22
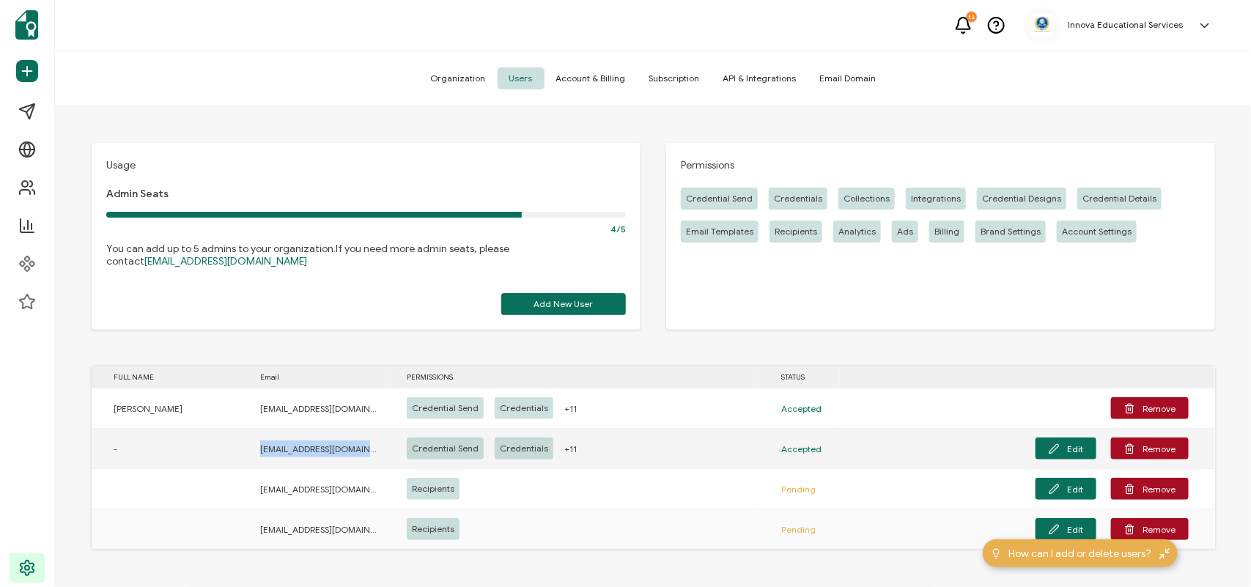
drag, startPoint x: 257, startPoint y: 452, endPoint x: 378, endPoint y: 455, distance: 121.0
click at [378, 455] on div "[EMAIL_ADDRESS][DOMAIN_NAME]" at bounding box center [311, 449] width 147 height 17
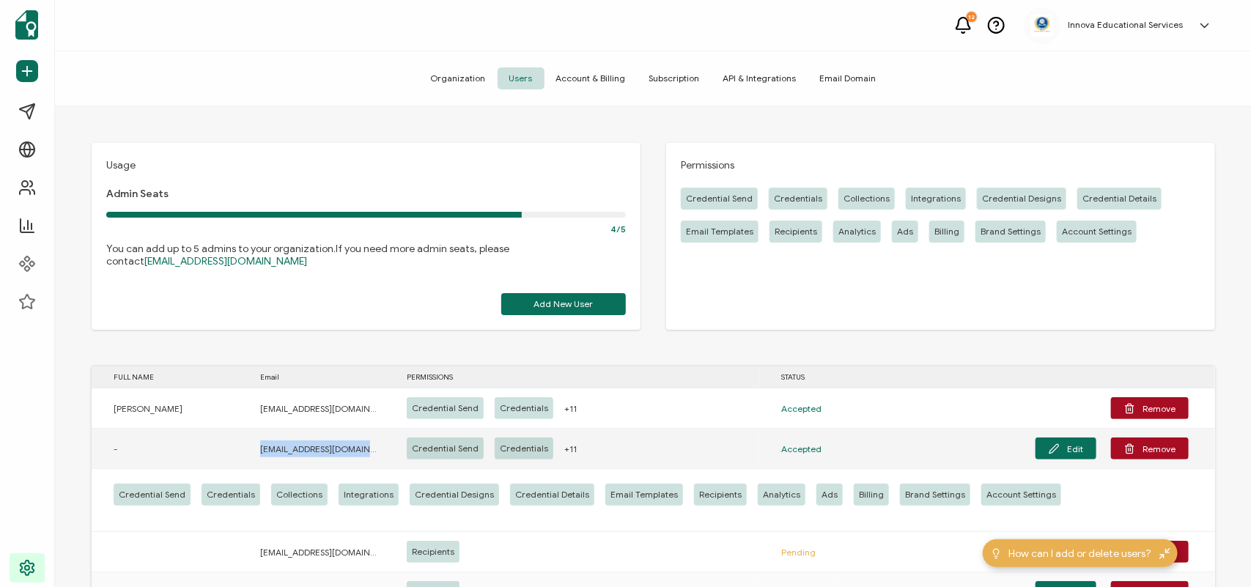
copy span "itsupport@innovaevaluations."
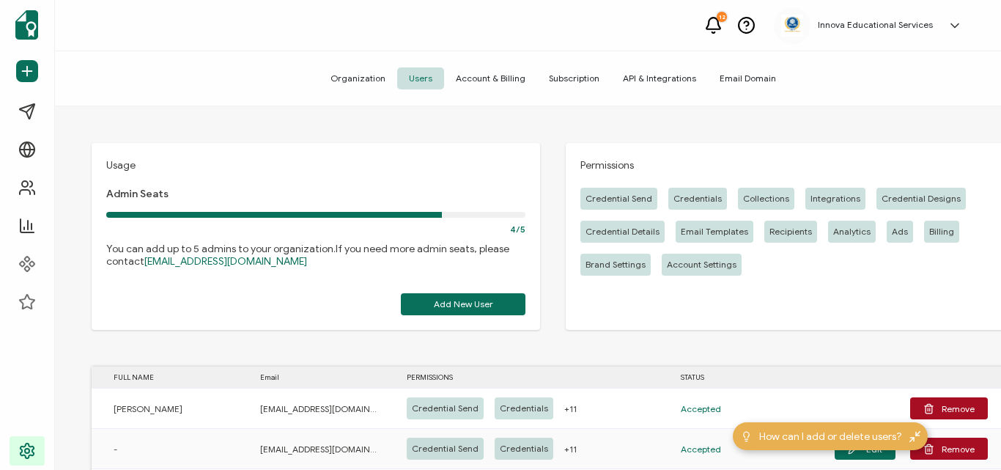
click at [818, 305] on div "Permissions Credential Send Credentials Collections Integrations Credential Des…" at bounding box center [790, 236] width 449 height 187
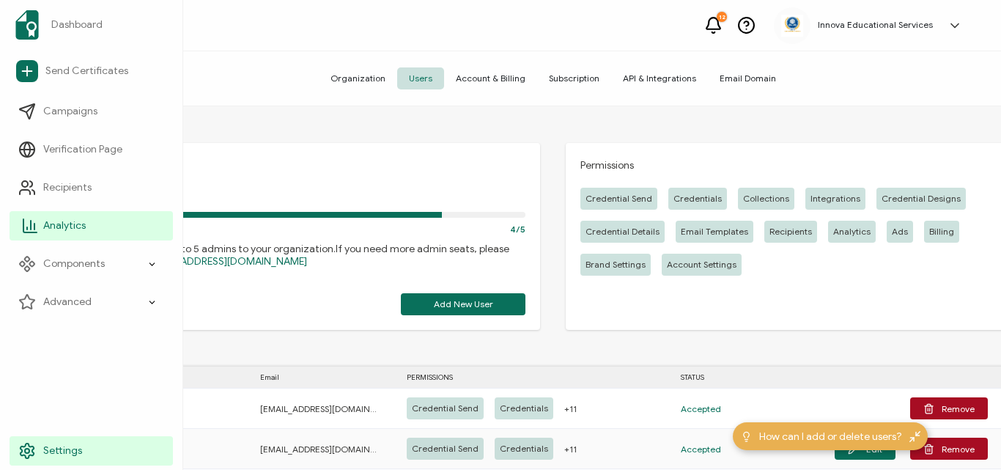
click at [26, 224] on icon at bounding box center [30, 226] width 18 height 18
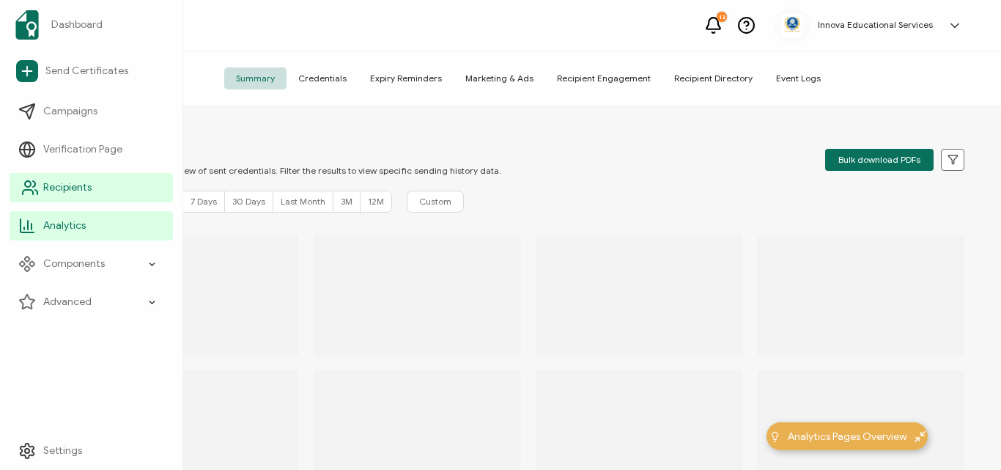
click at [65, 175] on link "Recipients" at bounding box center [91, 187] width 163 height 29
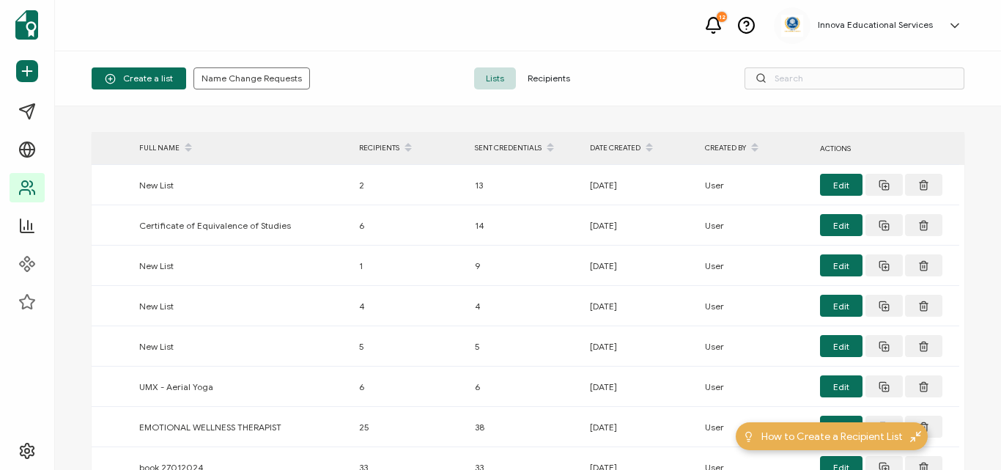
click at [723, 26] on icon at bounding box center [713, 25] width 18 height 18
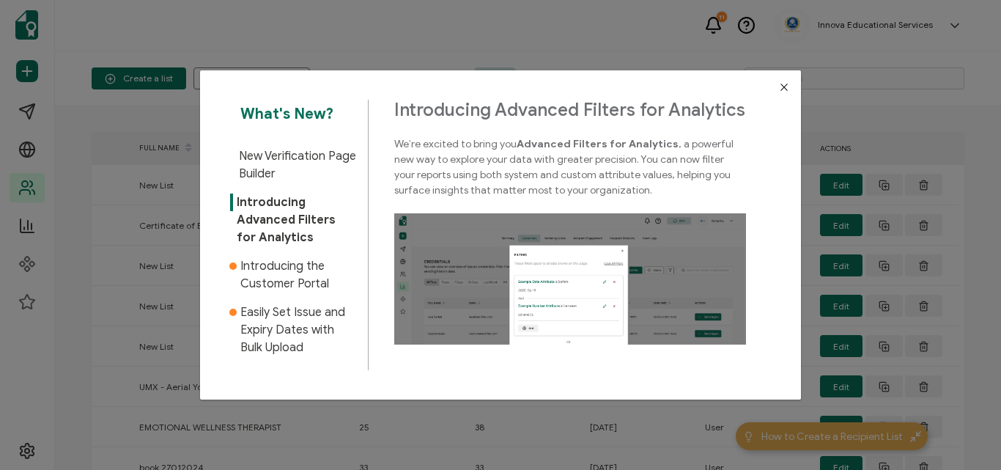
click at [784, 87] on icon "Close" at bounding box center [785, 87] width 12 height 12
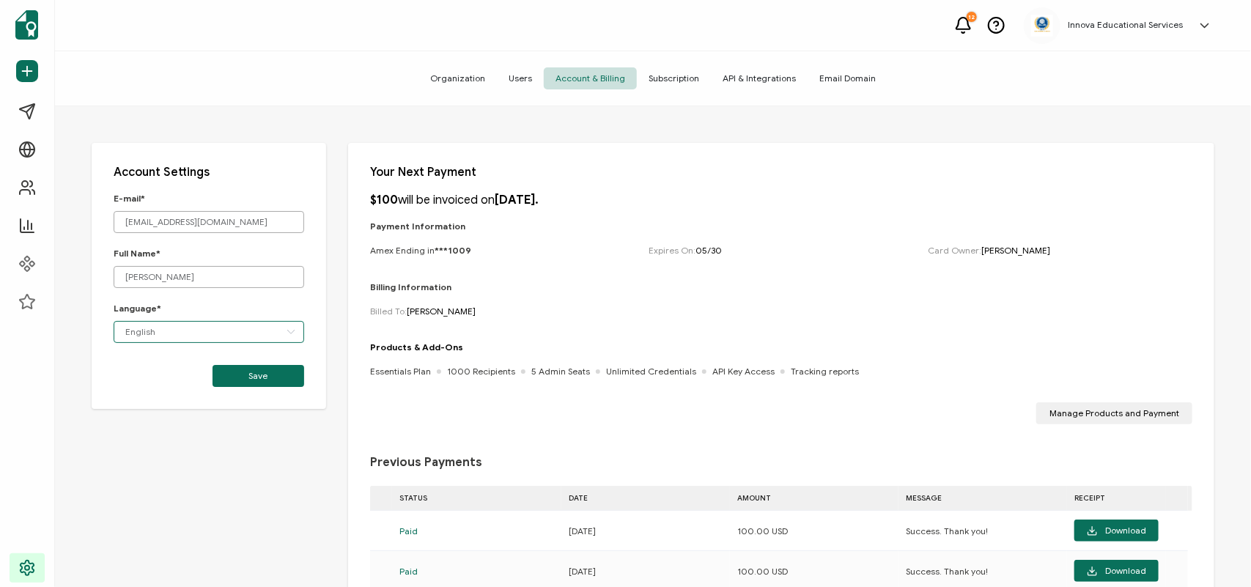
click at [275, 326] on input "English" at bounding box center [209, 332] width 191 height 22
click at [309, 312] on div "Account Settings E-mail* [EMAIL_ADDRESS][DOMAIN_NAME] Full Name* [PERSON_NAME] …" at bounding box center [209, 276] width 235 height 266
click at [1142, 411] on span "Manage Products and Payment" at bounding box center [1115, 413] width 130 height 9
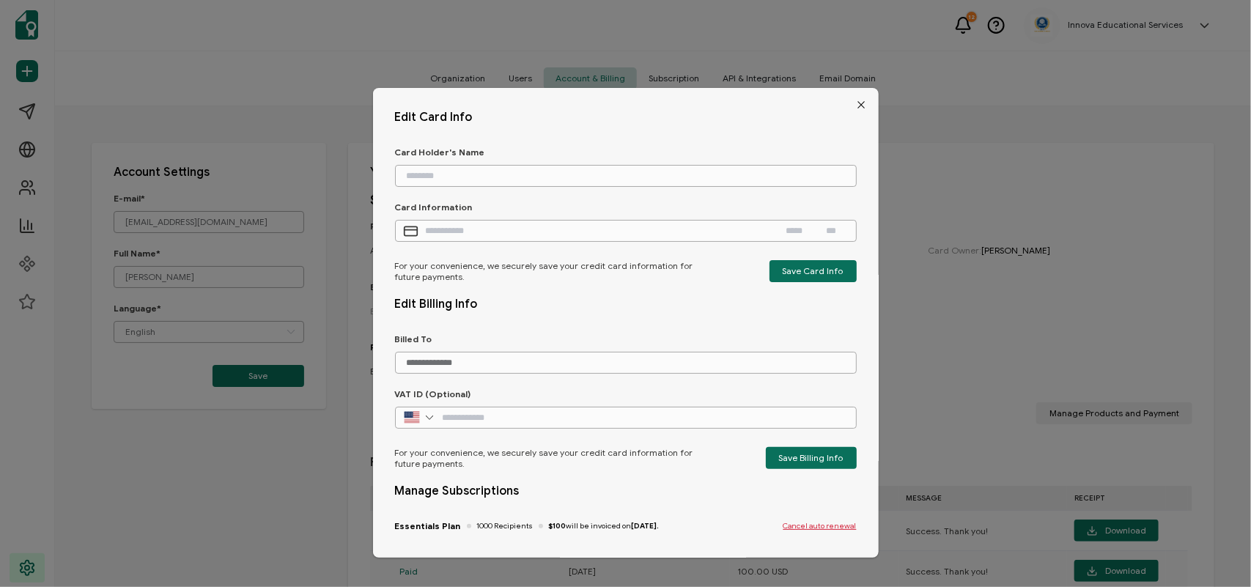
click at [856, 106] on icon "Close" at bounding box center [862, 105] width 12 height 12
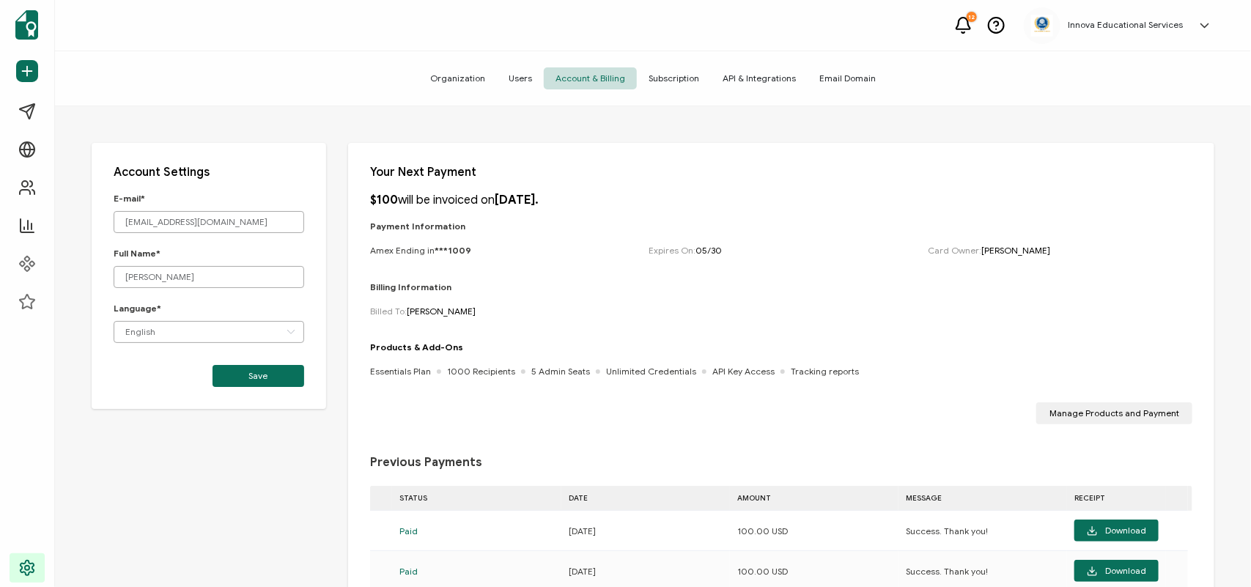
click at [684, 77] on span "Subscription" at bounding box center [674, 78] width 74 height 22
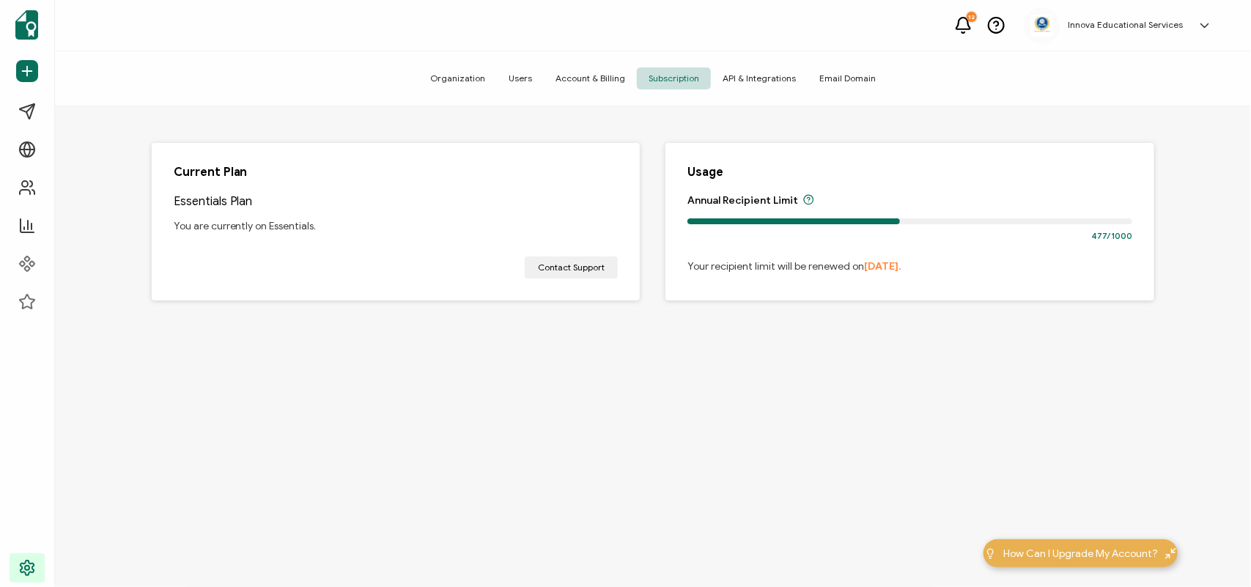
click at [584, 74] on span "Account & Billing" at bounding box center [590, 78] width 93 height 22
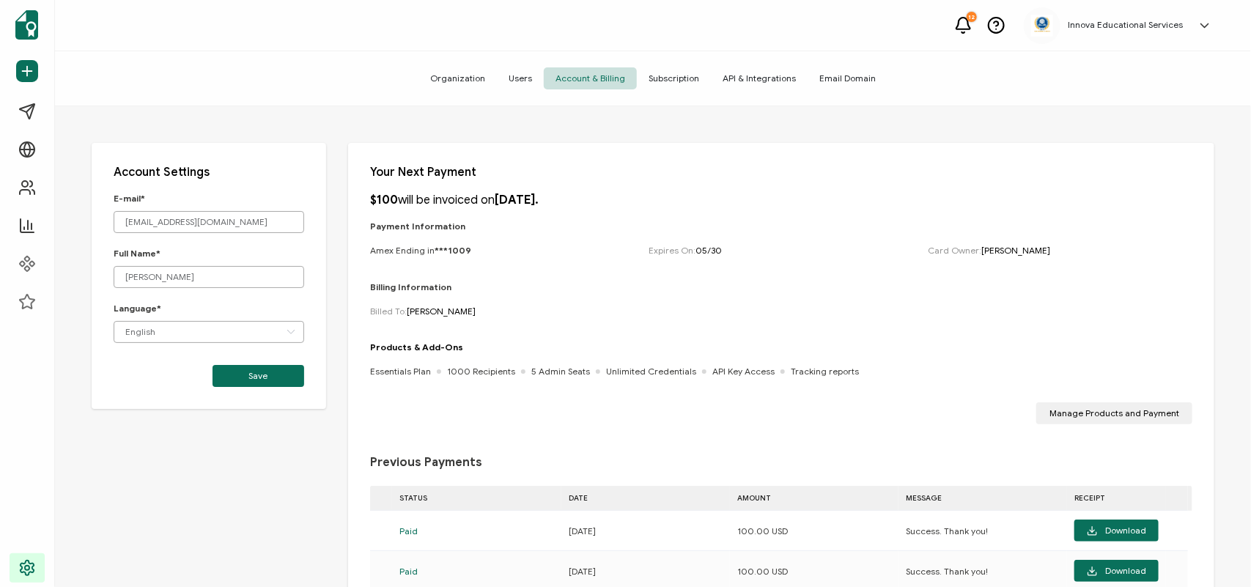
click at [658, 73] on span "Subscription" at bounding box center [674, 78] width 74 height 22
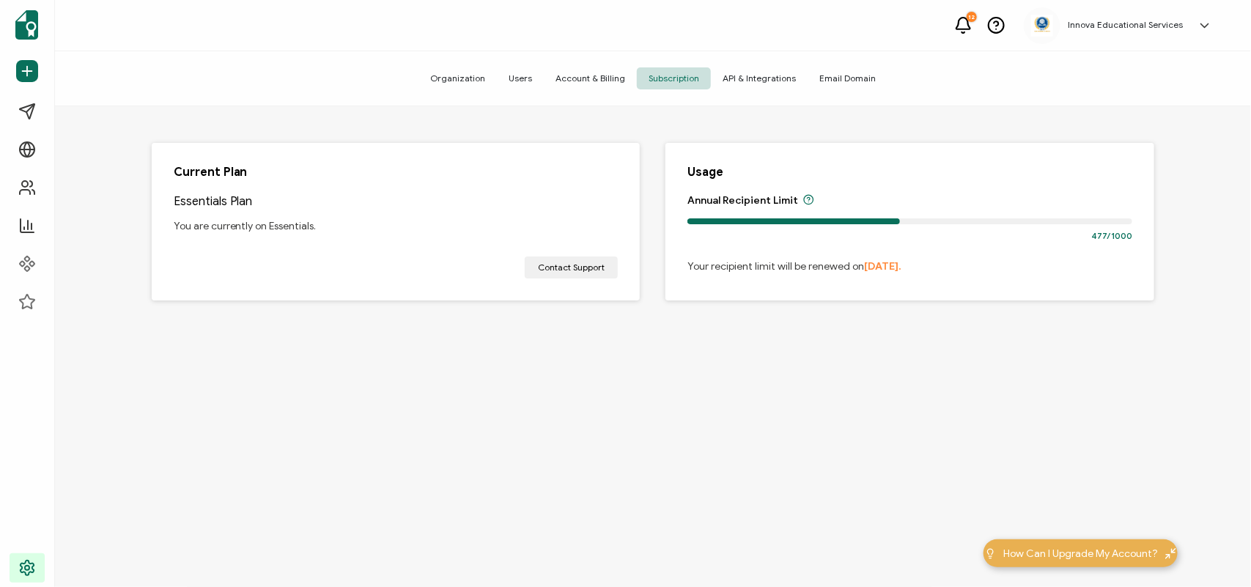
click at [460, 82] on span "Organization" at bounding box center [458, 78] width 78 height 22
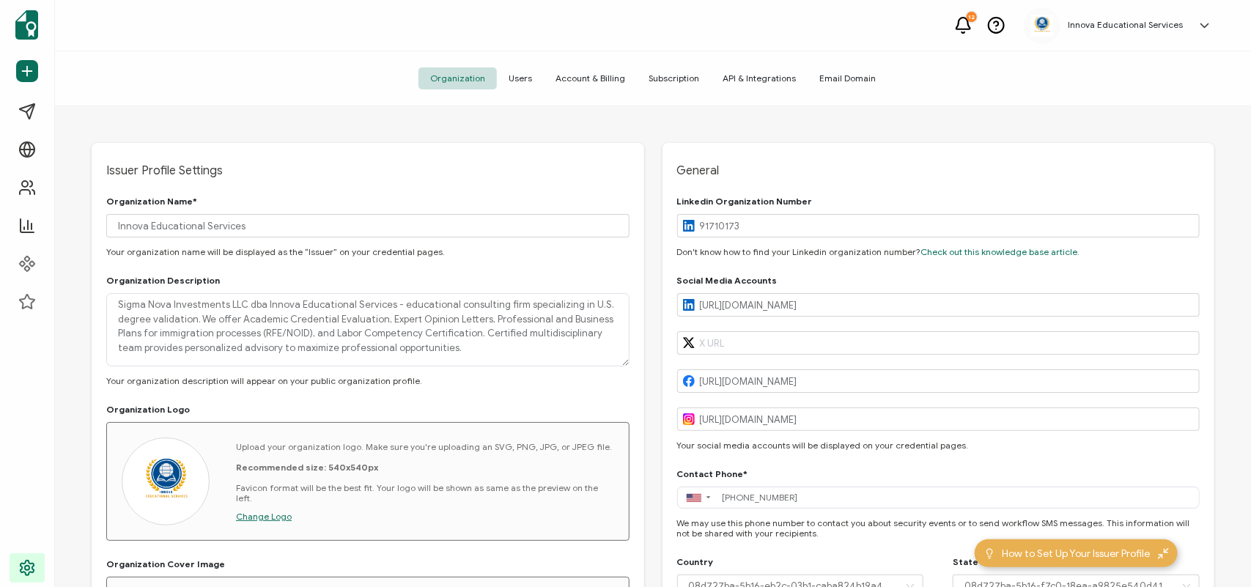
type input "[GEOGRAPHIC_DATA]"
type input "[US_STATE]"
click at [662, 77] on span "Subscription" at bounding box center [674, 78] width 74 height 22
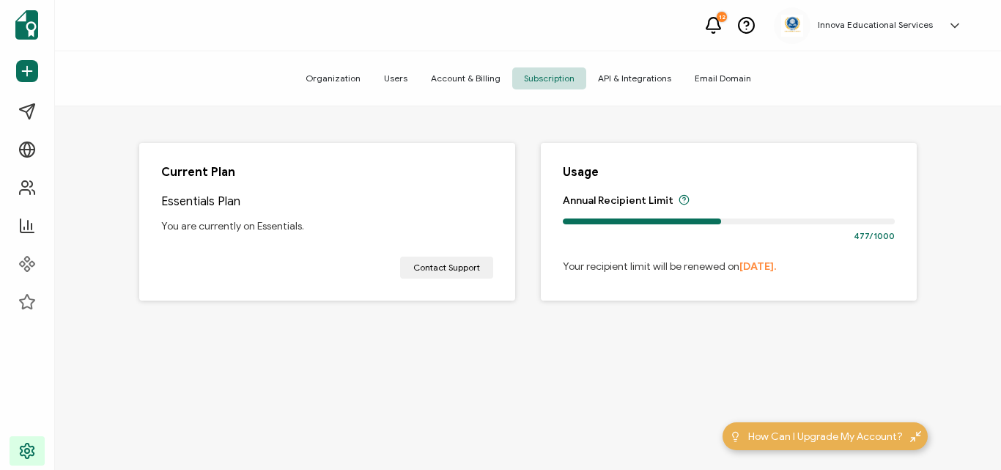
drag, startPoint x: 726, startPoint y: 24, endPoint x: 642, endPoint y: 391, distance: 375.9
click at [642, 391] on div "Current Plan Essentials Plan You are currently on Essentials. Contact Support U…" at bounding box center [529, 249] width 852 height 286
click at [722, 23] on icon at bounding box center [713, 25] width 18 height 18
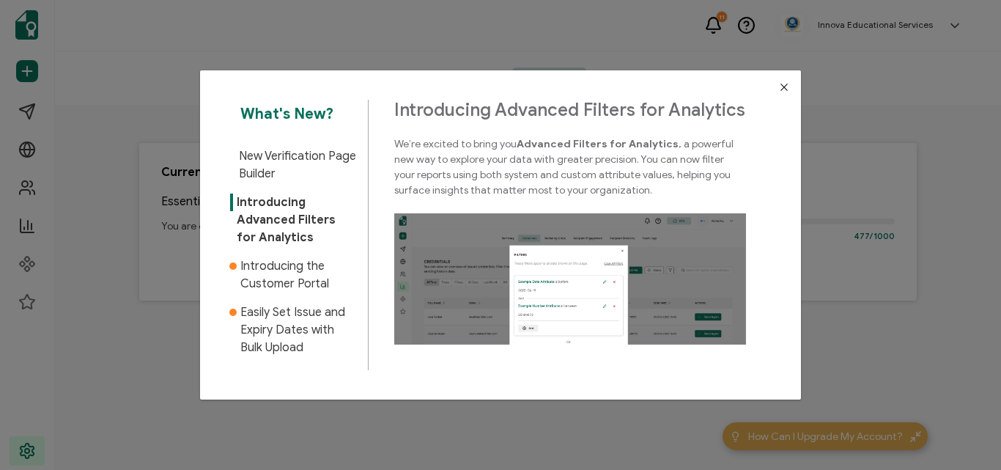
click at [779, 90] on icon "Close" at bounding box center [785, 87] width 12 height 12
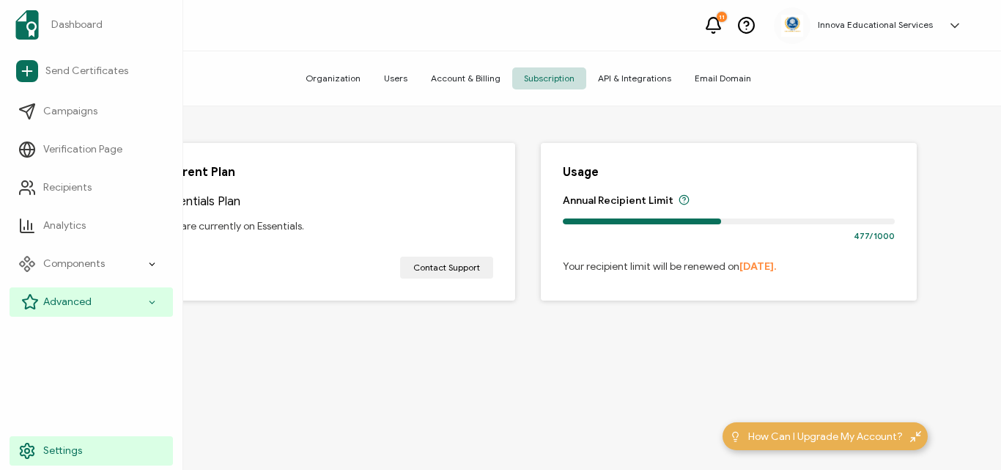
click at [51, 303] on span "Advanced" at bounding box center [67, 302] width 48 height 15
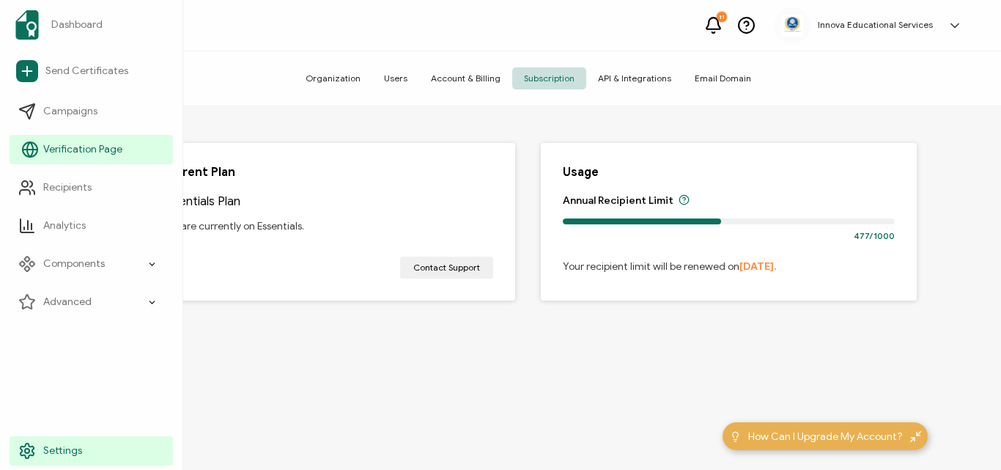
click at [64, 152] on span "Verification Page" at bounding box center [82, 149] width 79 height 15
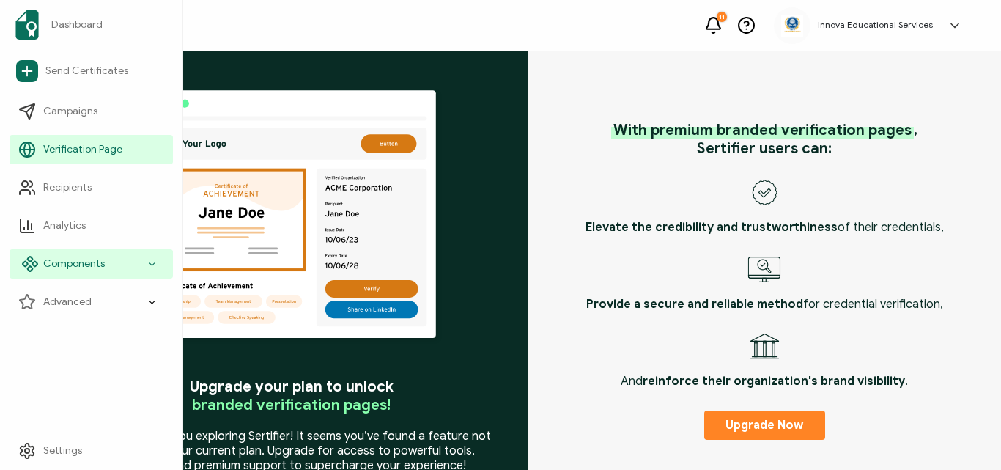
click at [83, 263] on span "Components" at bounding box center [74, 264] width 62 height 15
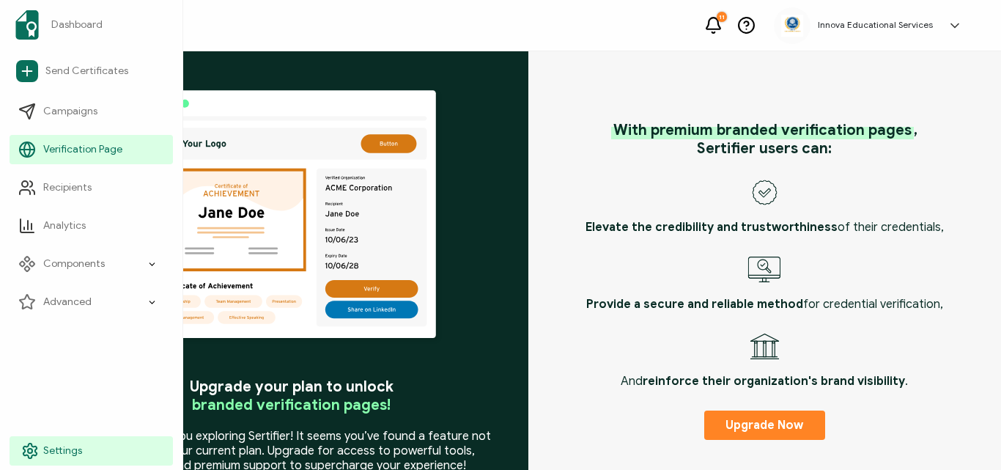
click at [81, 450] on link "Settings" at bounding box center [91, 450] width 163 height 29
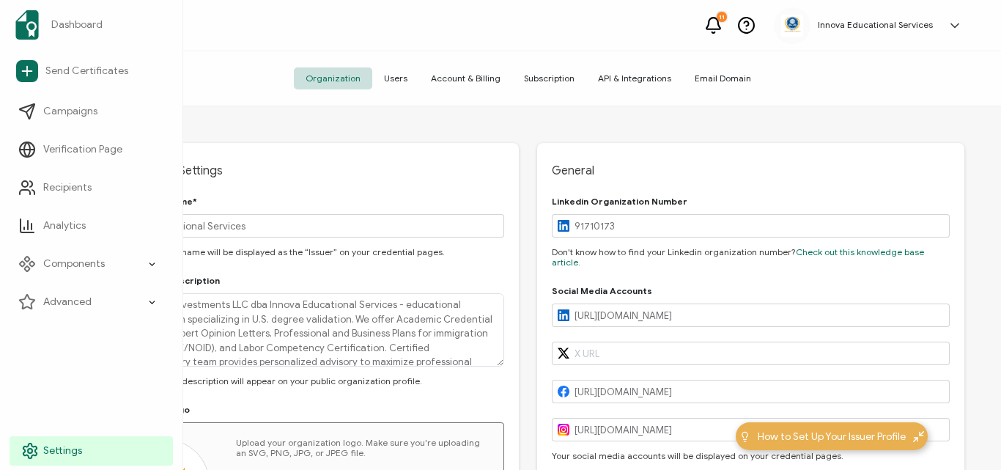
type input "[GEOGRAPHIC_DATA]"
type input "[US_STATE]"
